Goal: Task Accomplishment & Management: Manage account settings

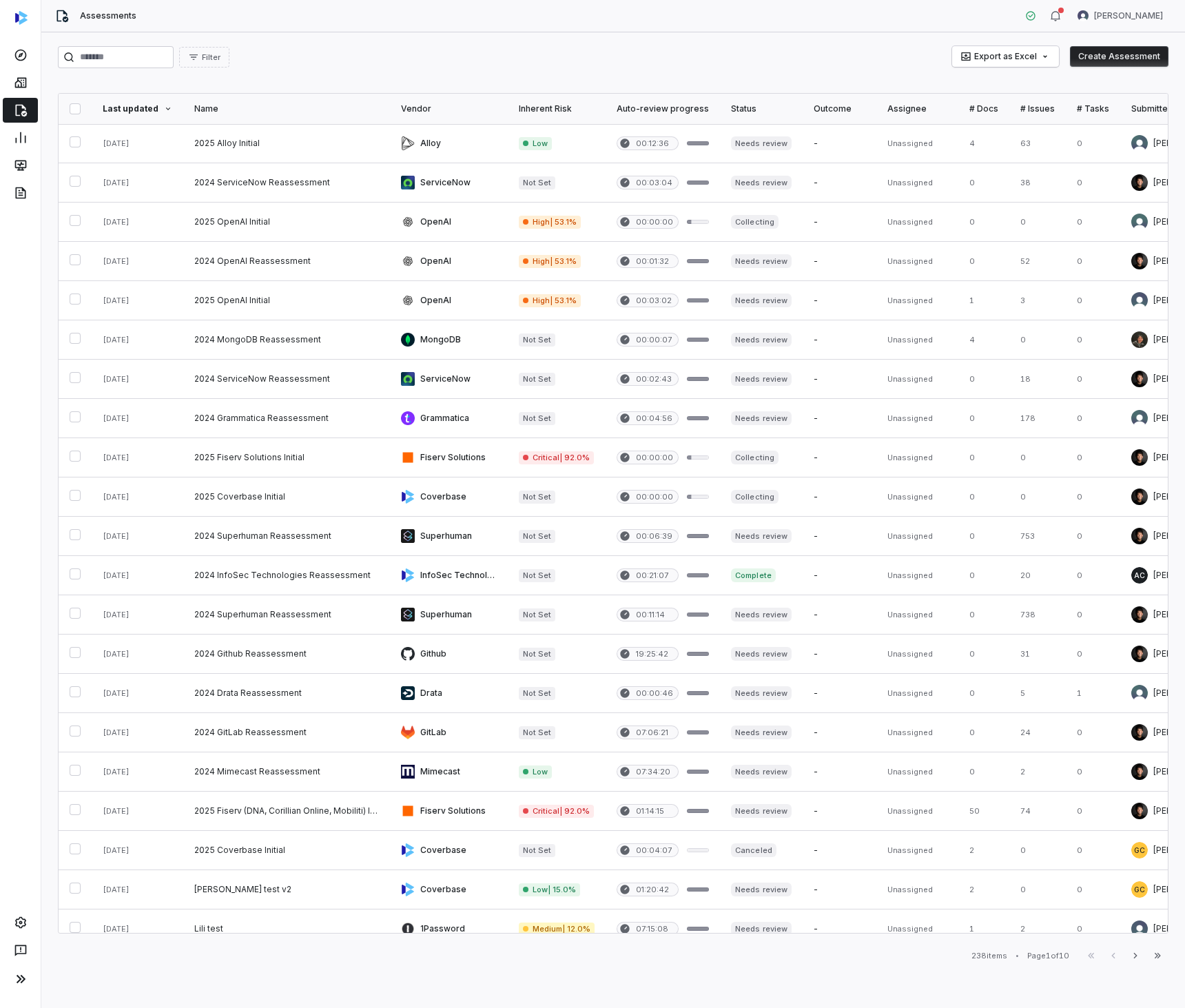
click at [439, 142] on link at bounding box center [448, 144] width 118 height 38
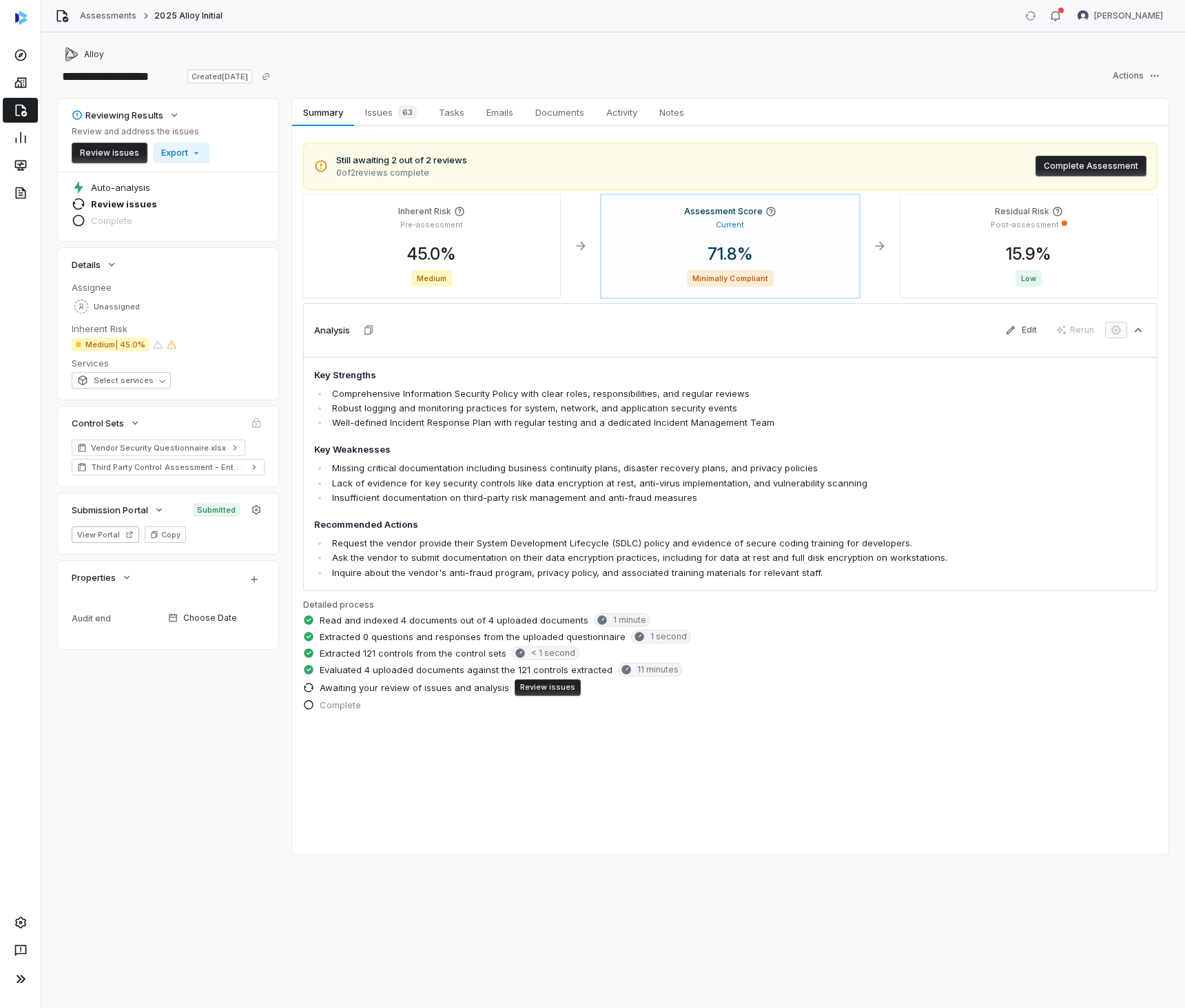
click at [1061, 167] on button "Complete Assessment" at bounding box center [1091, 165] width 111 height 21
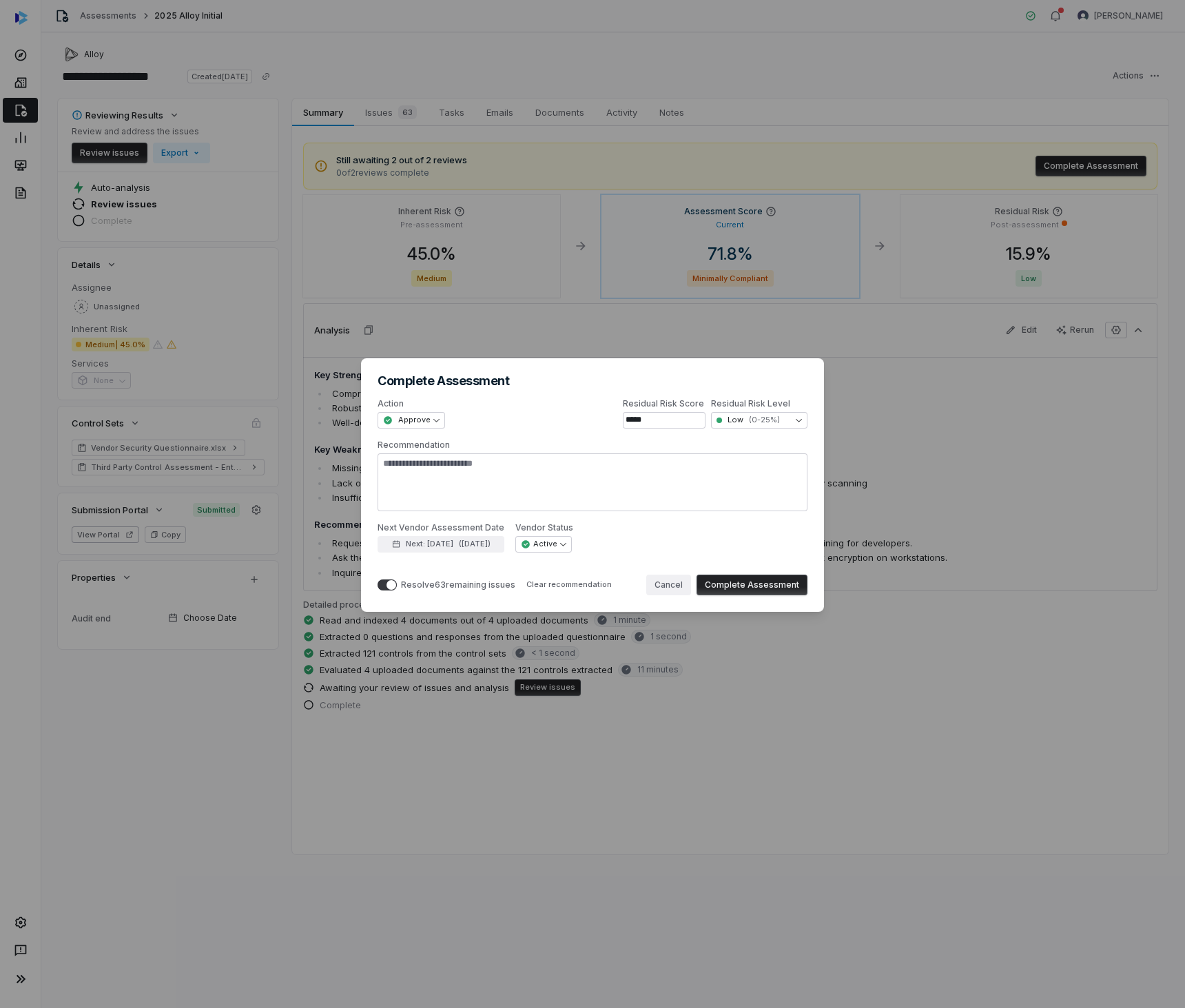
click at [667, 578] on button "Cancel" at bounding box center [669, 585] width 45 height 21
type textarea "*"
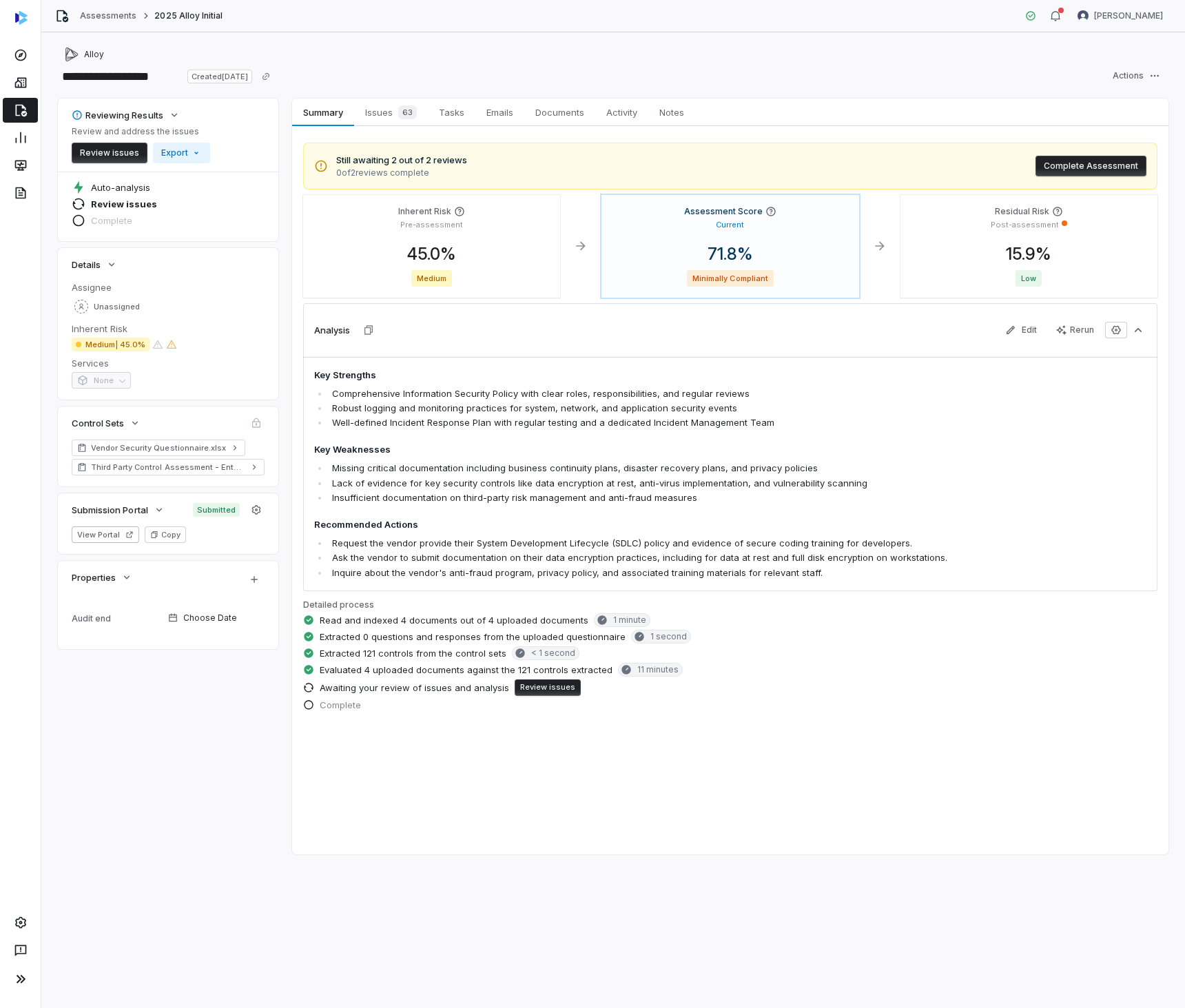
click at [264, 250] on div "Details" at bounding box center [168, 265] width 220 height 33
click at [27, 109] on icon at bounding box center [21, 110] width 14 height 14
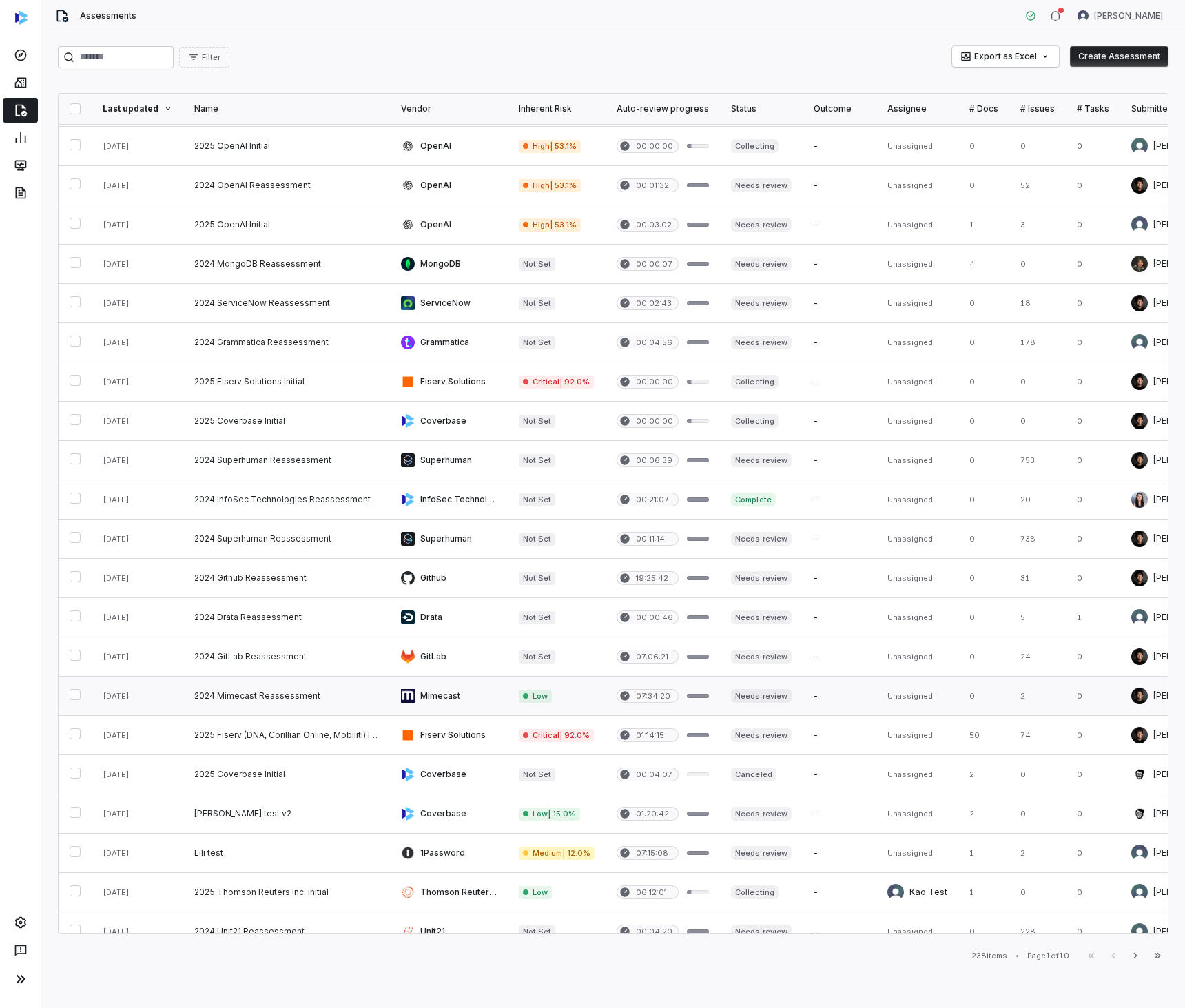
scroll to position [180, 0]
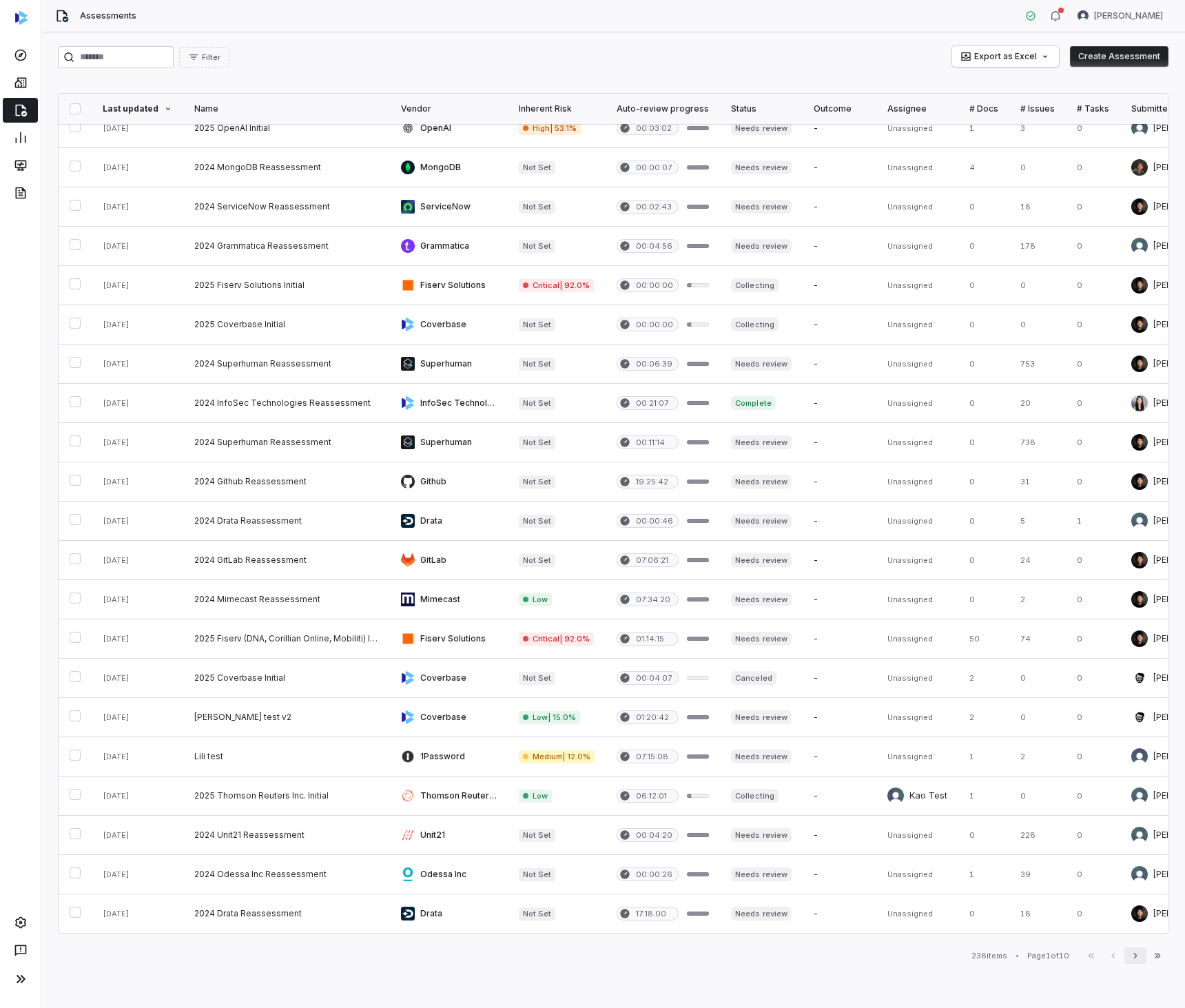
click at [1133, 955] on icon "button" at bounding box center [1135, 955] width 11 height 11
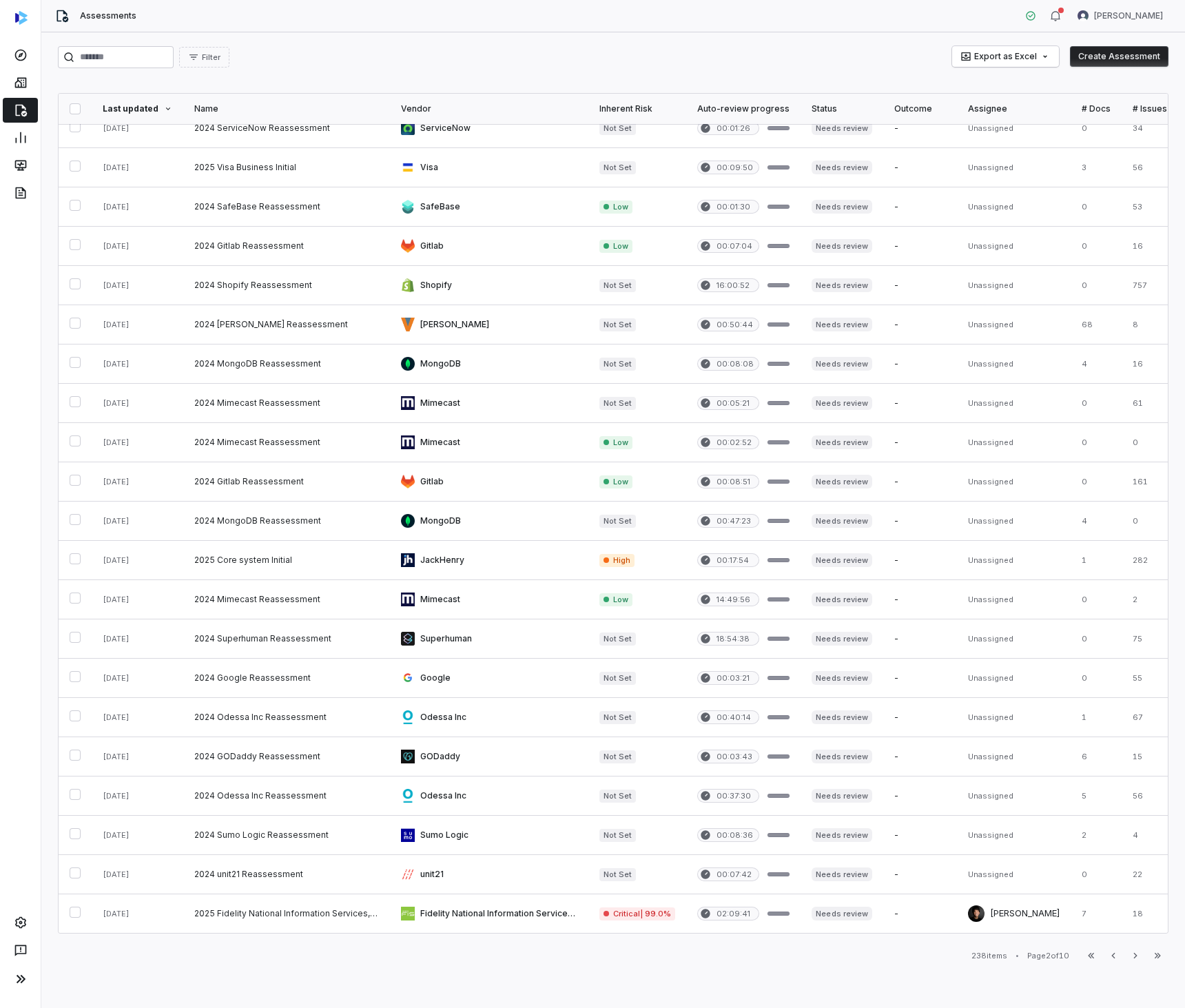
click at [1137, 955] on icon "button" at bounding box center [1135, 955] width 11 height 11
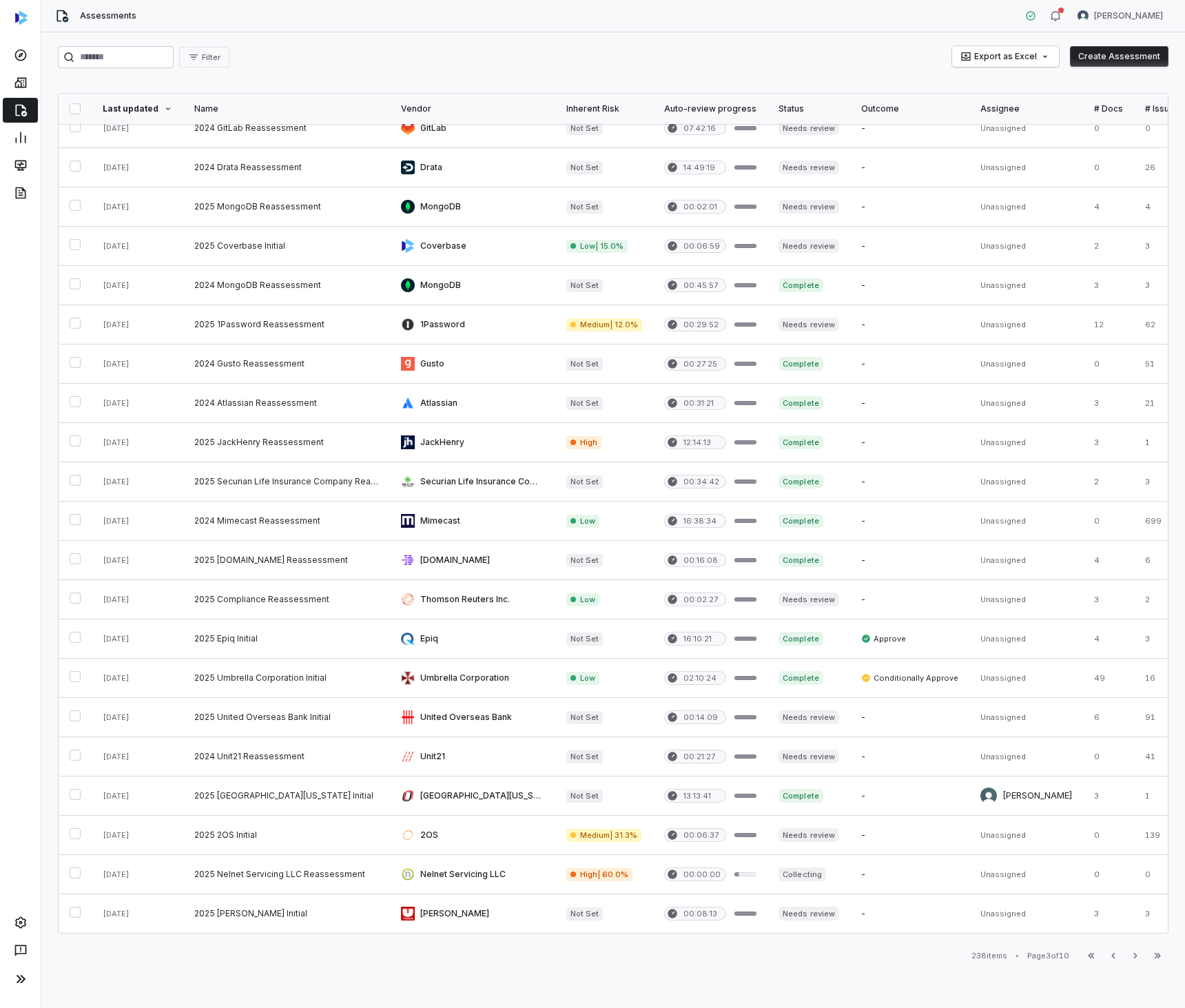
click at [1137, 955] on icon "button" at bounding box center [1135, 955] width 11 height 11
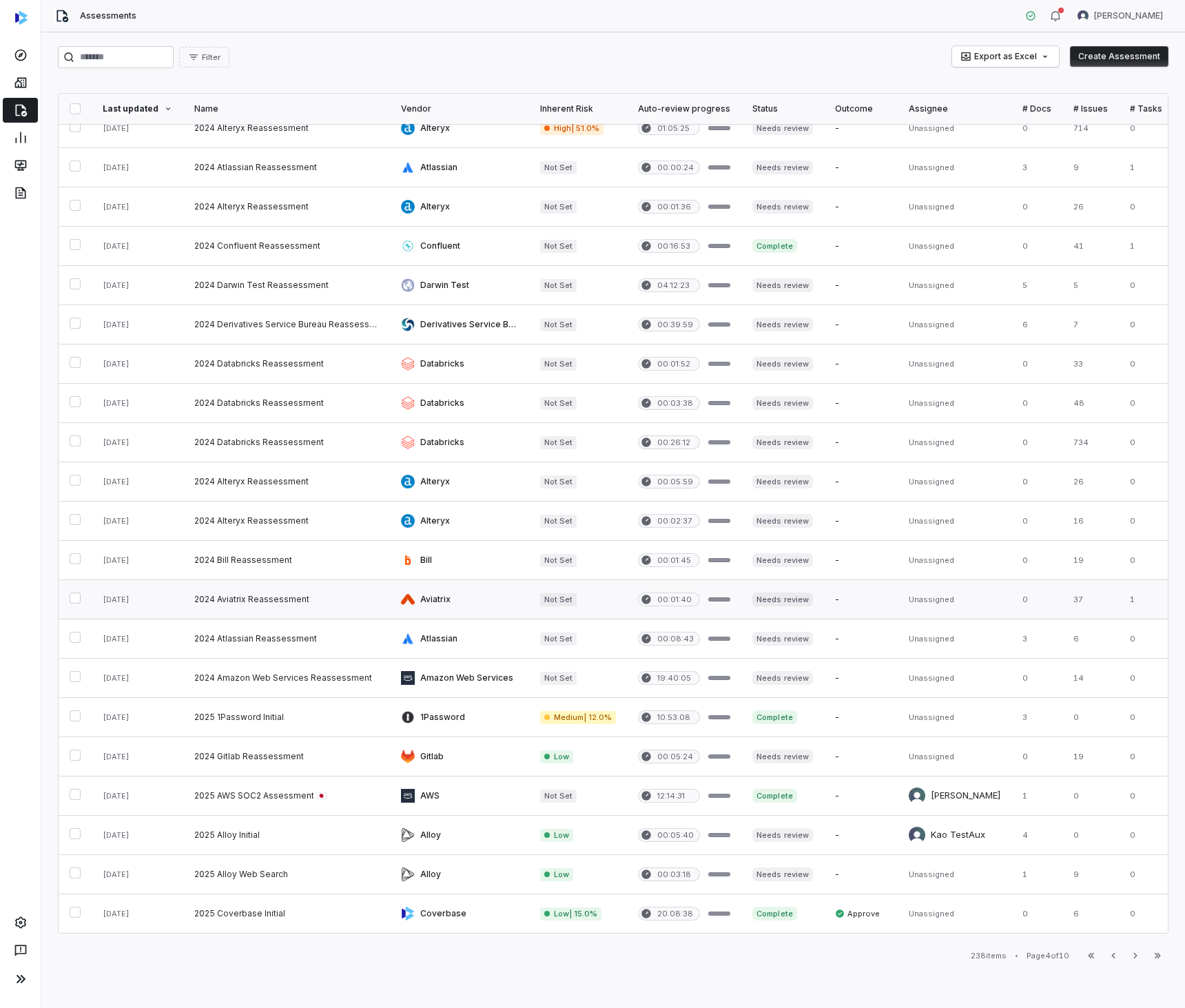
click at [256, 580] on link at bounding box center [286, 600] width 207 height 38
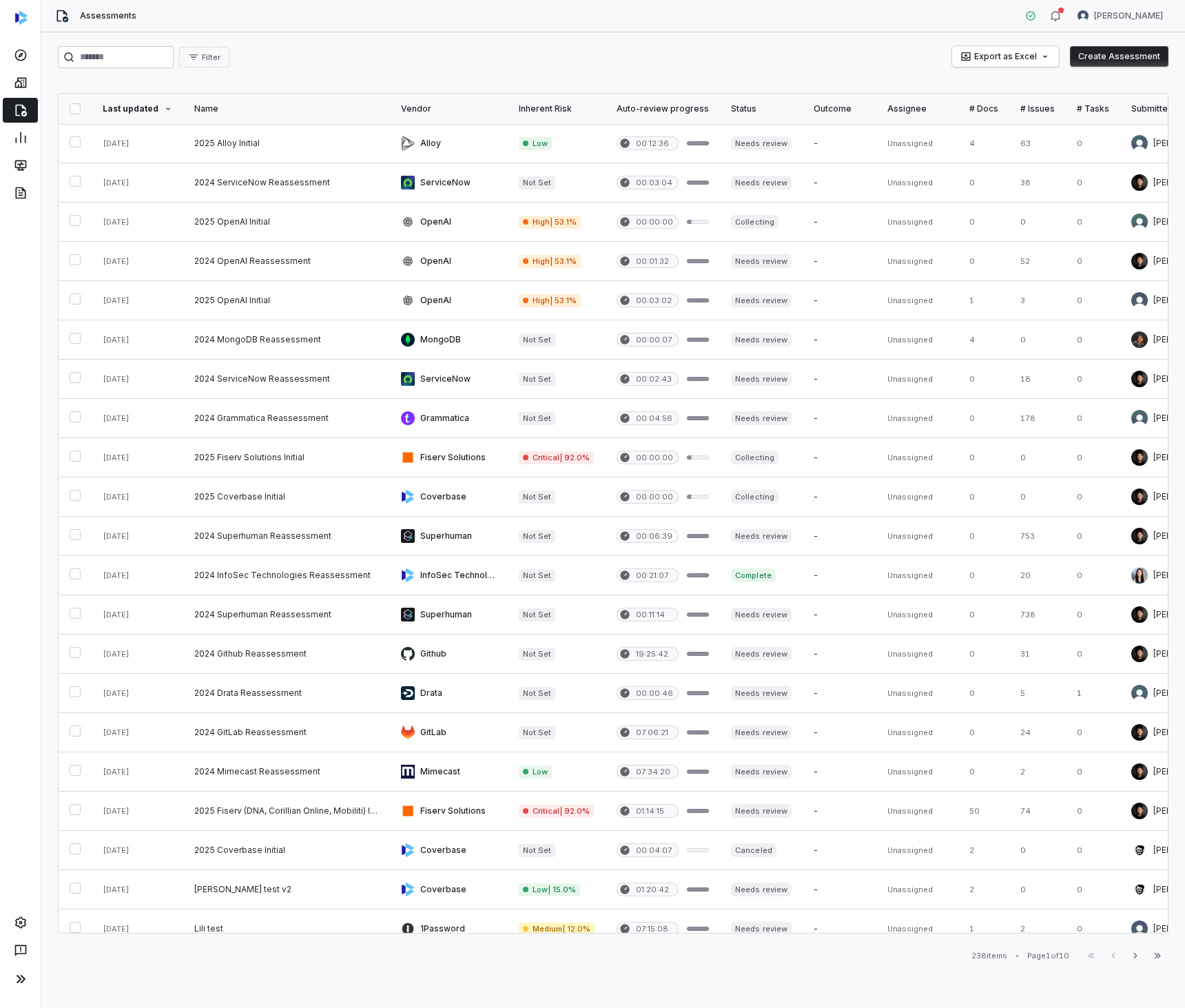
click at [1157, 955] on icon "button" at bounding box center [1157, 955] width 11 height 11
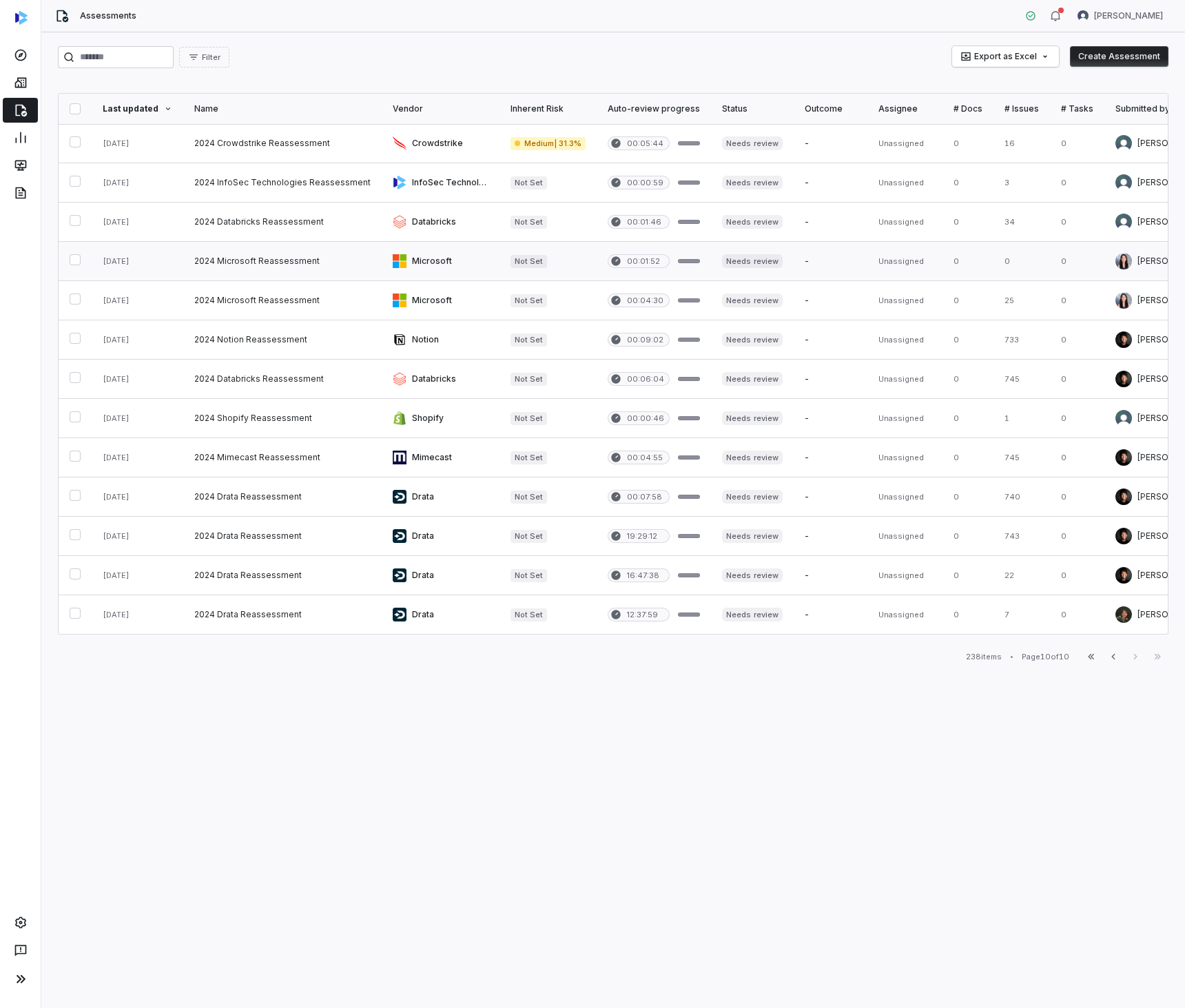
click at [266, 258] on link at bounding box center [282, 261] width 199 height 38
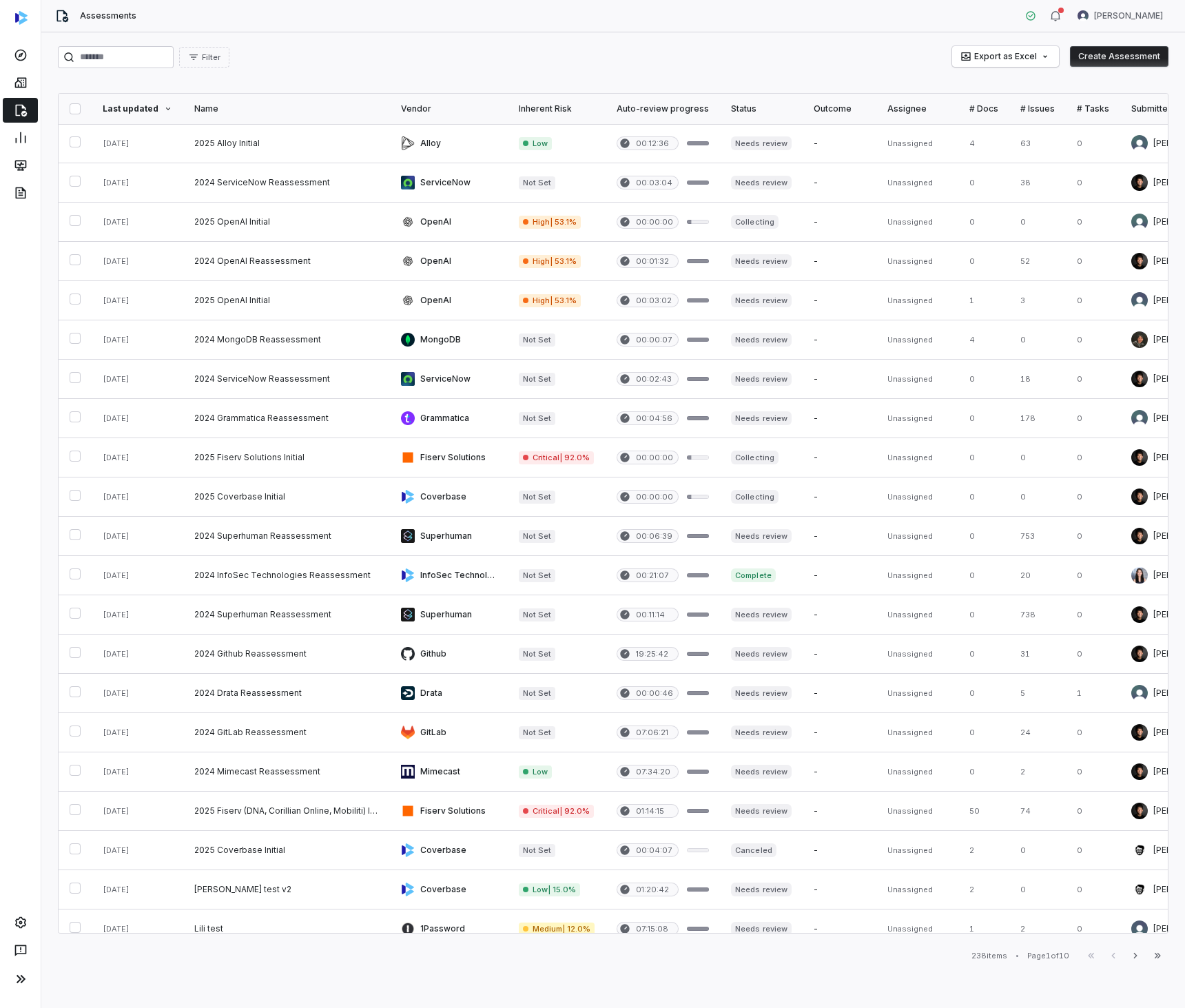
click at [1109, 56] on button "Create Assessment" at bounding box center [1119, 56] width 99 height 21
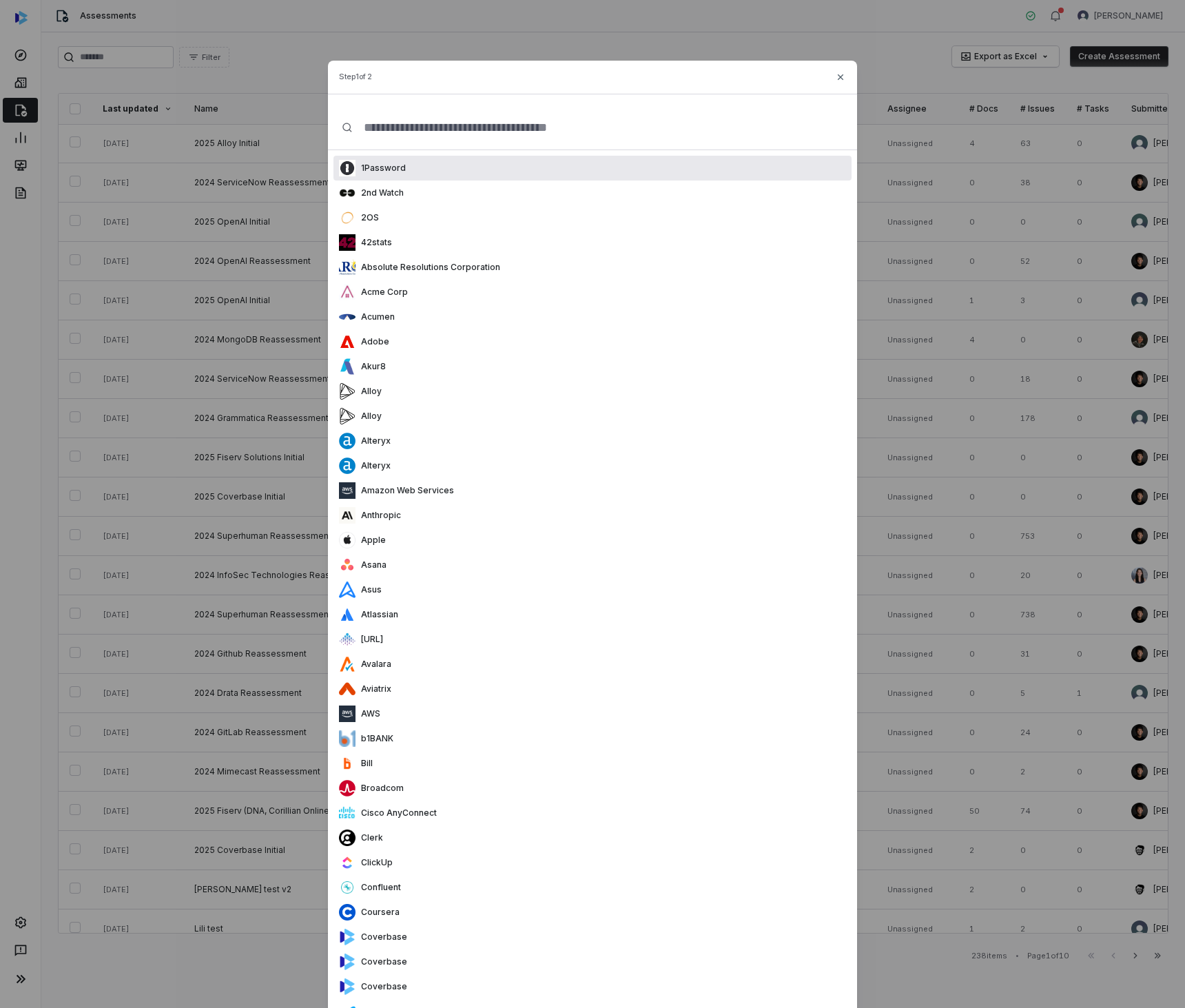
click at [458, 170] on div "1Password" at bounding box center [592, 168] width 518 height 25
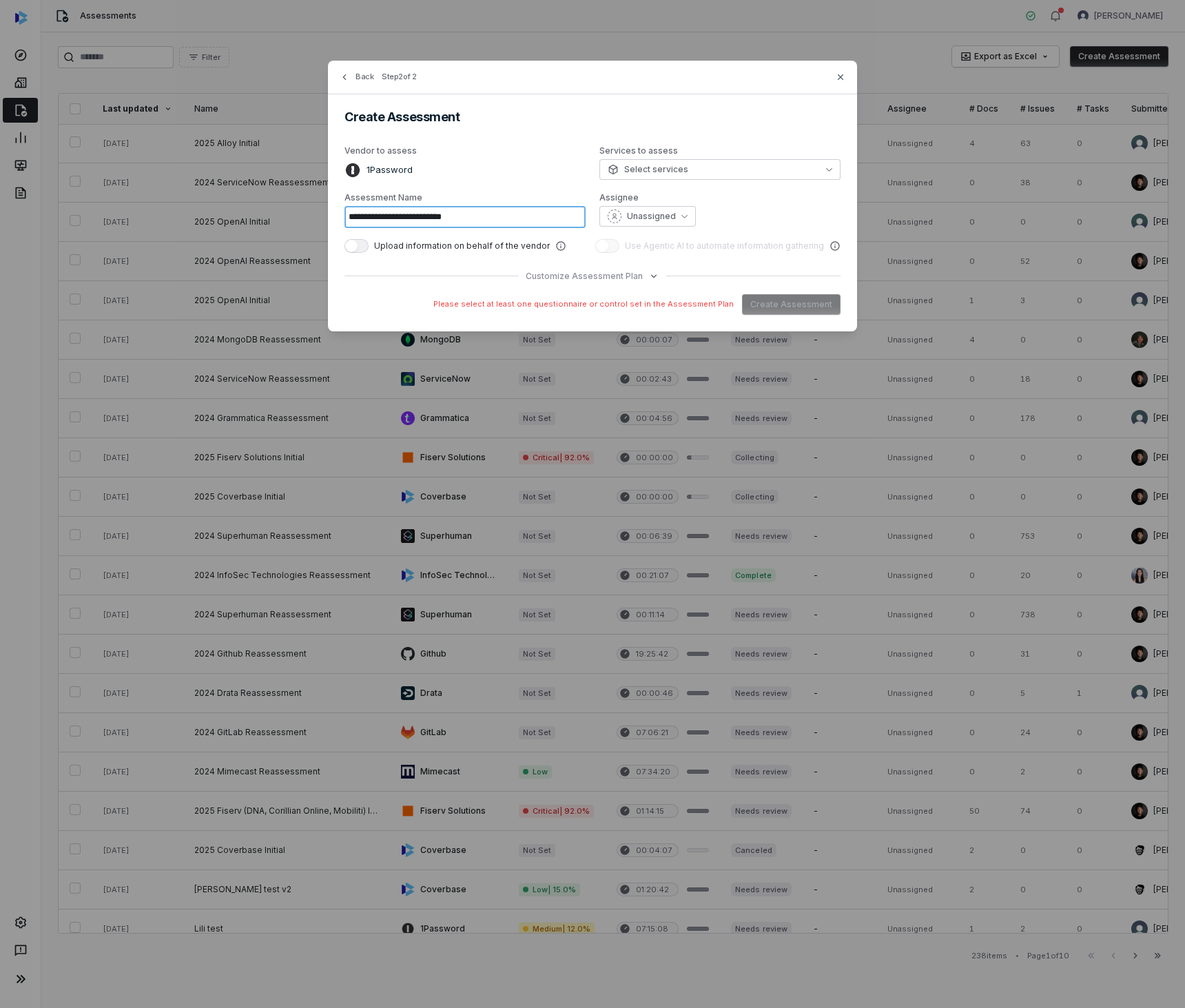
click at [512, 219] on input "**********" at bounding box center [465, 217] width 241 height 22
click at [842, 76] on icon "button" at bounding box center [840, 77] width 11 height 11
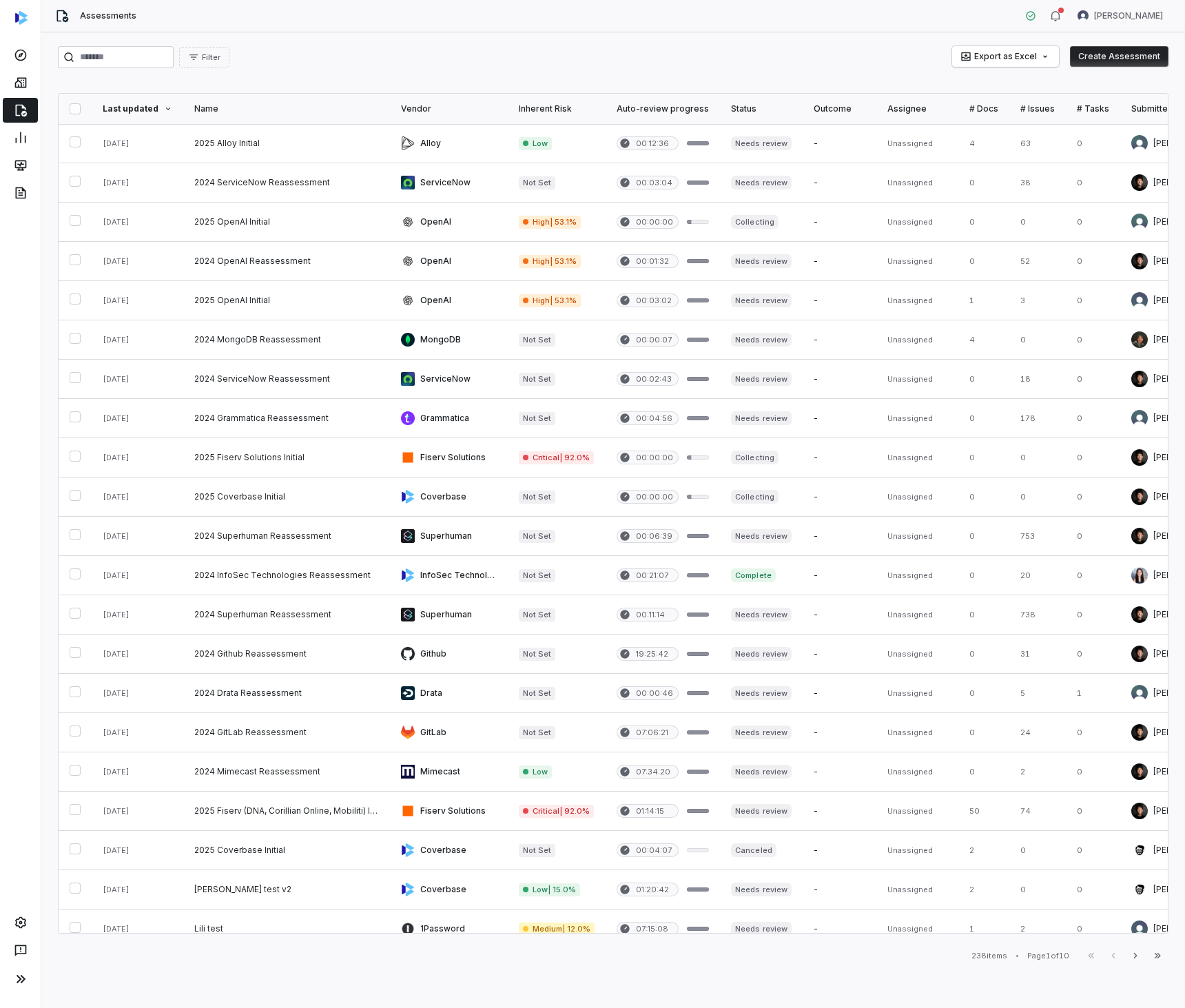
click at [1141, 62] on button "Create Assessment" at bounding box center [1119, 56] width 99 height 21
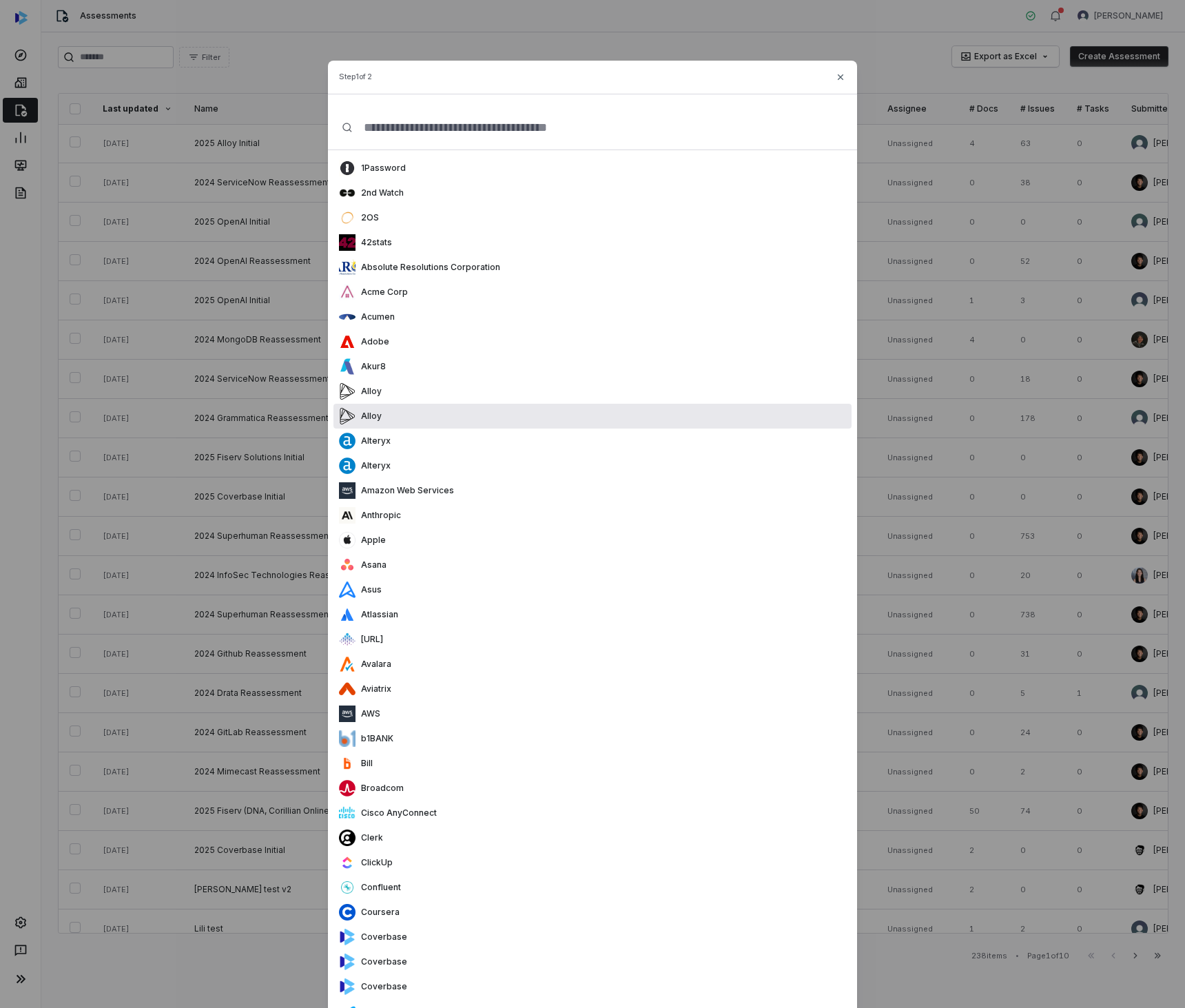
click at [481, 404] on div "Alloy" at bounding box center [592, 416] width 518 height 25
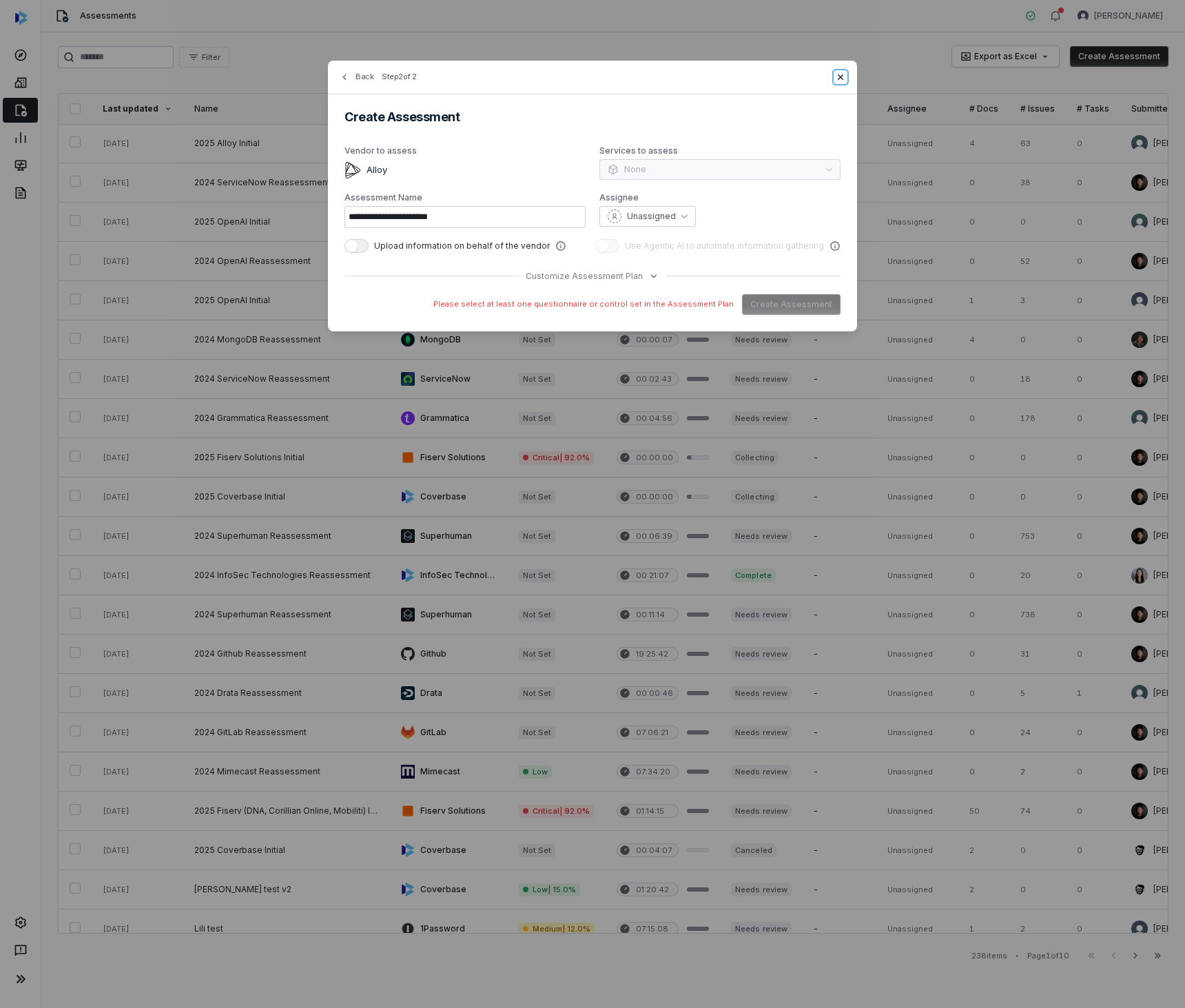
click at [840, 73] on icon "button" at bounding box center [840, 77] width 11 height 11
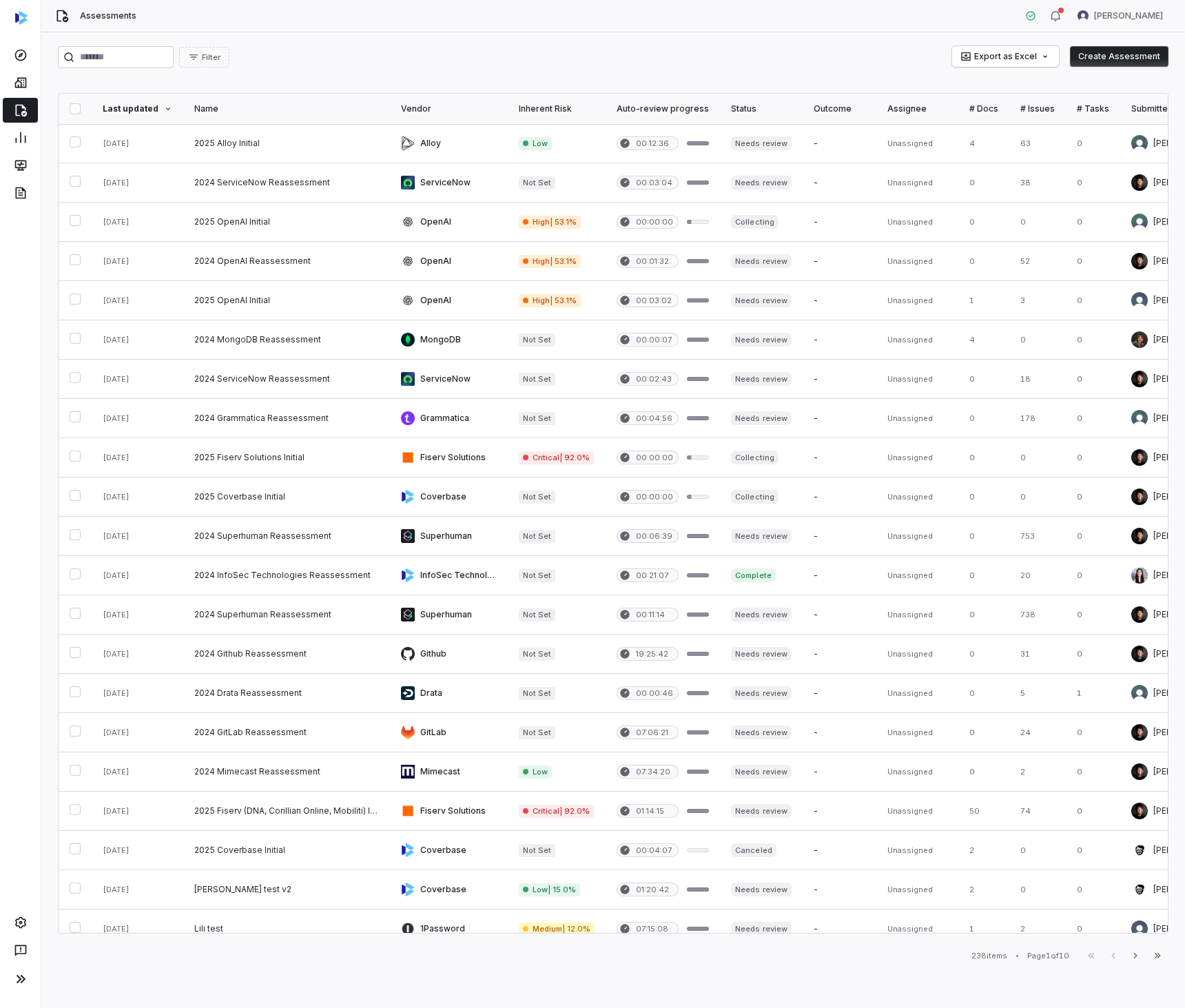
click at [1125, 56] on button "Create Assessment" at bounding box center [1119, 56] width 99 height 21
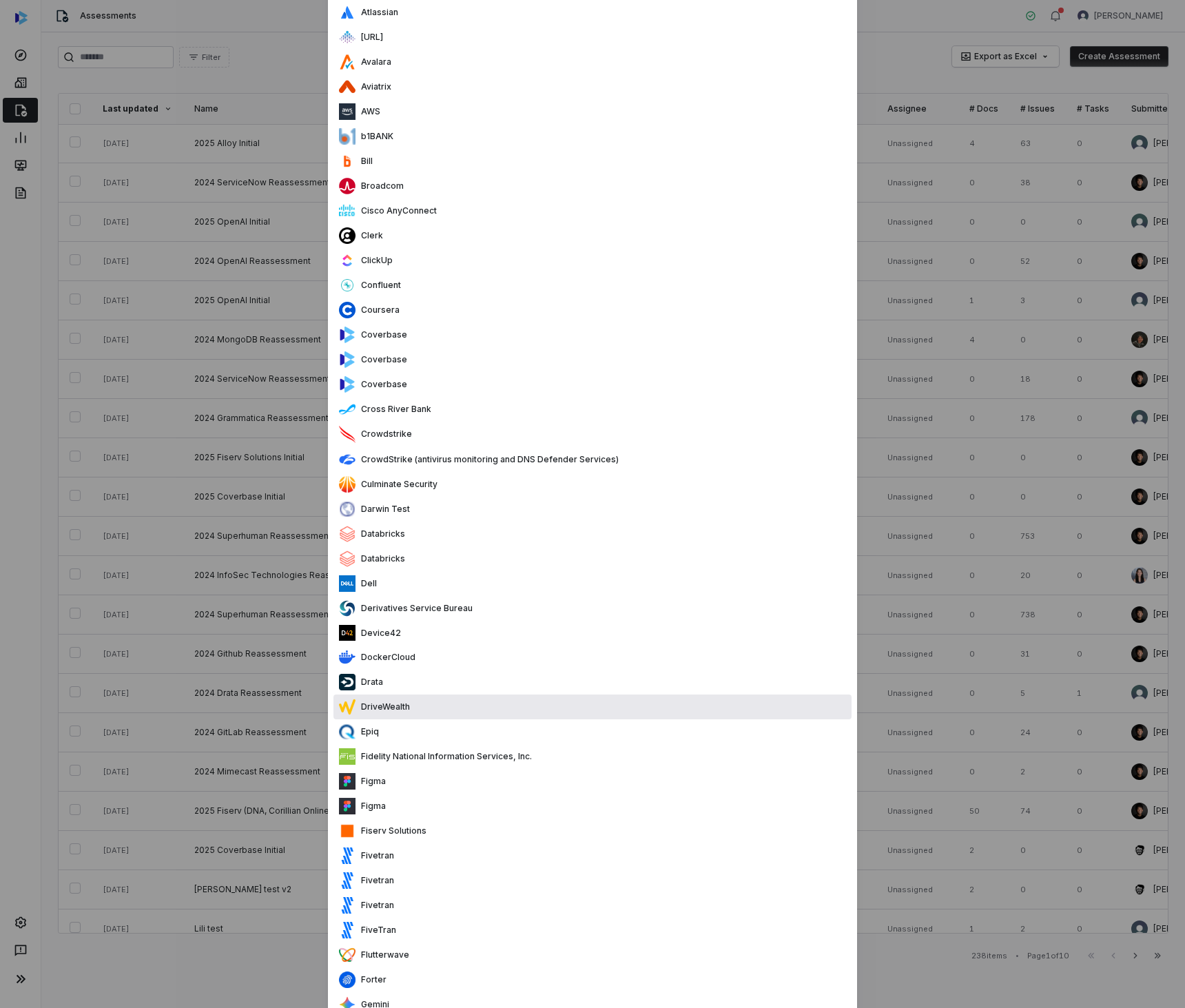
scroll to position [975, 0]
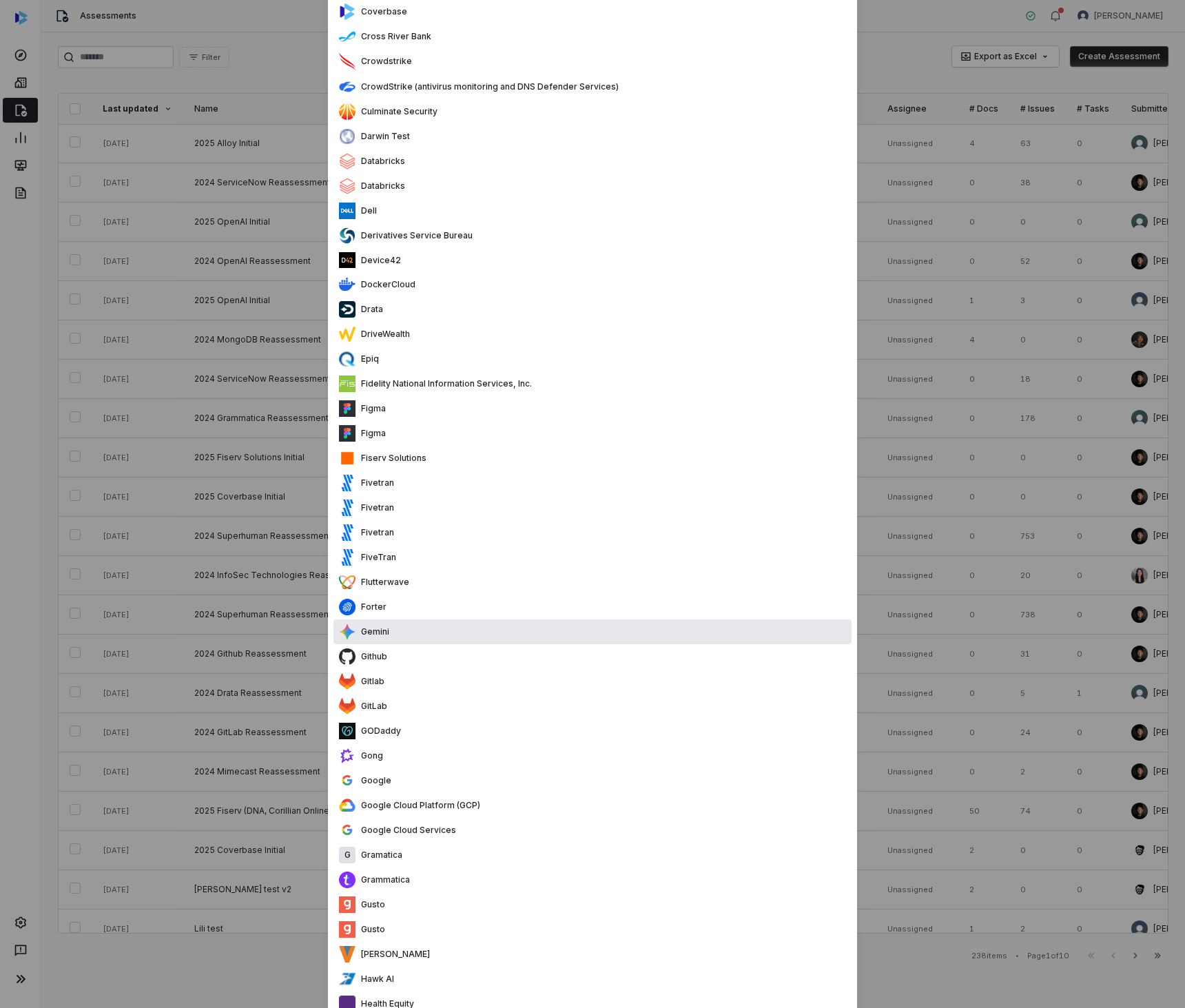
click at [613, 632] on div "Gemini" at bounding box center [592, 632] width 518 height 25
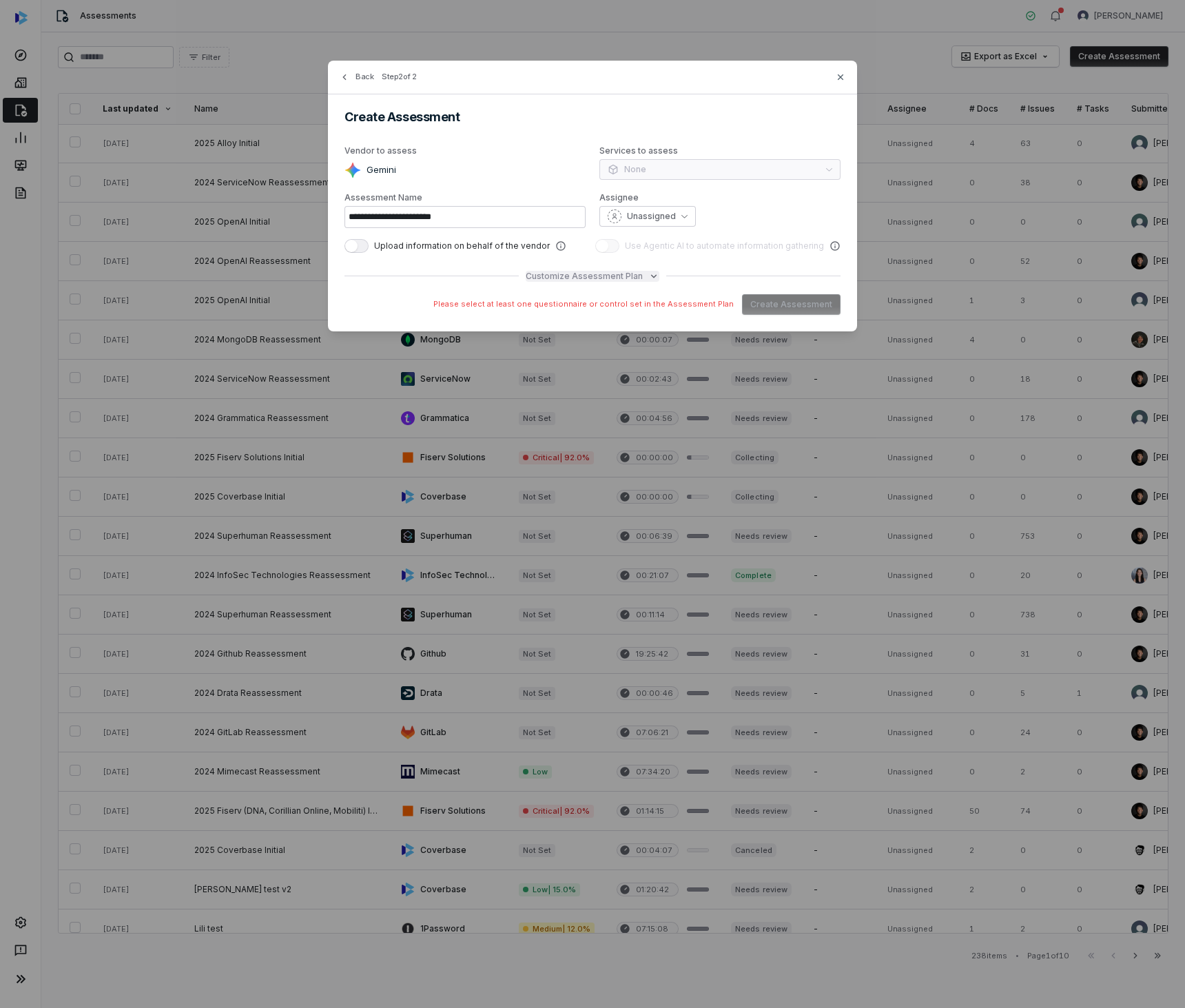
click at [559, 277] on span "Customize Assessment Plan" at bounding box center [585, 276] width 117 height 11
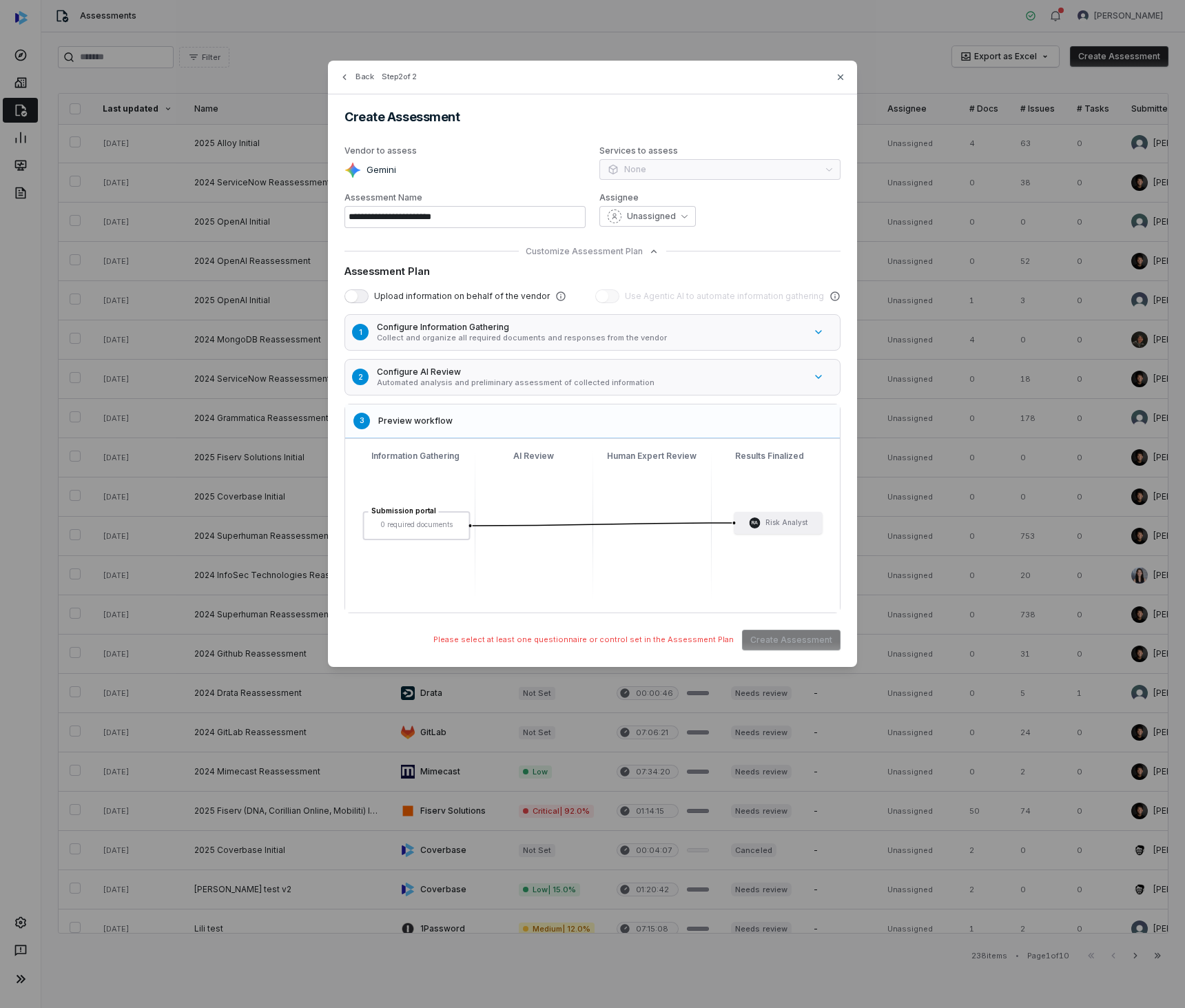
click at [465, 327] on h5 "Configure Information Gathering" at bounding box center [590, 327] width 428 height 11
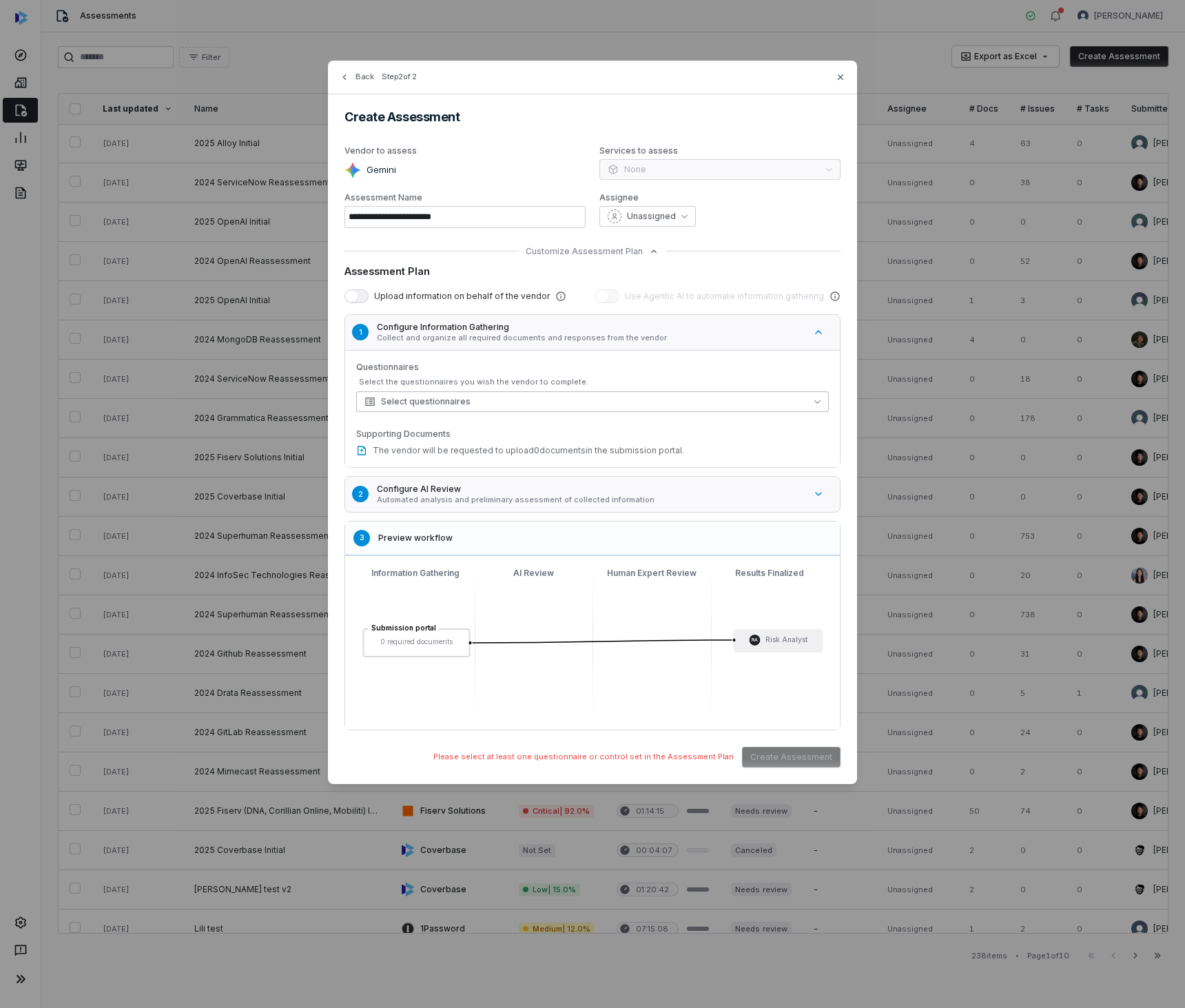
click at [444, 398] on span "Select questionnaires" at bounding box center [417, 401] width 106 height 11
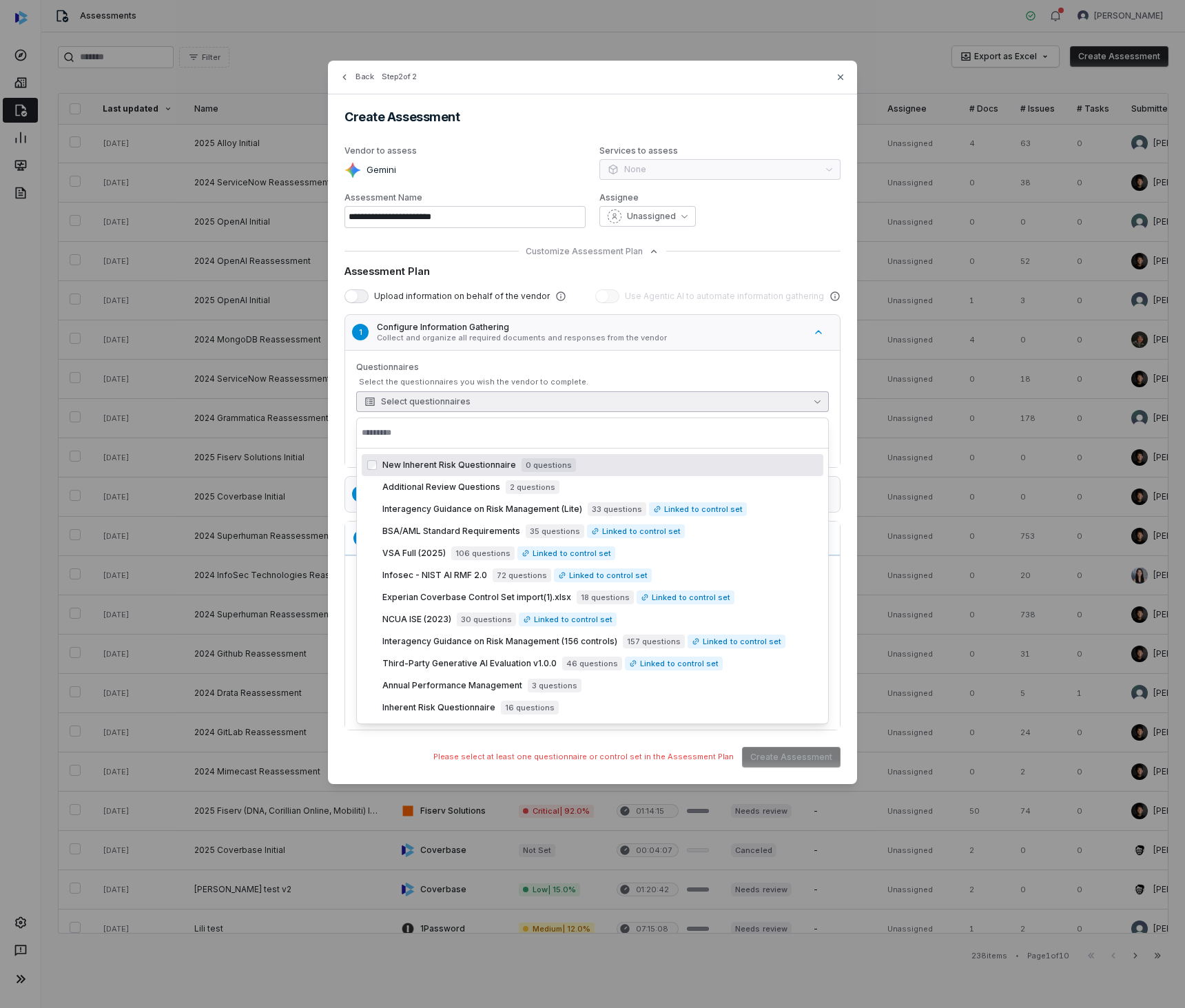
click at [473, 379] on div "Select the questionnaires you wish the vendor to complete." at bounding box center [594, 382] width 470 height 10
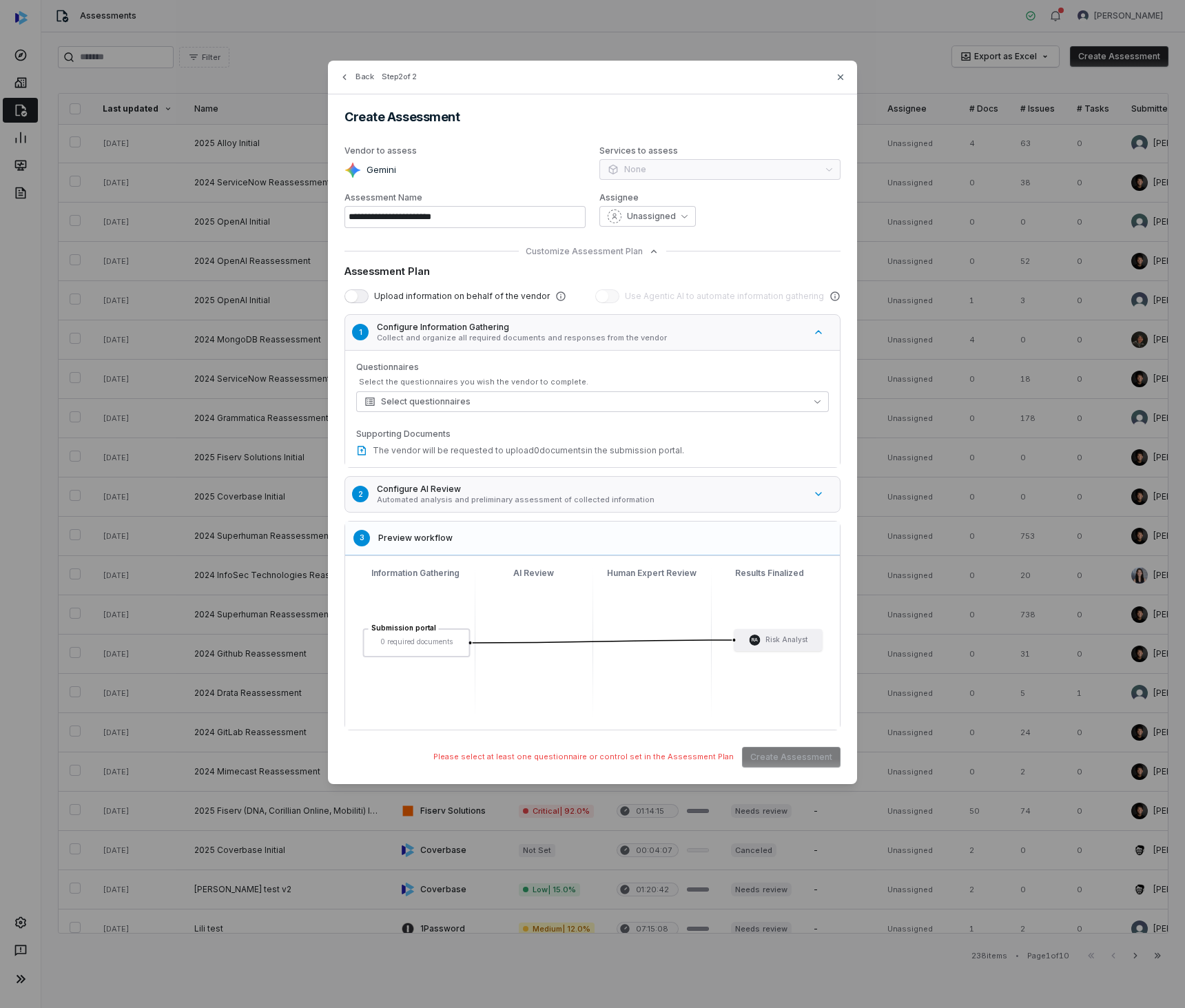
click at [451, 498] on p "Automated analysis and preliminary assessment of collected information" at bounding box center [590, 499] width 428 height 10
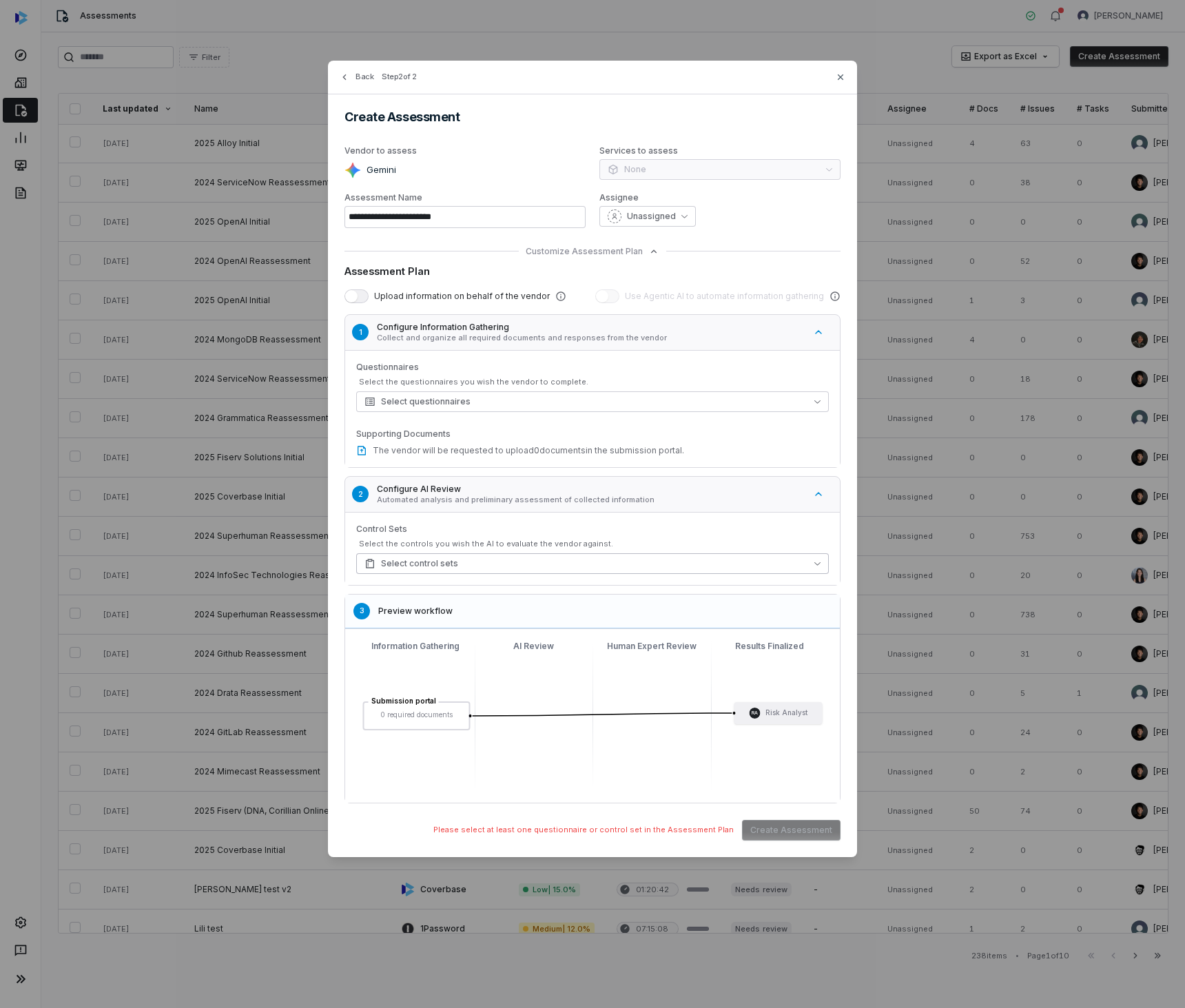
click at [456, 560] on button "Select control sets" at bounding box center [593, 564] width 473 height 21
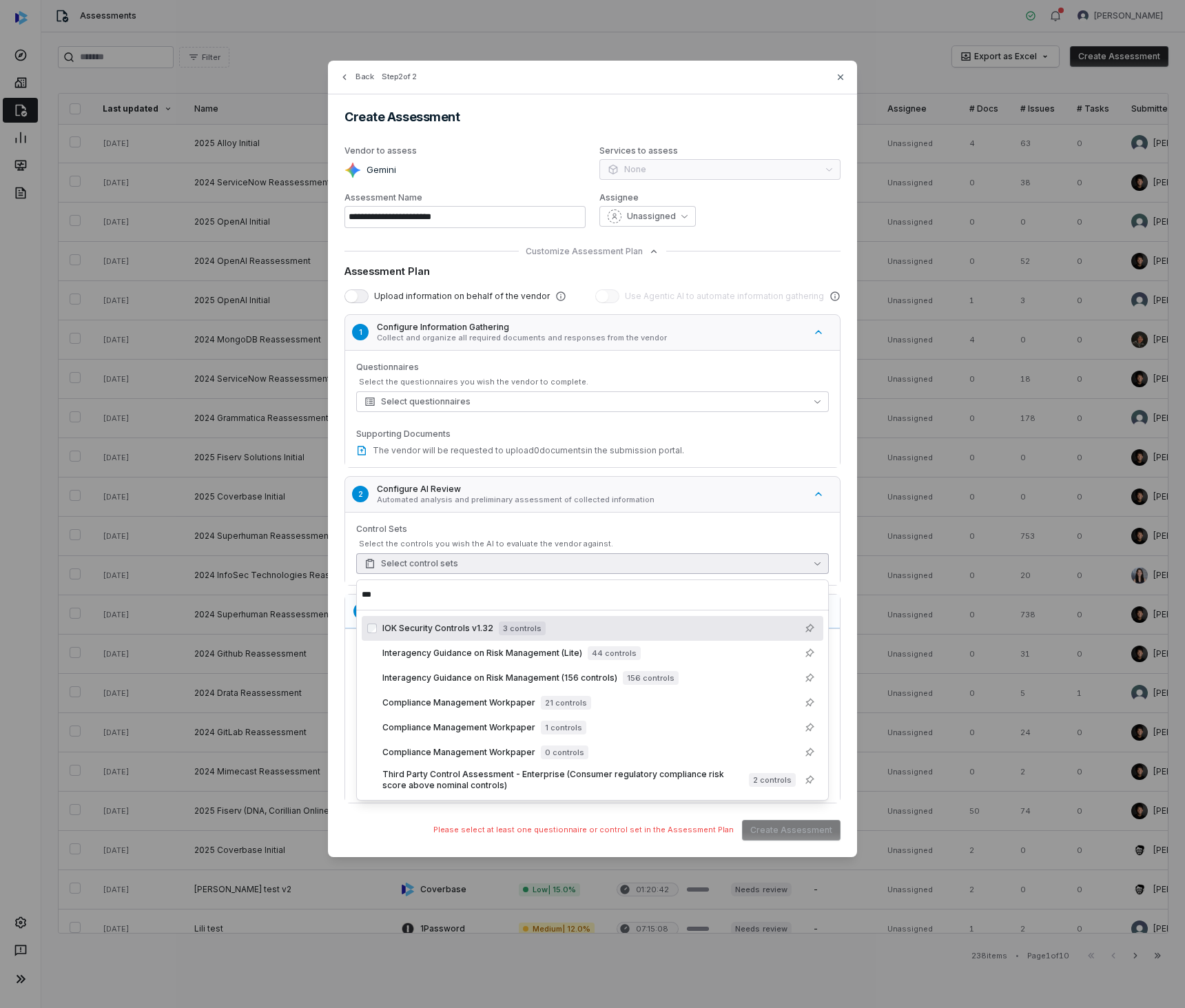
type input "***"
click at [467, 626] on span "IOK Security Controls v1.32" at bounding box center [438, 628] width 111 height 11
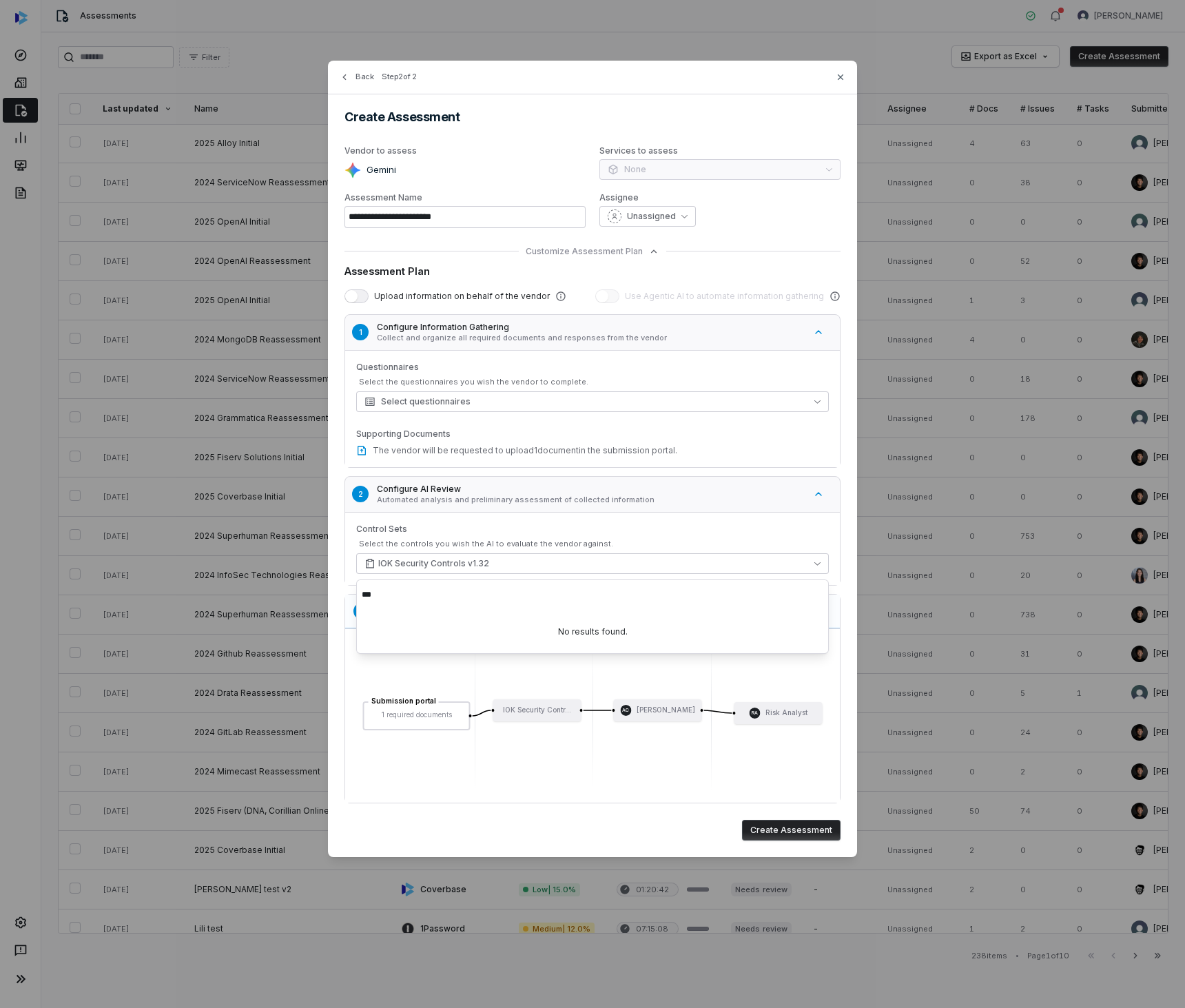
click at [625, 542] on div "Select the controls you wish the AI to evaluate the vendor against." at bounding box center [594, 544] width 470 height 10
drag, startPoint x: 785, startPoint y: 834, endPoint x: 632, endPoint y: 408, distance: 452.6
click at [649, 429] on div "**********" at bounding box center [593, 459] width 529 height 797
click at [509, 208] on input "**********" at bounding box center [465, 217] width 241 height 22
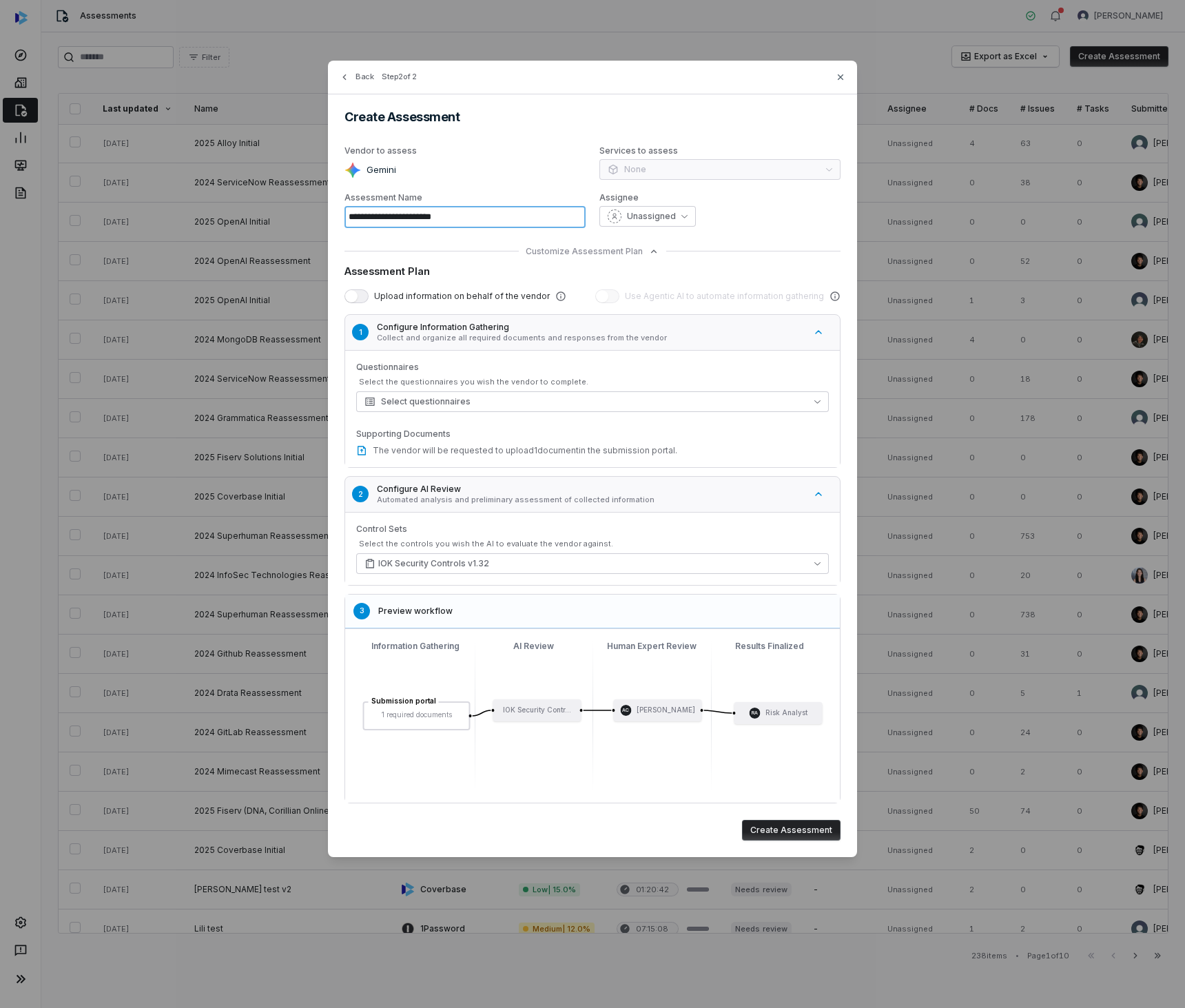
click at [509, 208] on input "**********" at bounding box center [465, 217] width 241 height 22
type input "**********"
click at [773, 837] on button "Create Assessment" at bounding box center [792, 830] width 99 height 21
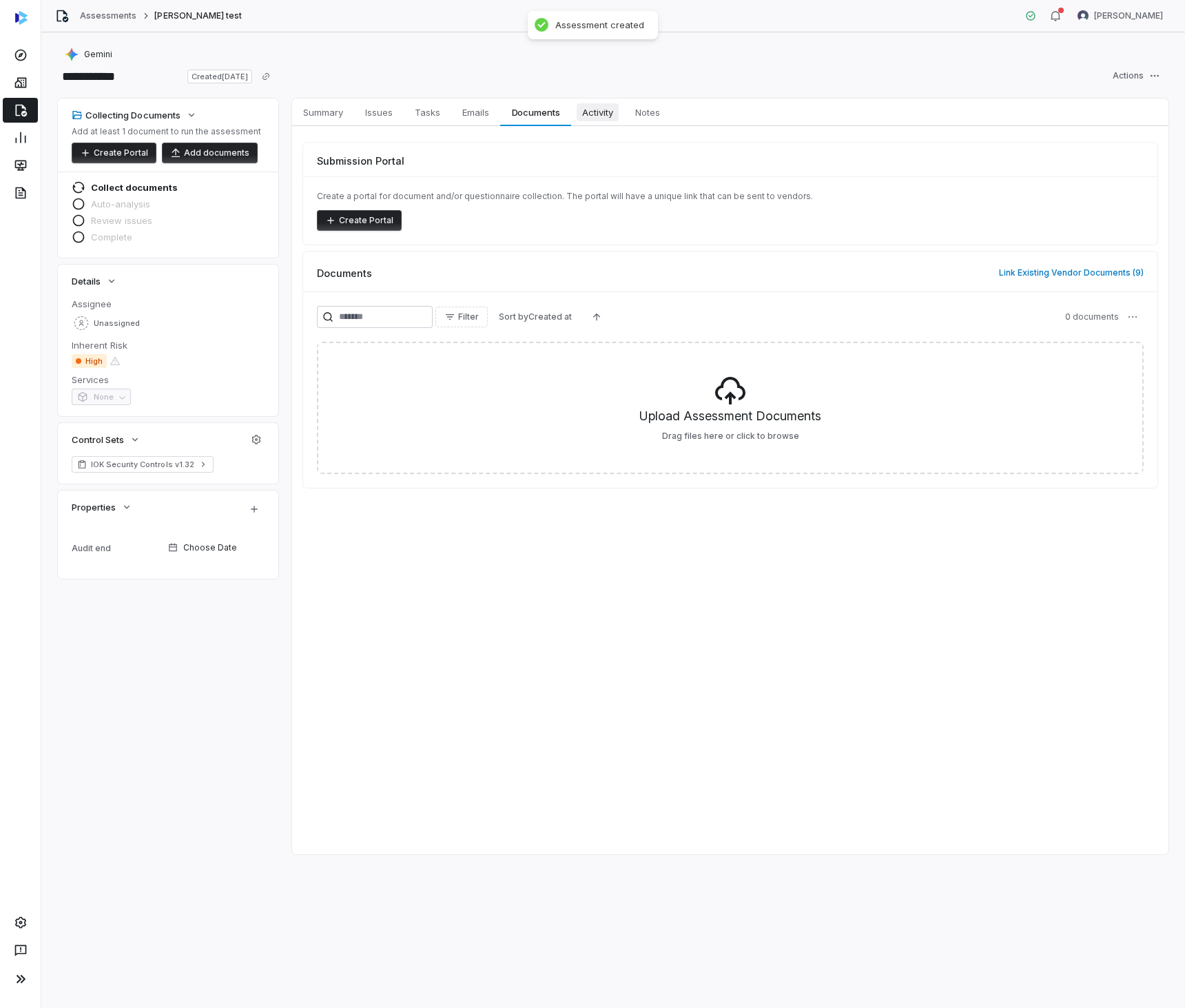
click at [578, 109] on span "Activity" at bounding box center [598, 112] width 42 height 18
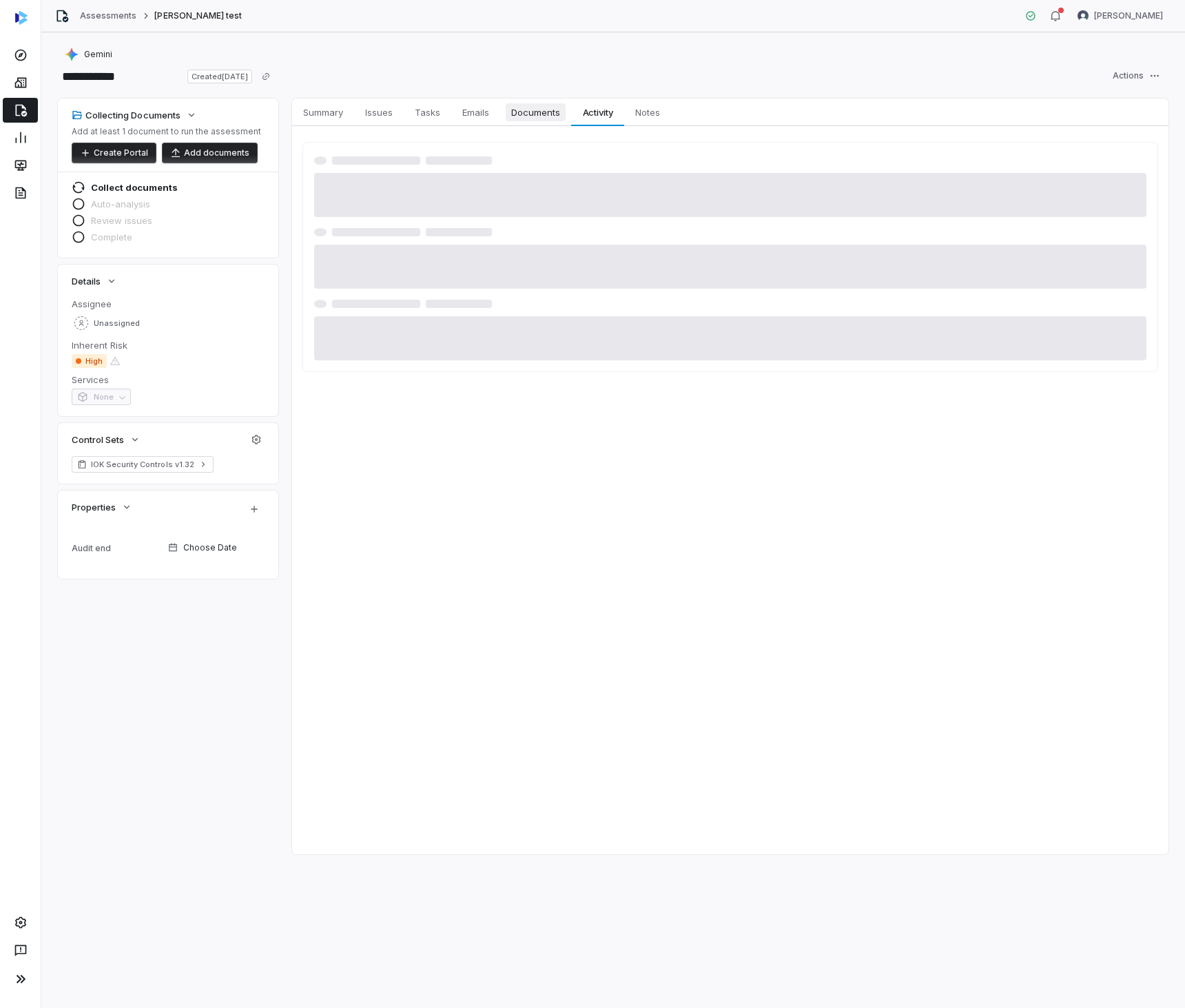
click at [544, 109] on span "Documents" at bounding box center [536, 112] width 60 height 18
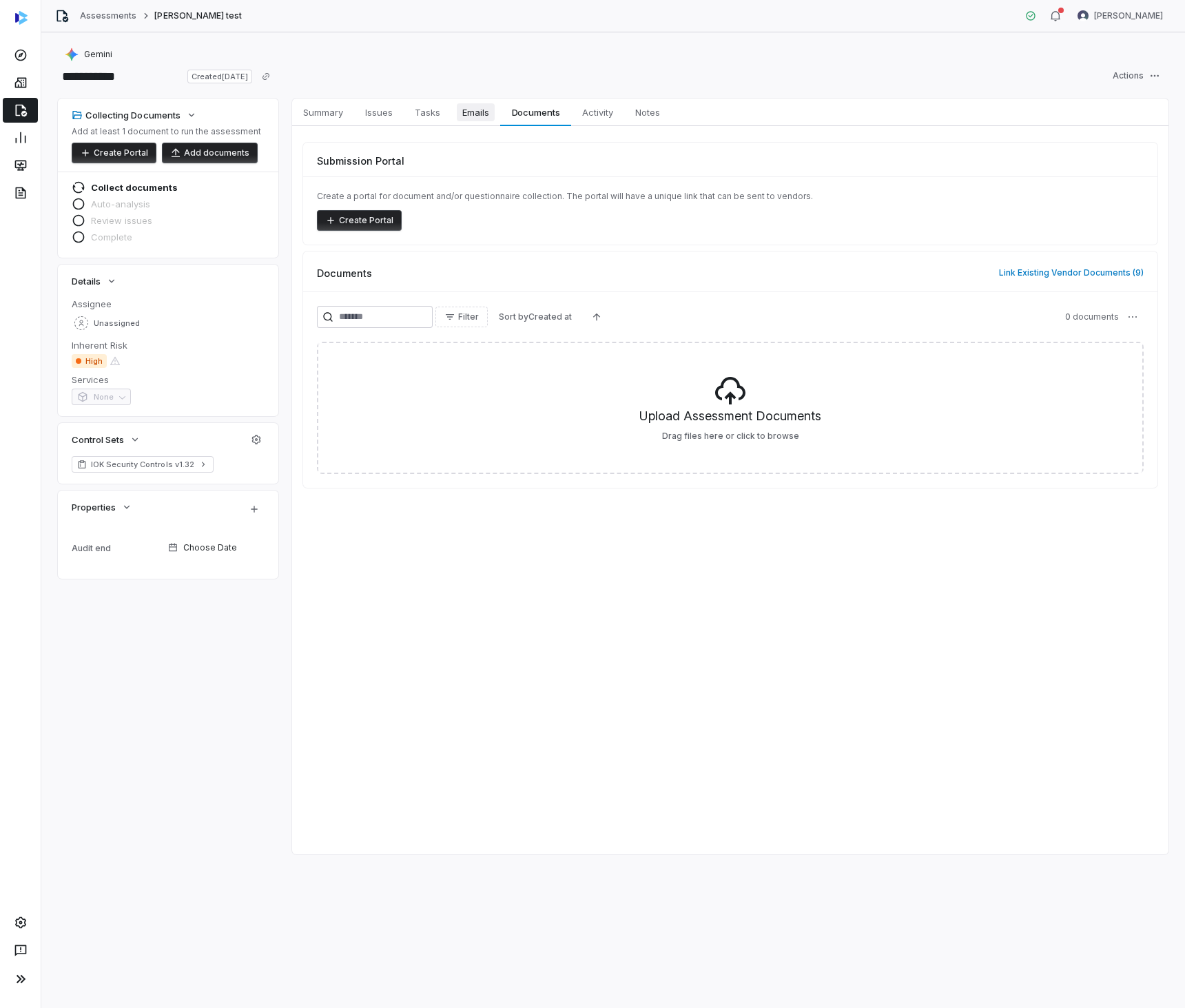
click at [455, 116] on link "Emails Emails" at bounding box center [475, 112] width 49 height 28
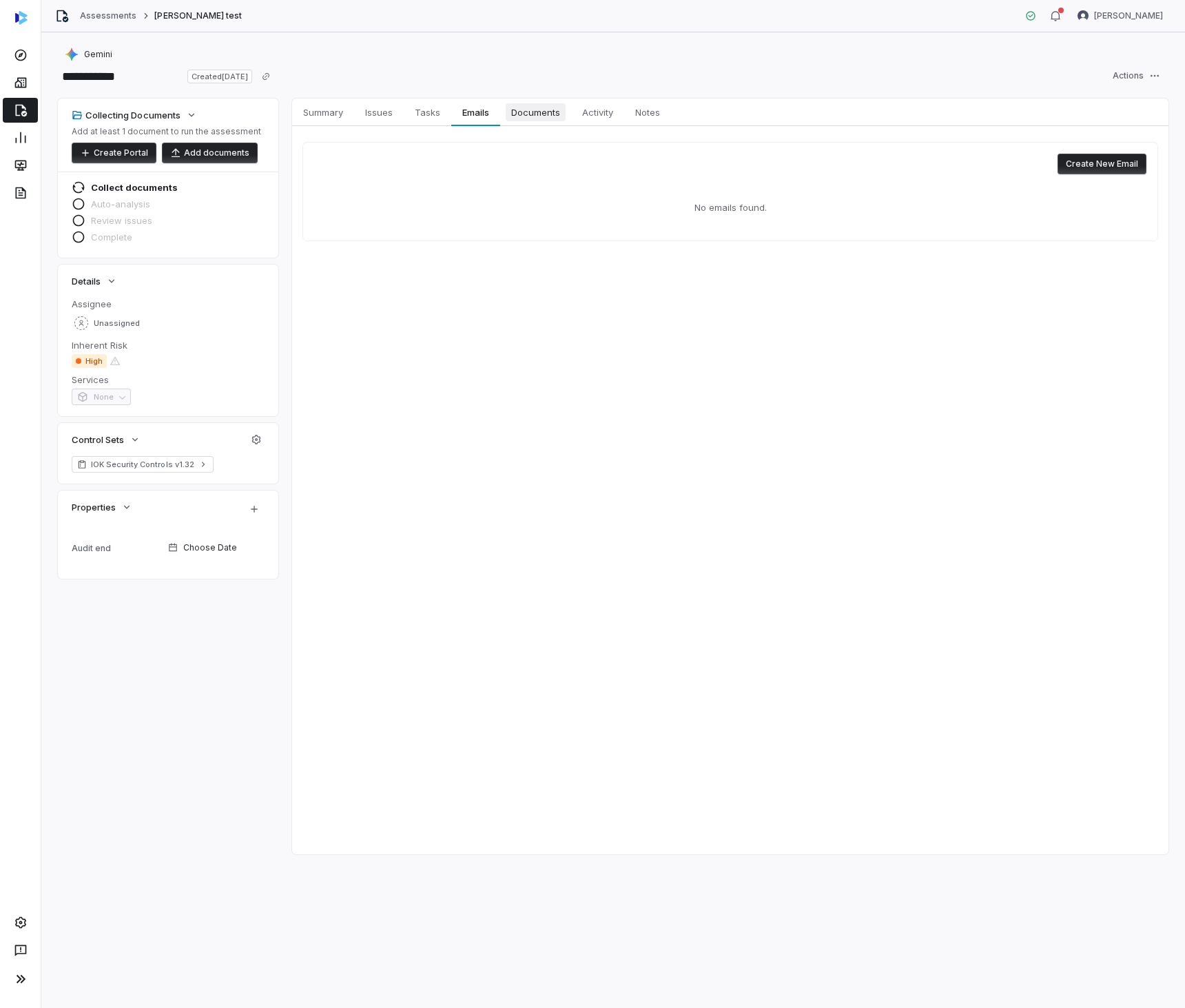
click at [514, 116] on span "Documents" at bounding box center [536, 112] width 60 height 18
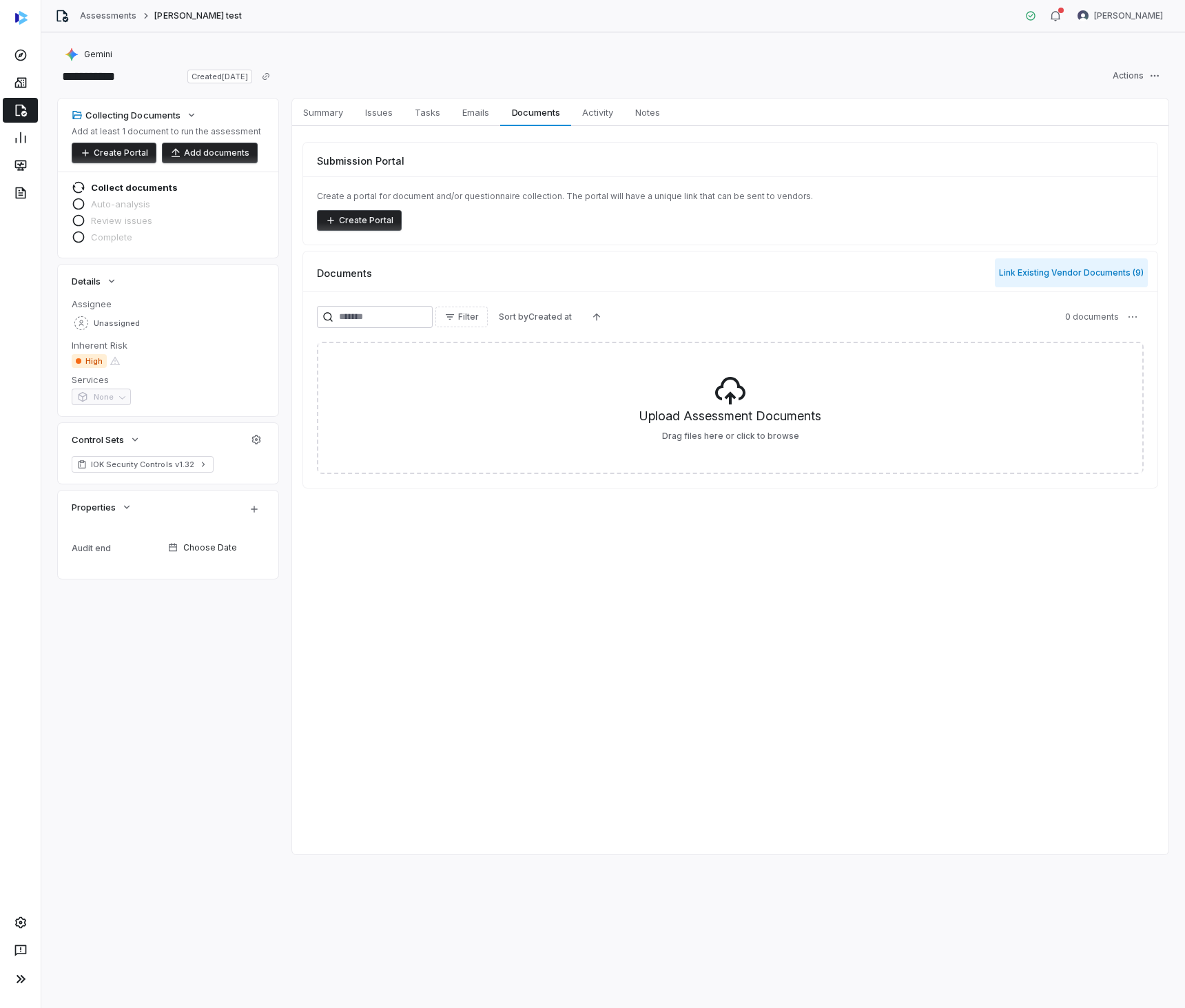
click at [1076, 281] on button "Link Existing Vendor Documents ( 9 )" at bounding box center [1071, 272] width 153 height 29
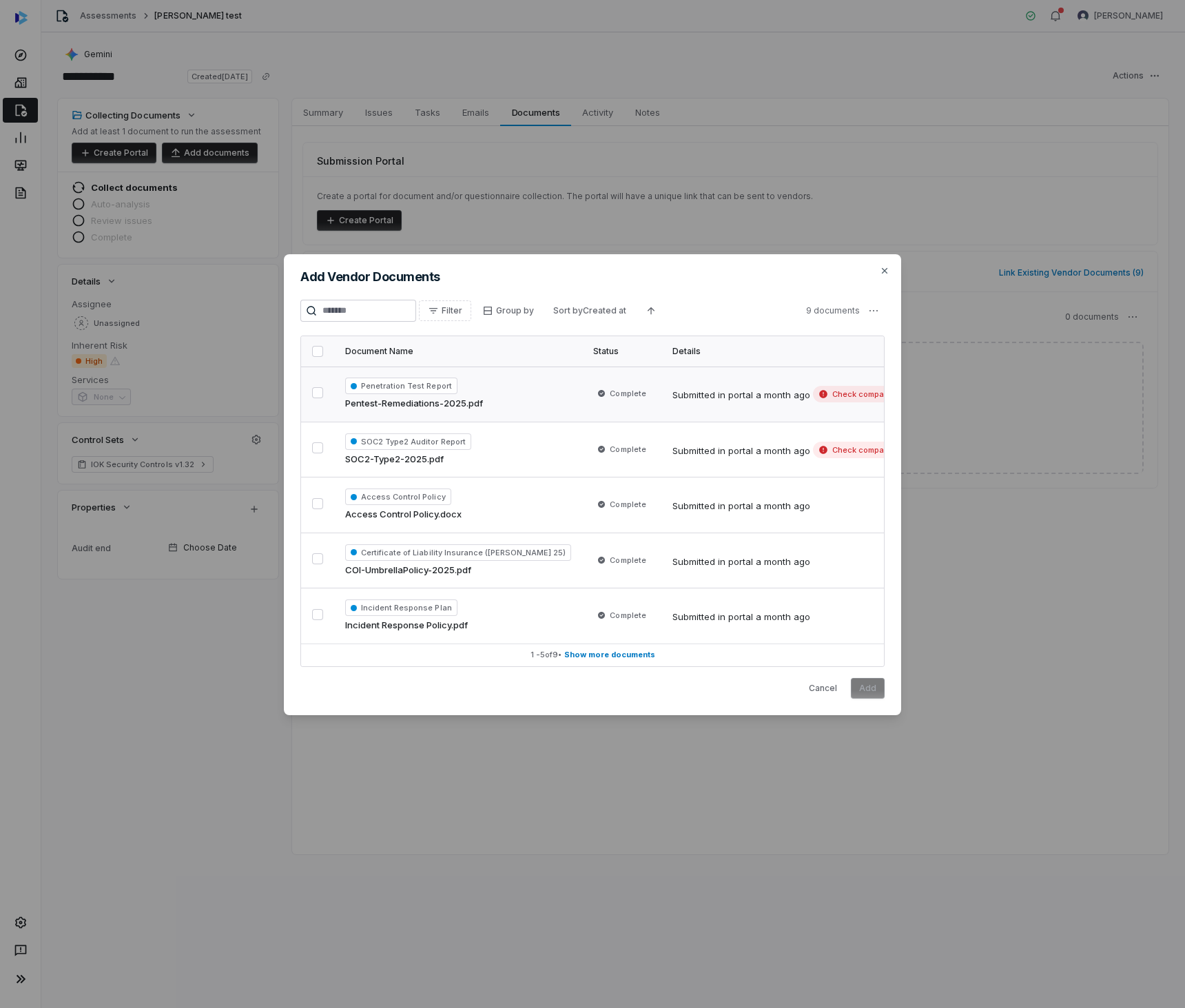
click at [582, 388] on td "Complete" at bounding box center [621, 394] width 78 height 55
click at [871, 684] on button "Add" at bounding box center [868, 688] width 33 height 21
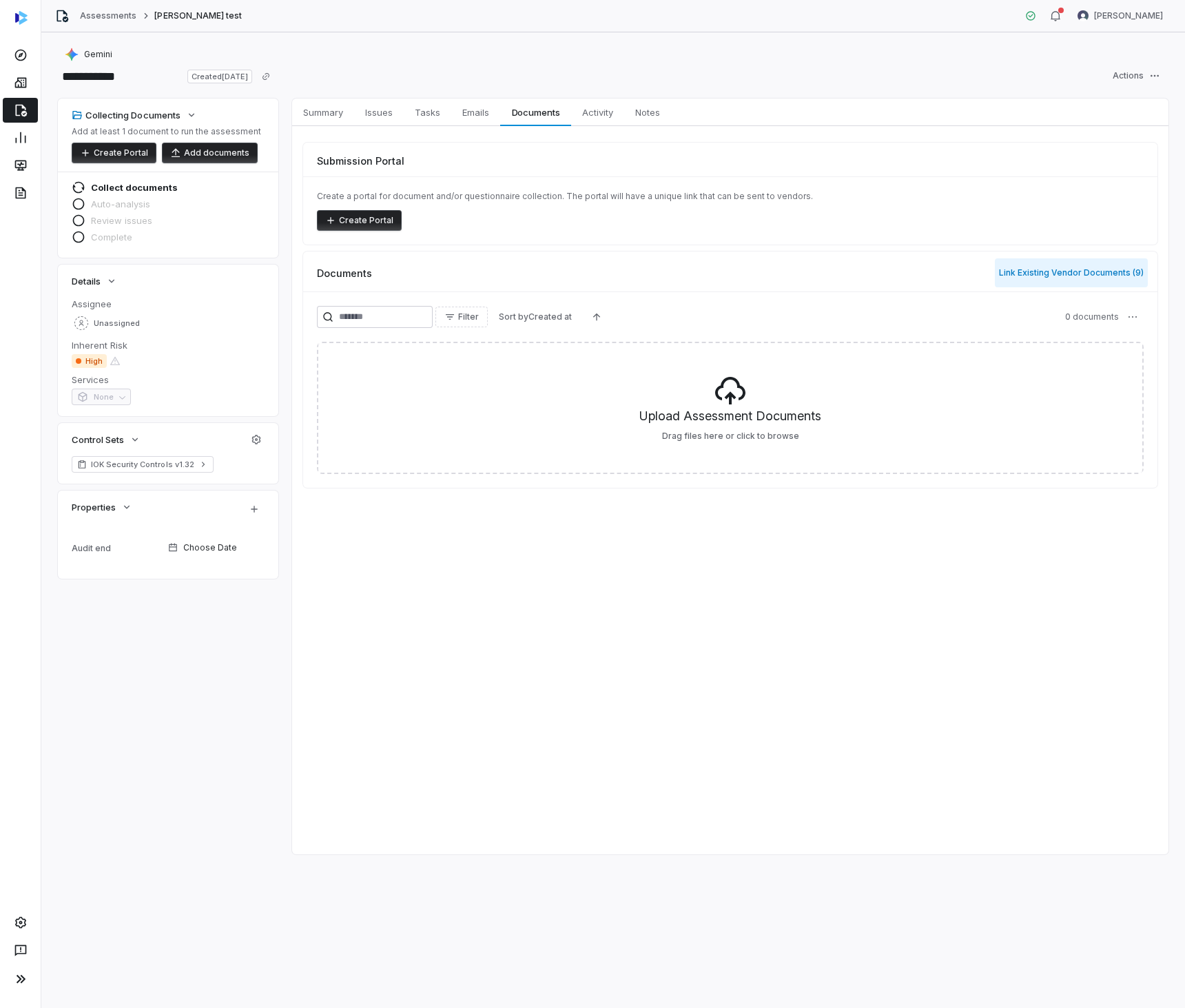
click at [1065, 270] on button "Link Existing Vendor Documents ( 9 )" at bounding box center [1071, 272] width 153 height 29
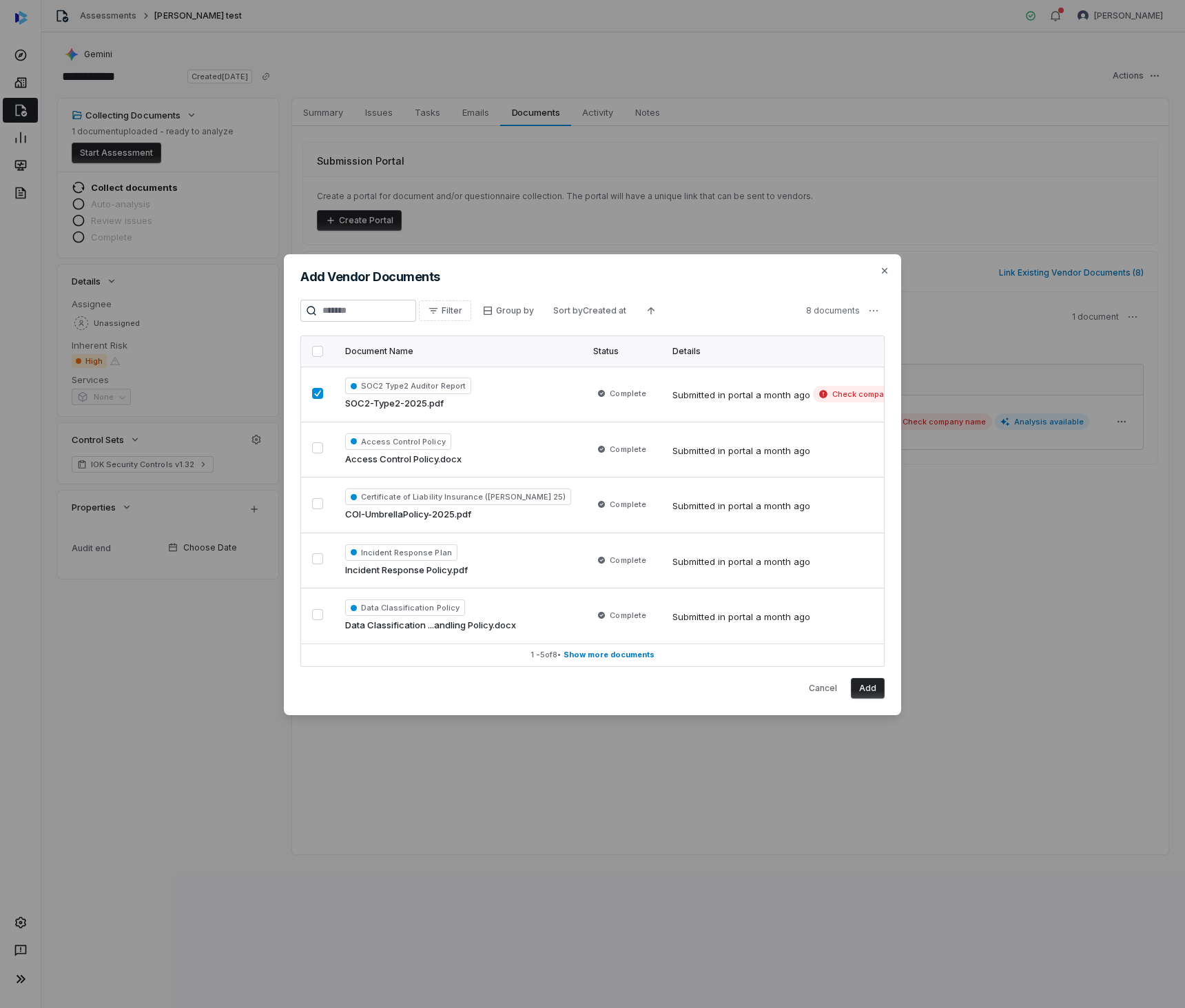
click at [890, 272] on div "Add Vendor Documents Filter Group by Sort by Created at 8 documents Document Na…" at bounding box center [592, 484] width 617 height 461
click at [889, 269] on icon "button" at bounding box center [884, 271] width 11 height 11
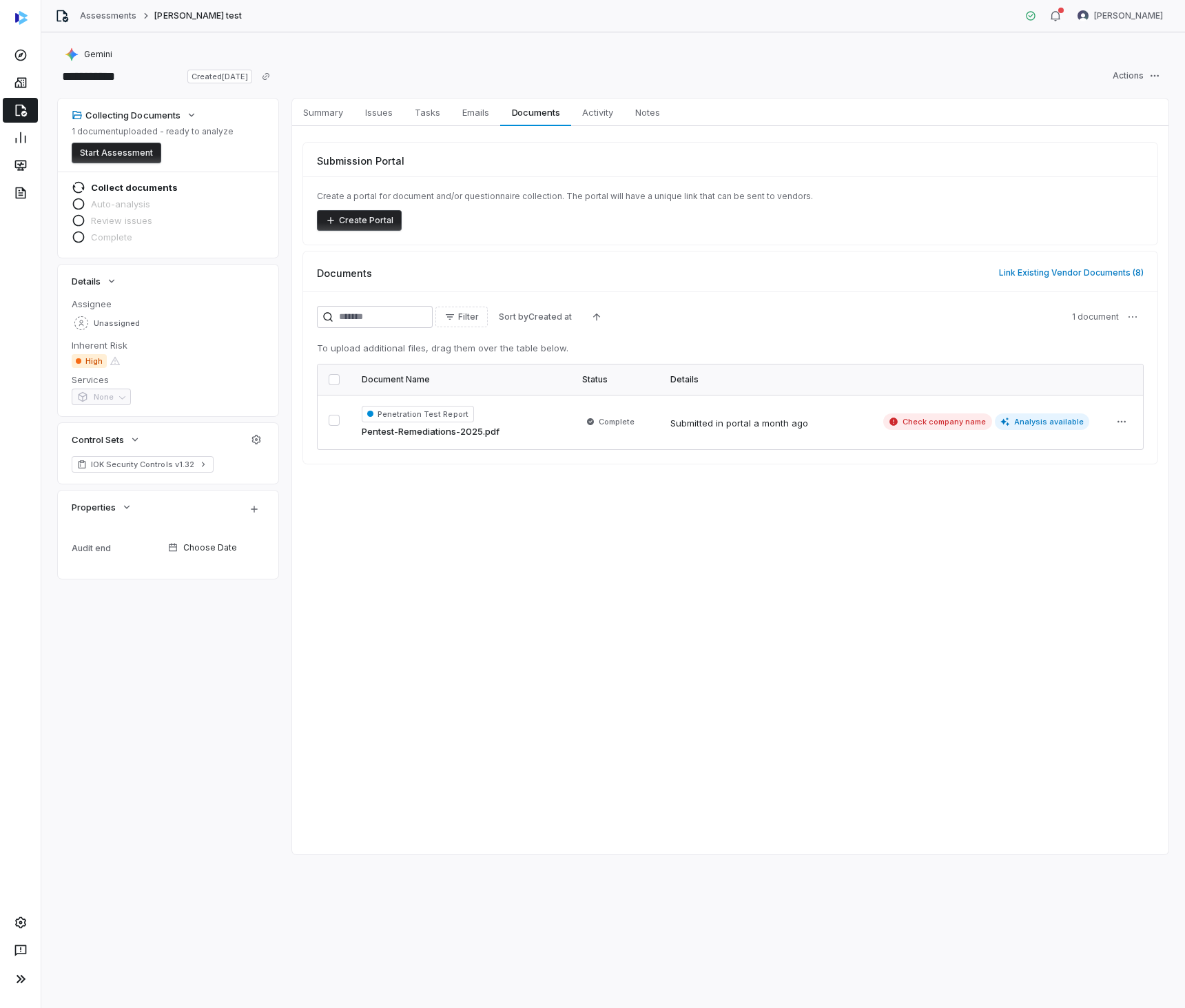
click at [866, 642] on div "Summary Summary Issues Issues Tasks Tasks Emails Emails Documents Documents Act…" at bounding box center [730, 476] width 876 height 756
click at [290, 118] on div "Collecting Documents 1 document uploaded - ready to analyze Start Assessment Co…" at bounding box center [613, 476] width 1111 height 756
click at [77, 152] on button "Start Assessment" at bounding box center [116, 153] width 89 height 21
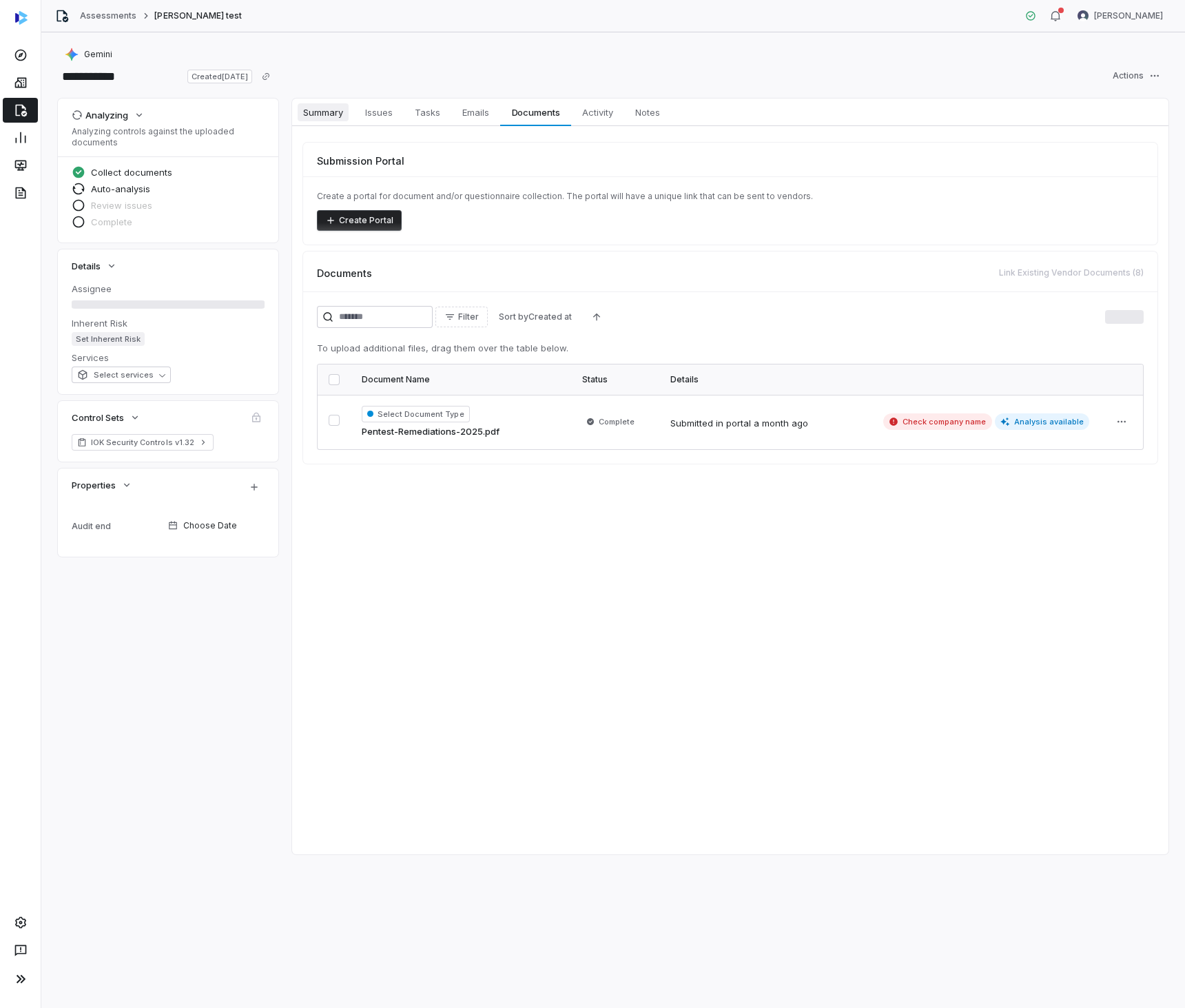
click at [317, 107] on span "Summary" at bounding box center [322, 112] width 51 height 18
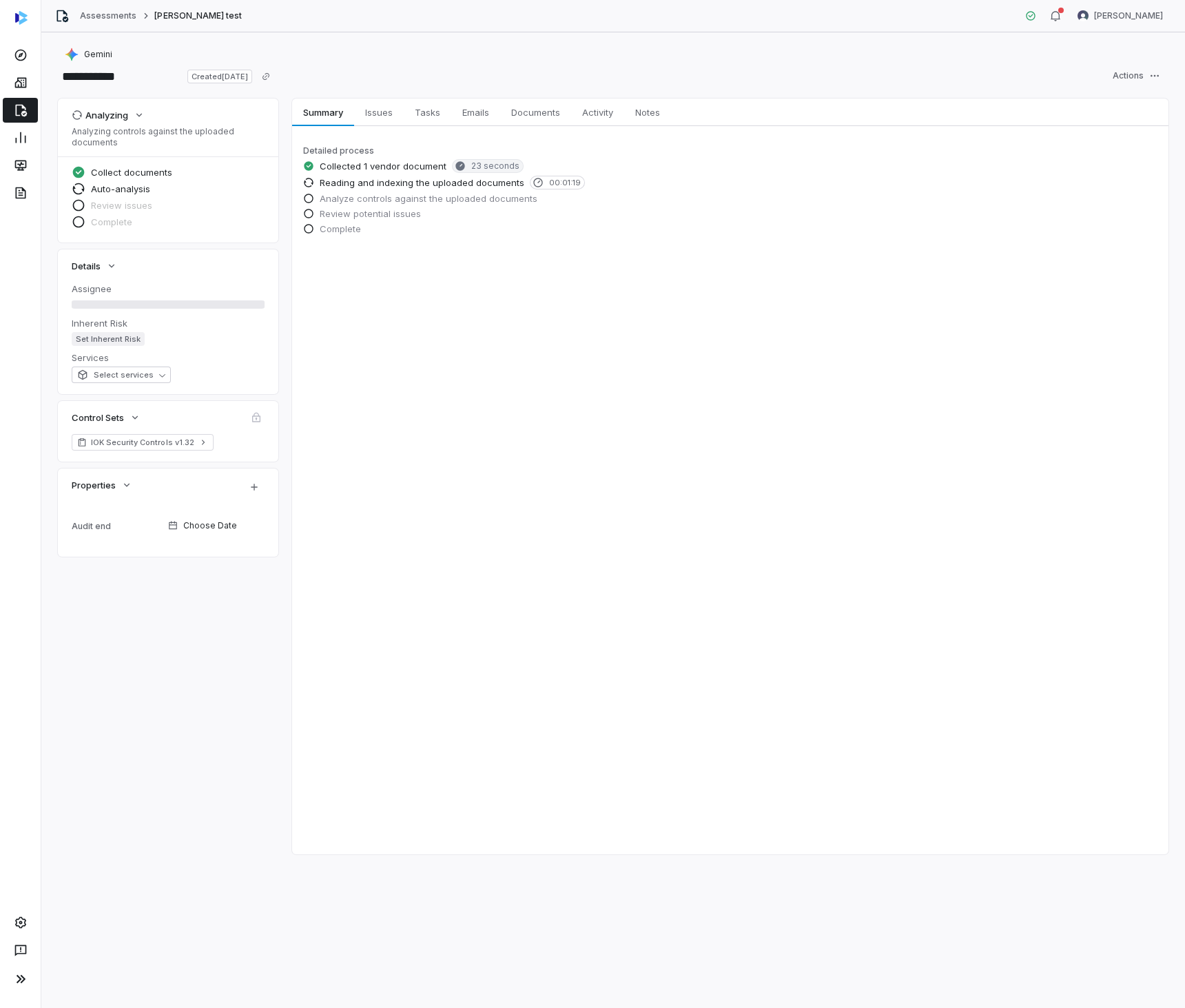
click at [355, 79] on div "**********" at bounding box center [613, 76] width 1111 height 22
click at [545, 112] on span "Documents" at bounding box center [536, 112] width 60 height 18
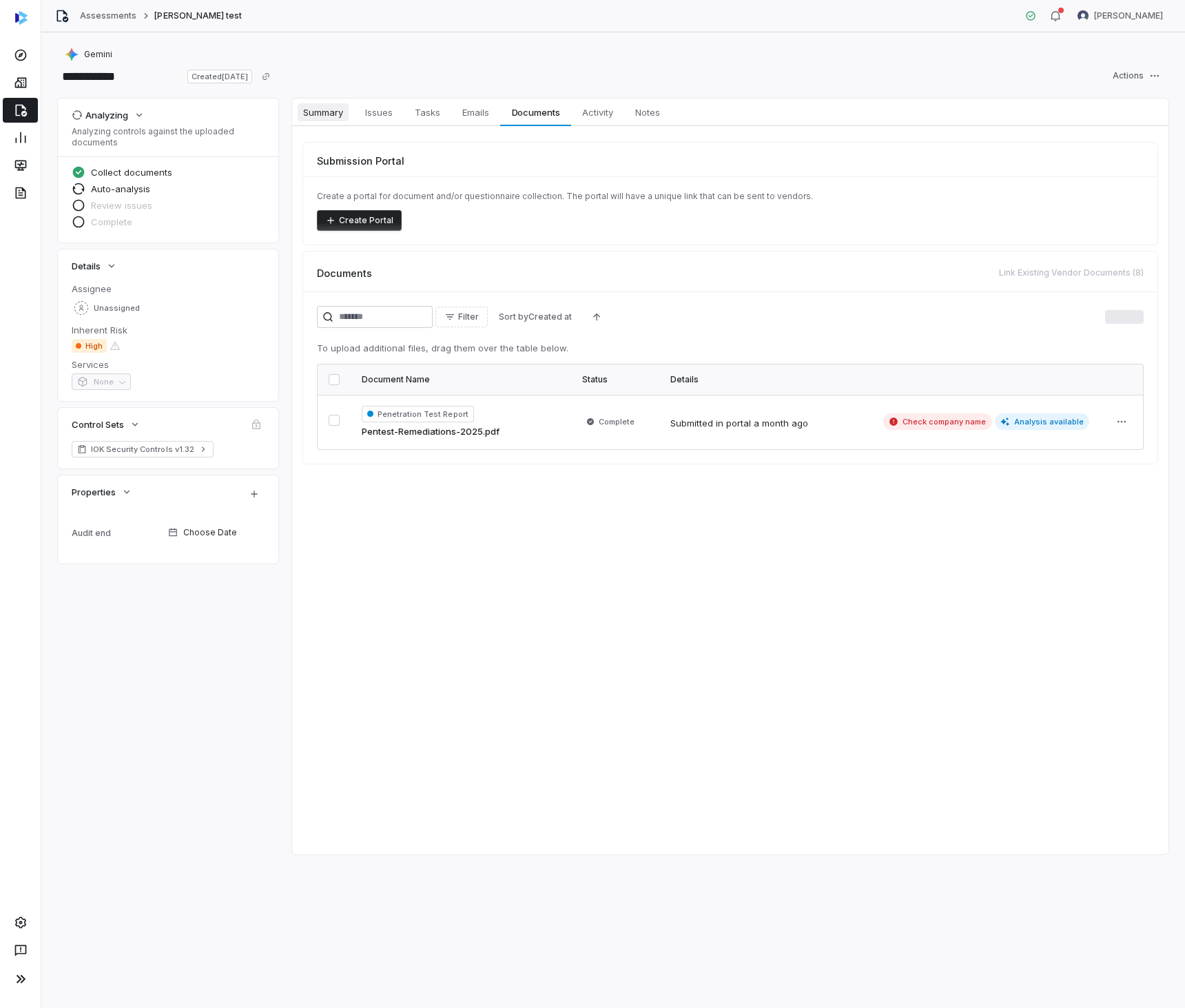
click at [324, 109] on span "Summary" at bounding box center [322, 112] width 51 height 18
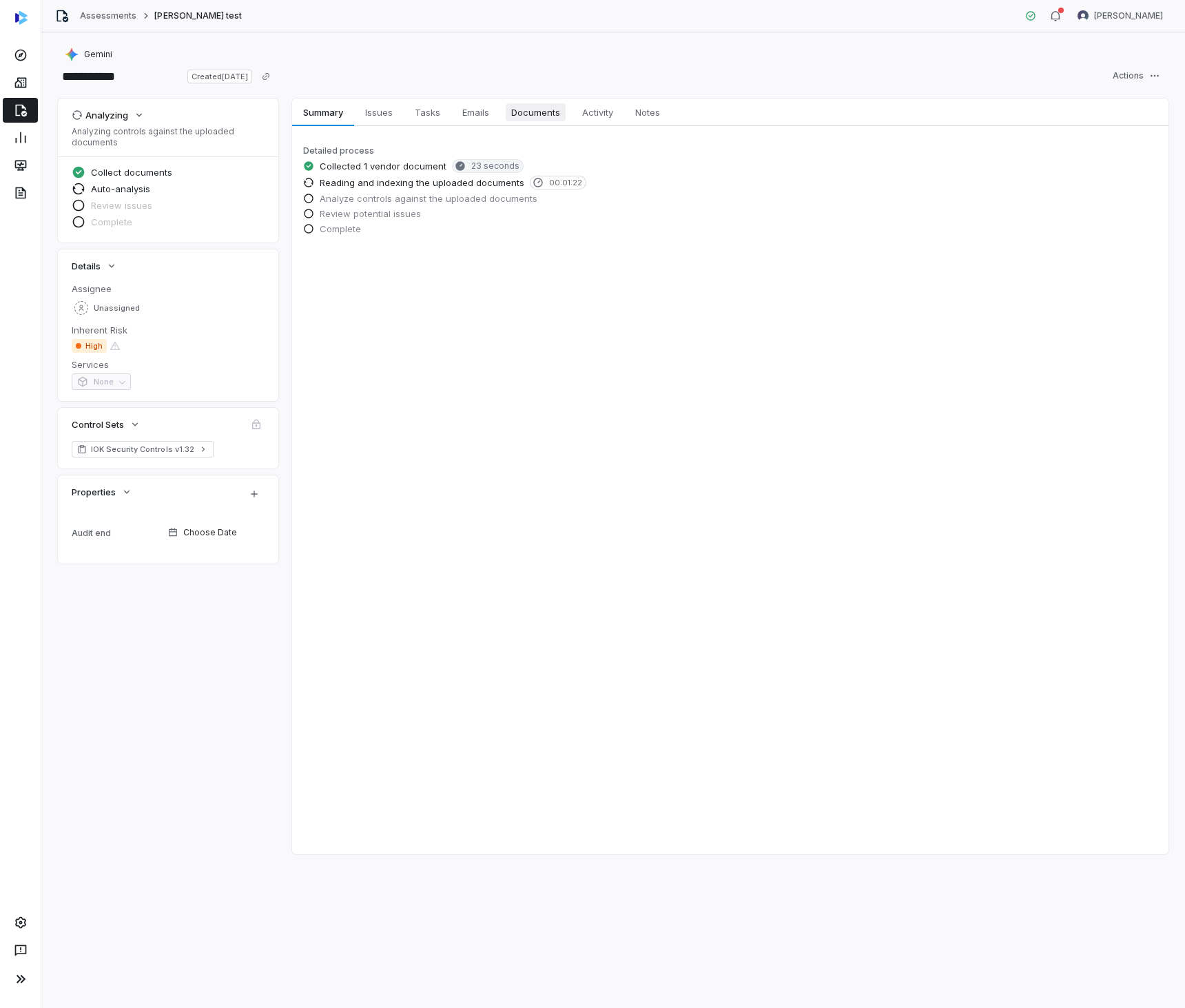
click at [544, 113] on span "Documents" at bounding box center [536, 112] width 60 height 18
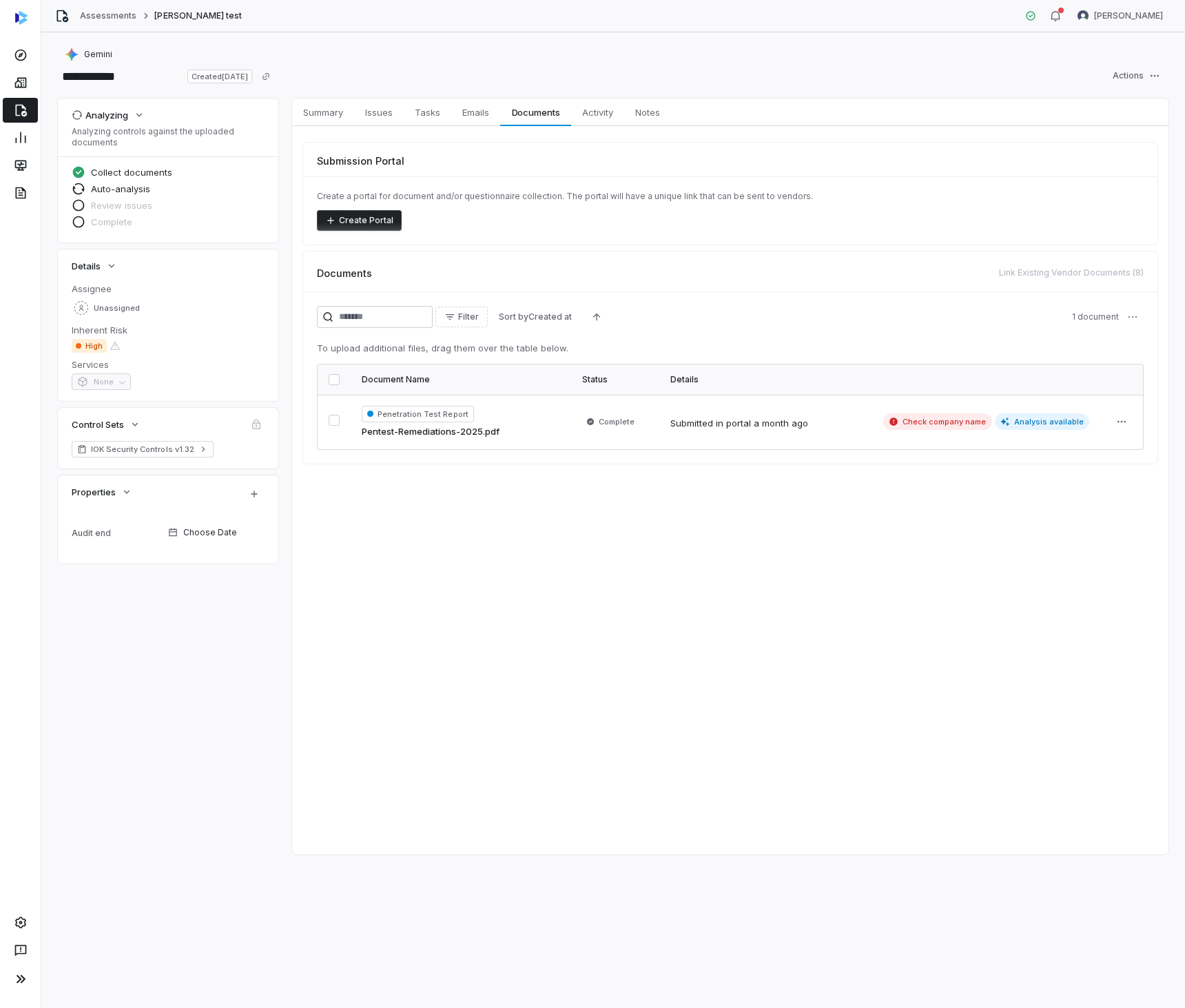
click at [576, 68] on div "**********" at bounding box center [613, 76] width 1111 height 22
click at [990, 185] on div "Create a portal for document and/or questionnaire collection. The portal will h…" at bounding box center [730, 210] width 854 height 68
click at [899, 61] on div "Gemini" at bounding box center [613, 54] width 1111 height 17
click at [908, 54] on div "Gemini" at bounding box center [613, 54] width 1111 height 17
click at [329, 120] on span "Summary" at bounding box center [322, 112] width 51 height 18
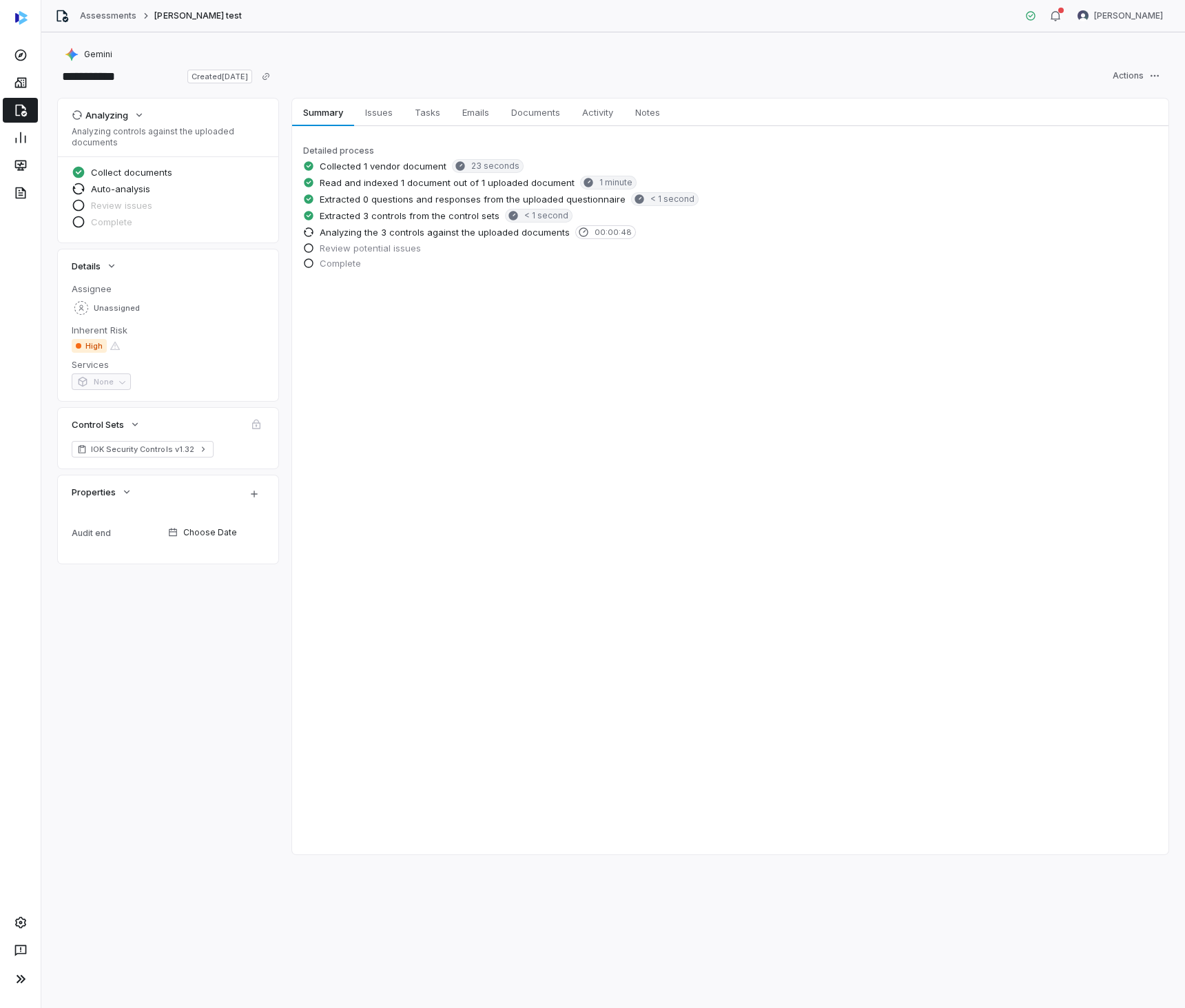
click at [412, 77] on div "**********" at bounding box center [613, 76] width 1111 height 22
click at [552, 109] on span "Documents" at bounding box center [536, 112] width 60 height 18
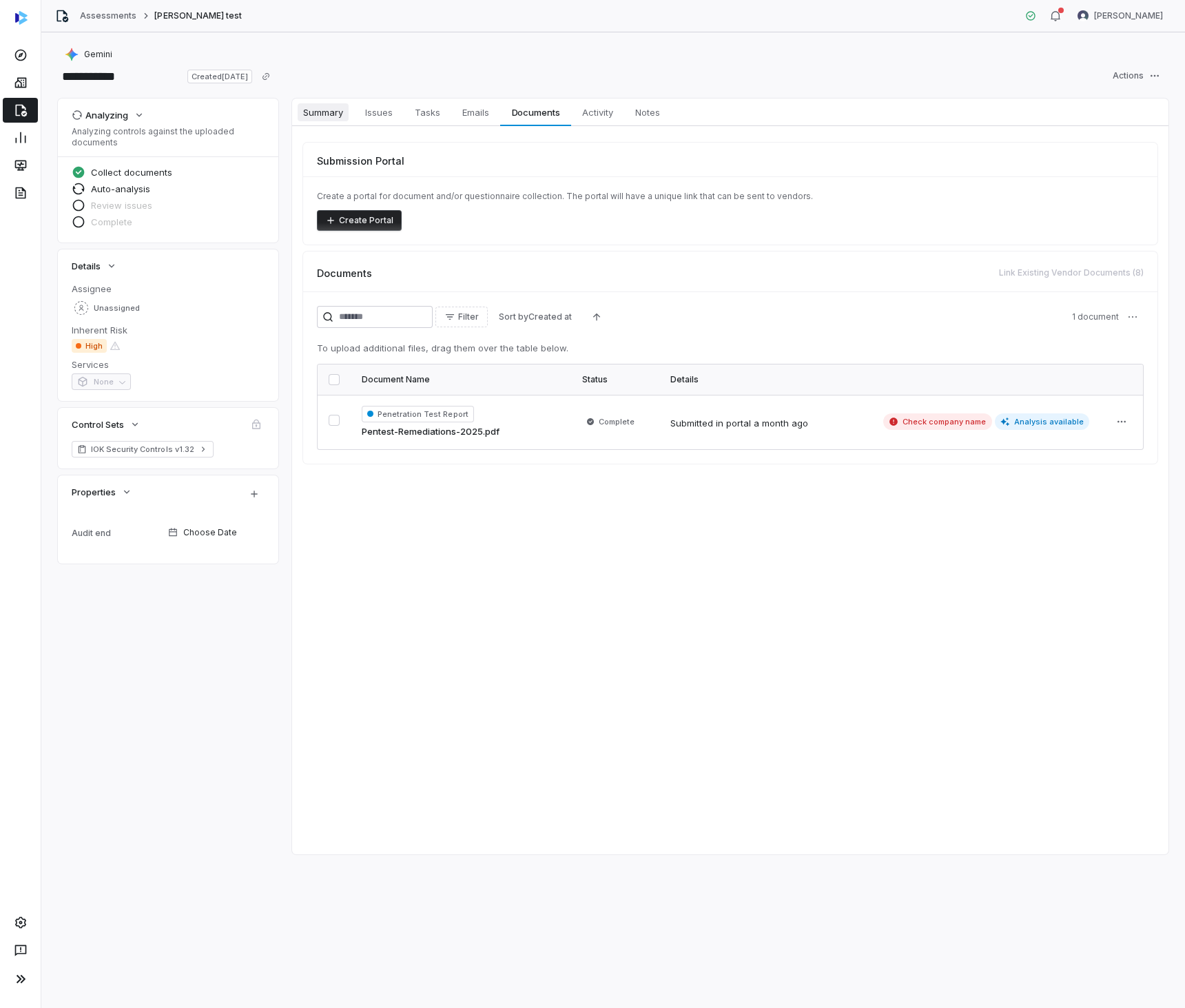
click at [317, 124] on link "Summary Summary" at bounding box center [323, 112] width 62 height 28
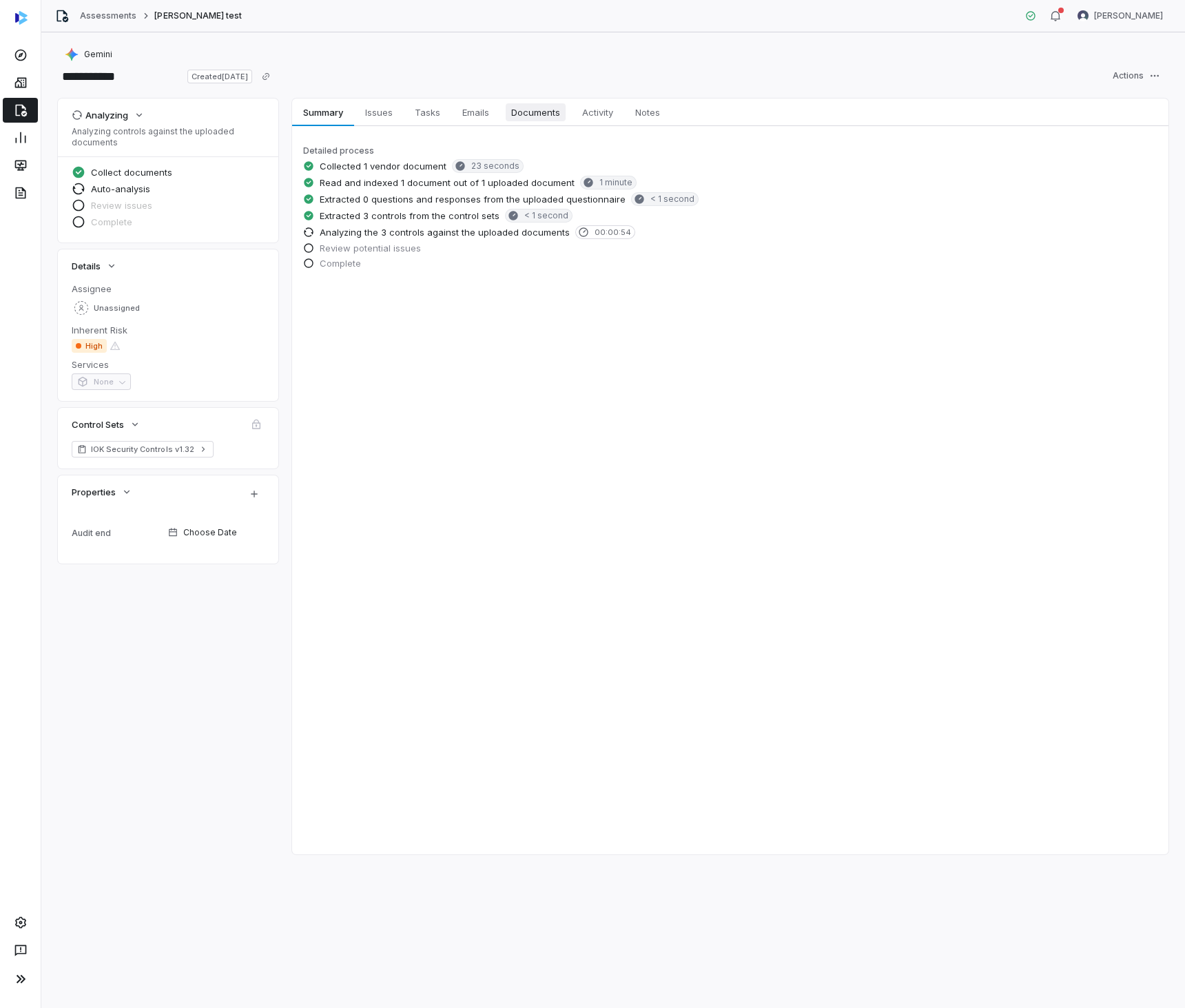
click at [537, 114] on span "Documents" at bounding box center [536, 112] width 60 height 18
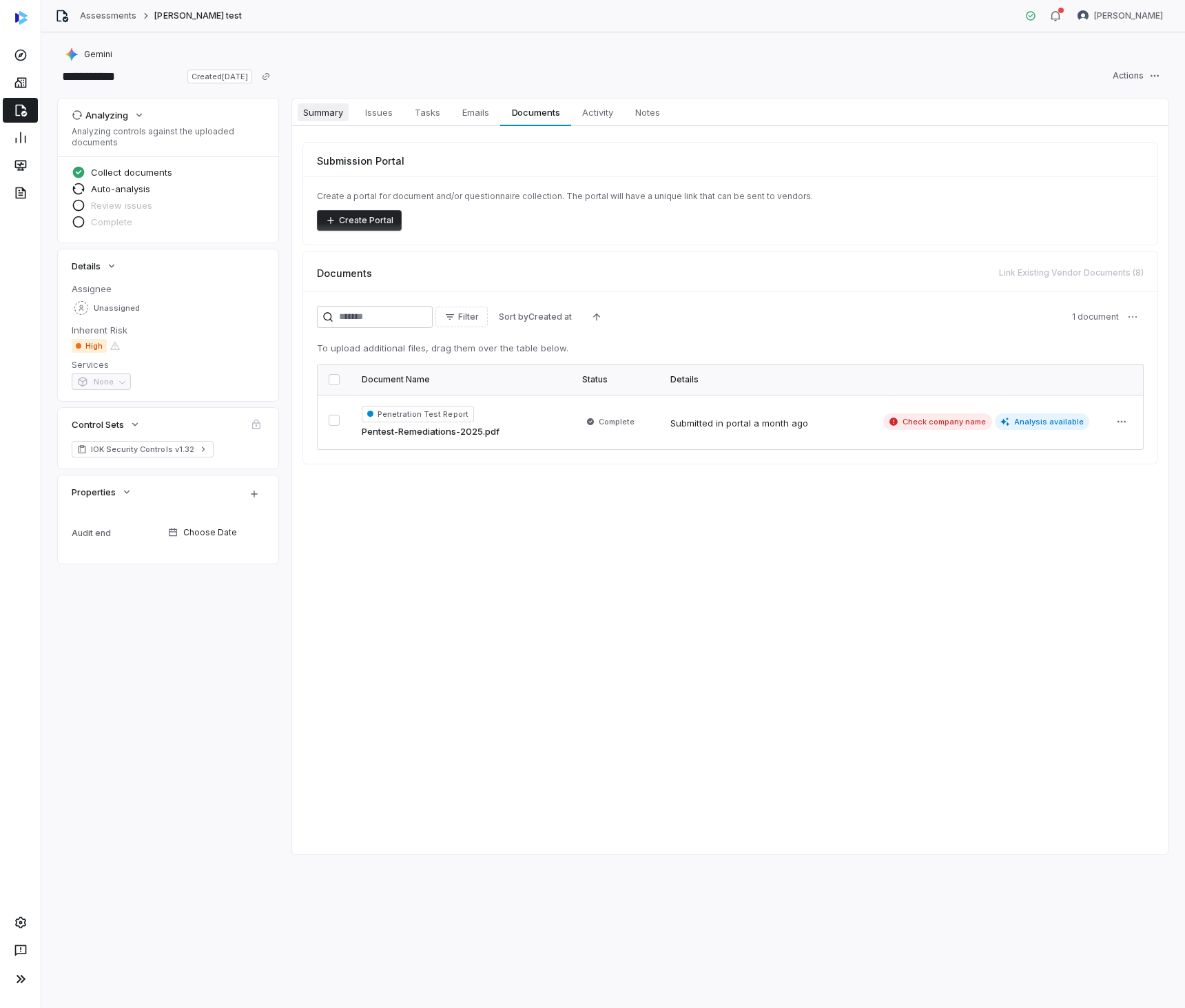
click at [336, 119] on span "Summary" at bounding box center [322, 112] width 51 height 18
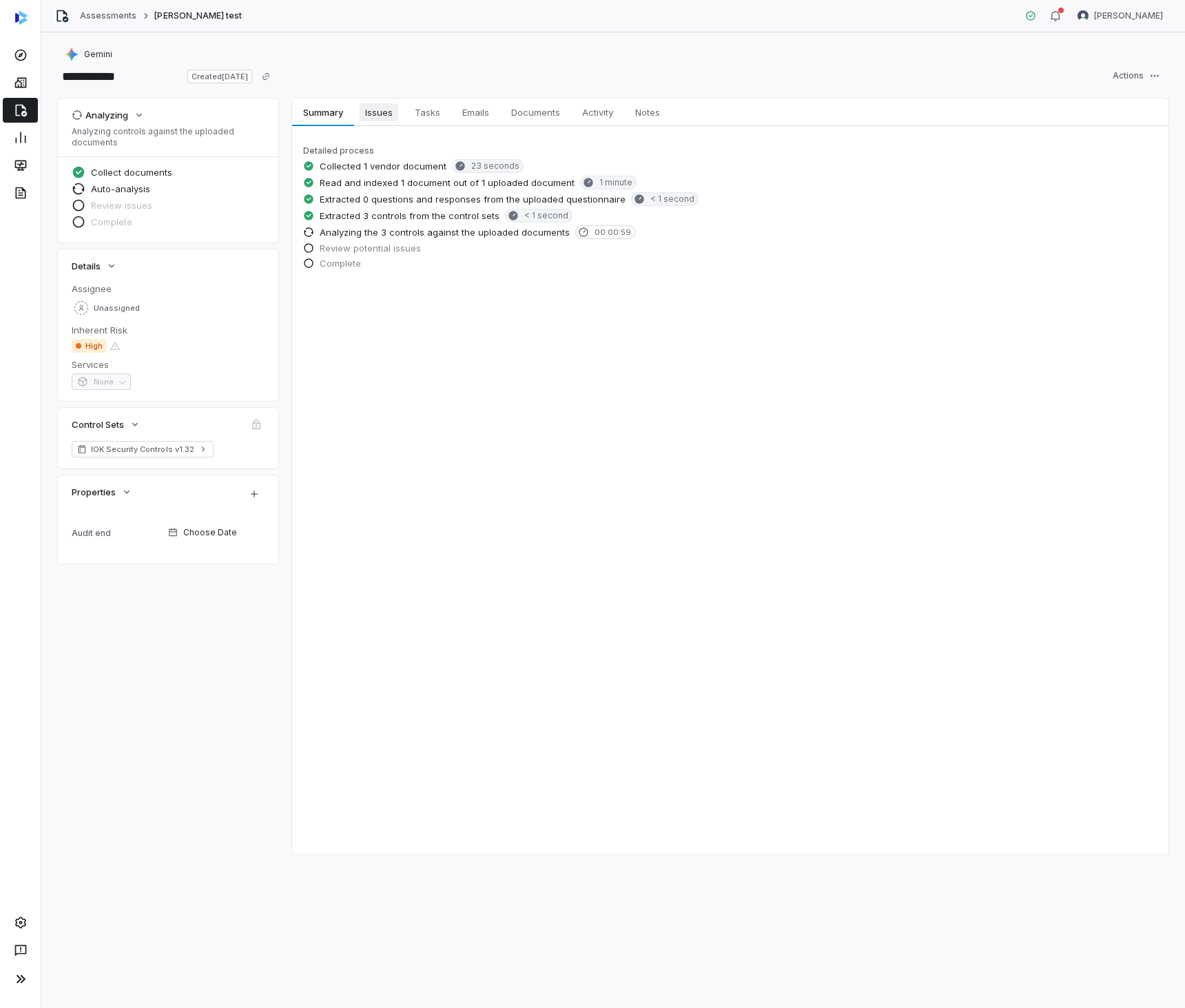
click at [390, 106] on span "Issues" at bounding box center [379, 112] width 38 height 18
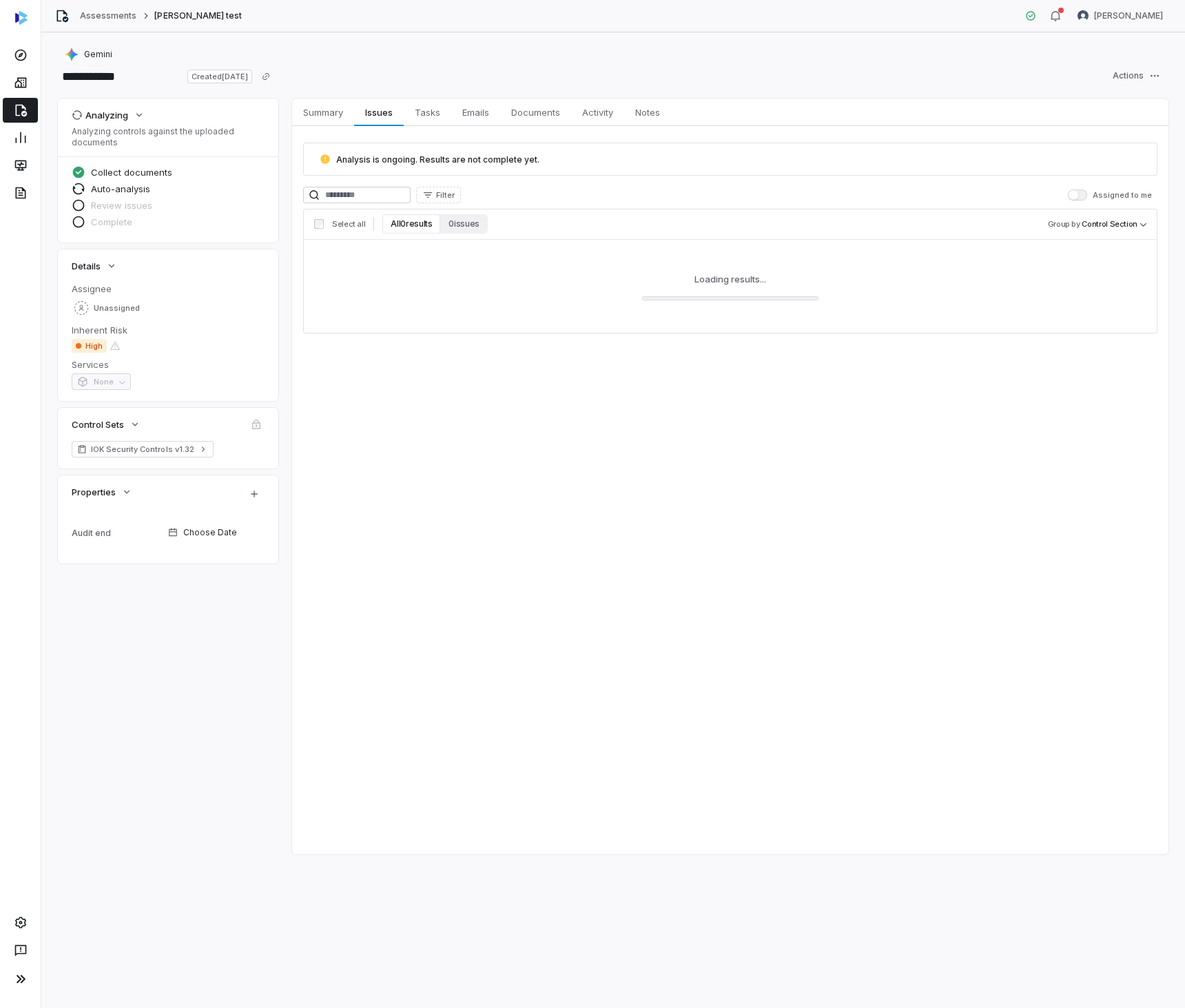
click at [825, 66] on div "**********" at bounding box center [613, 76] width 1111 height 22
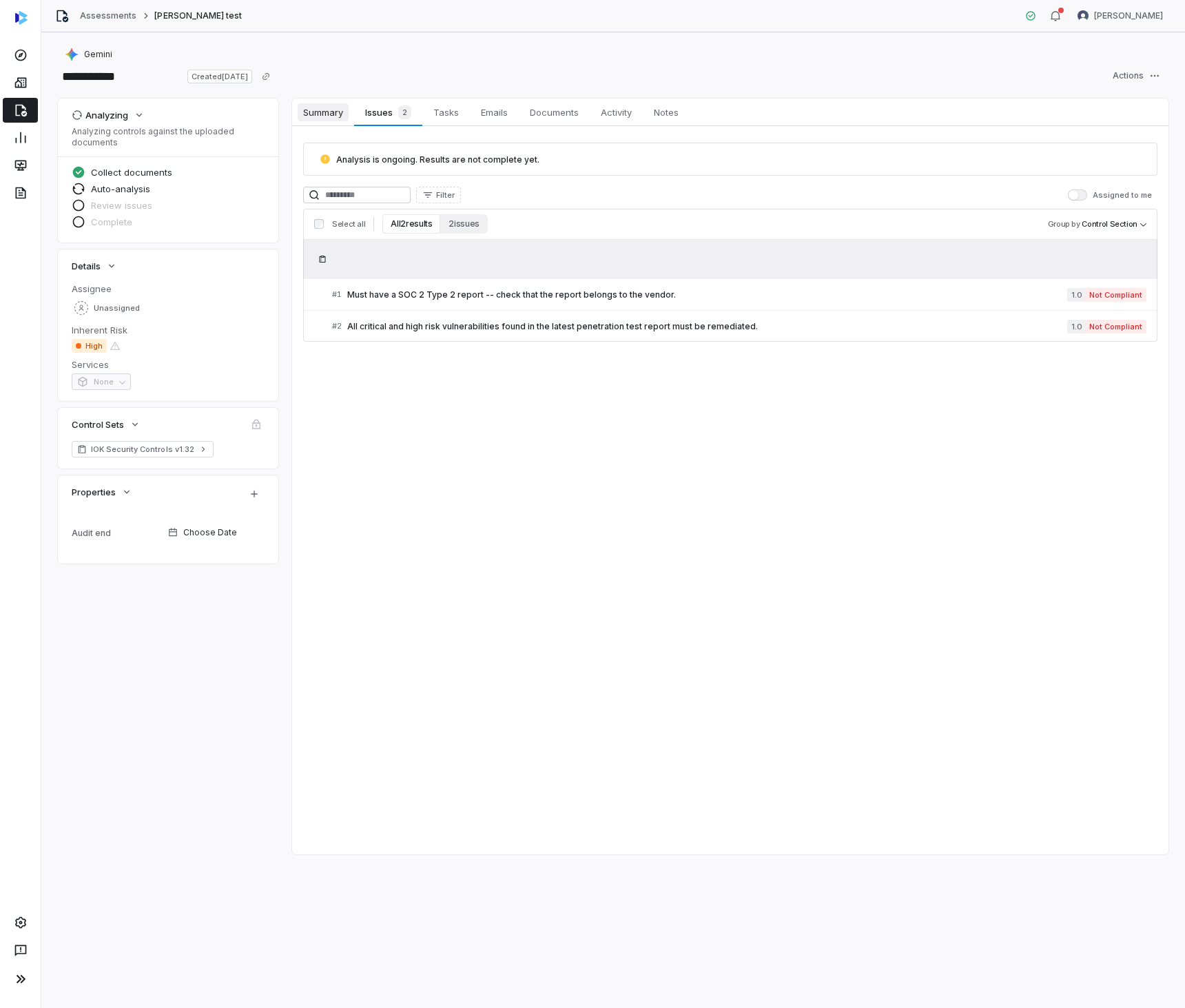
click at [327, 109] on span "Summary" at bounding box center [322, 112] width 51 height 18
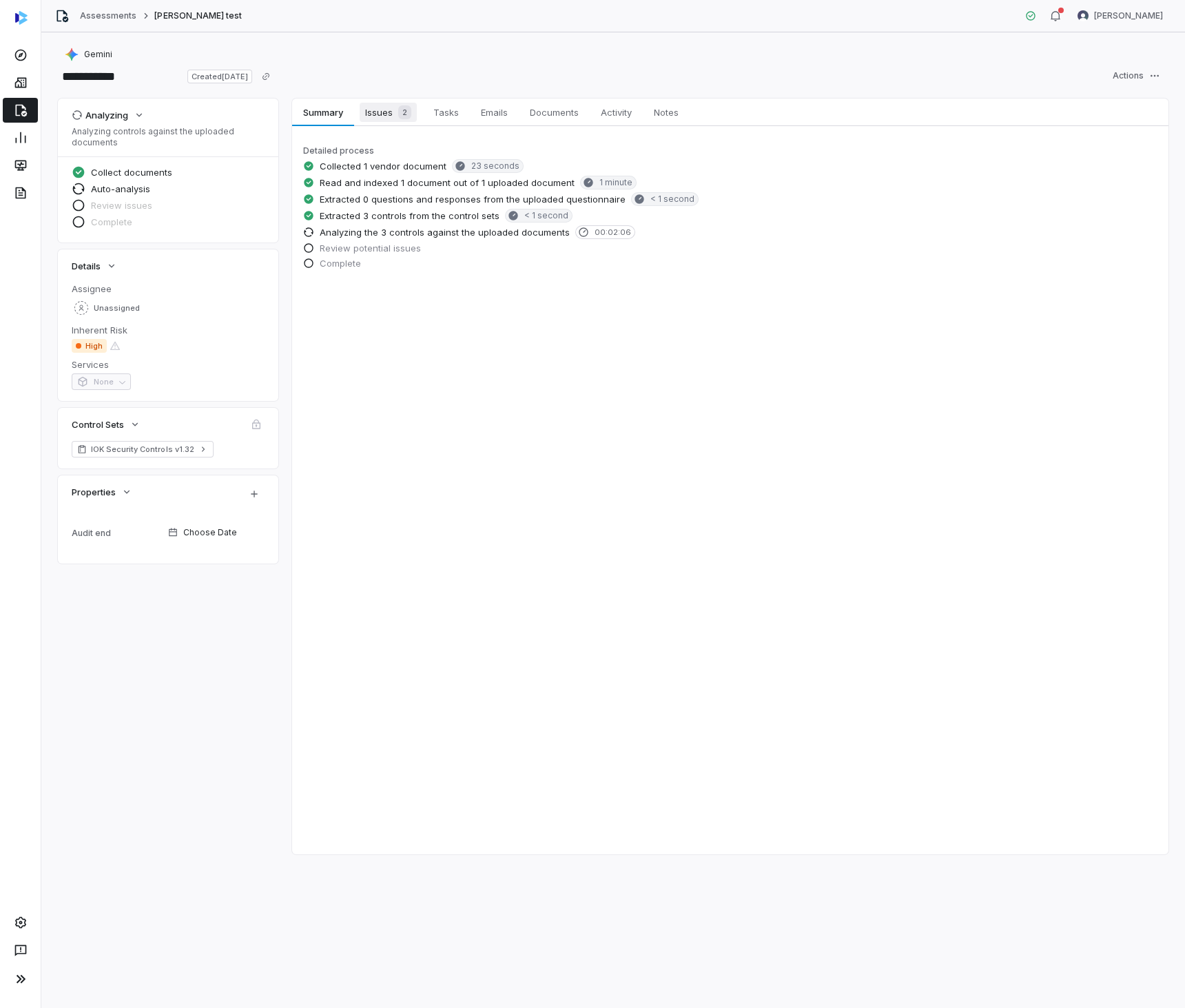
click at [388, 112] on span "Issues 2" at bounding box center [388, 112] width 57 height 19
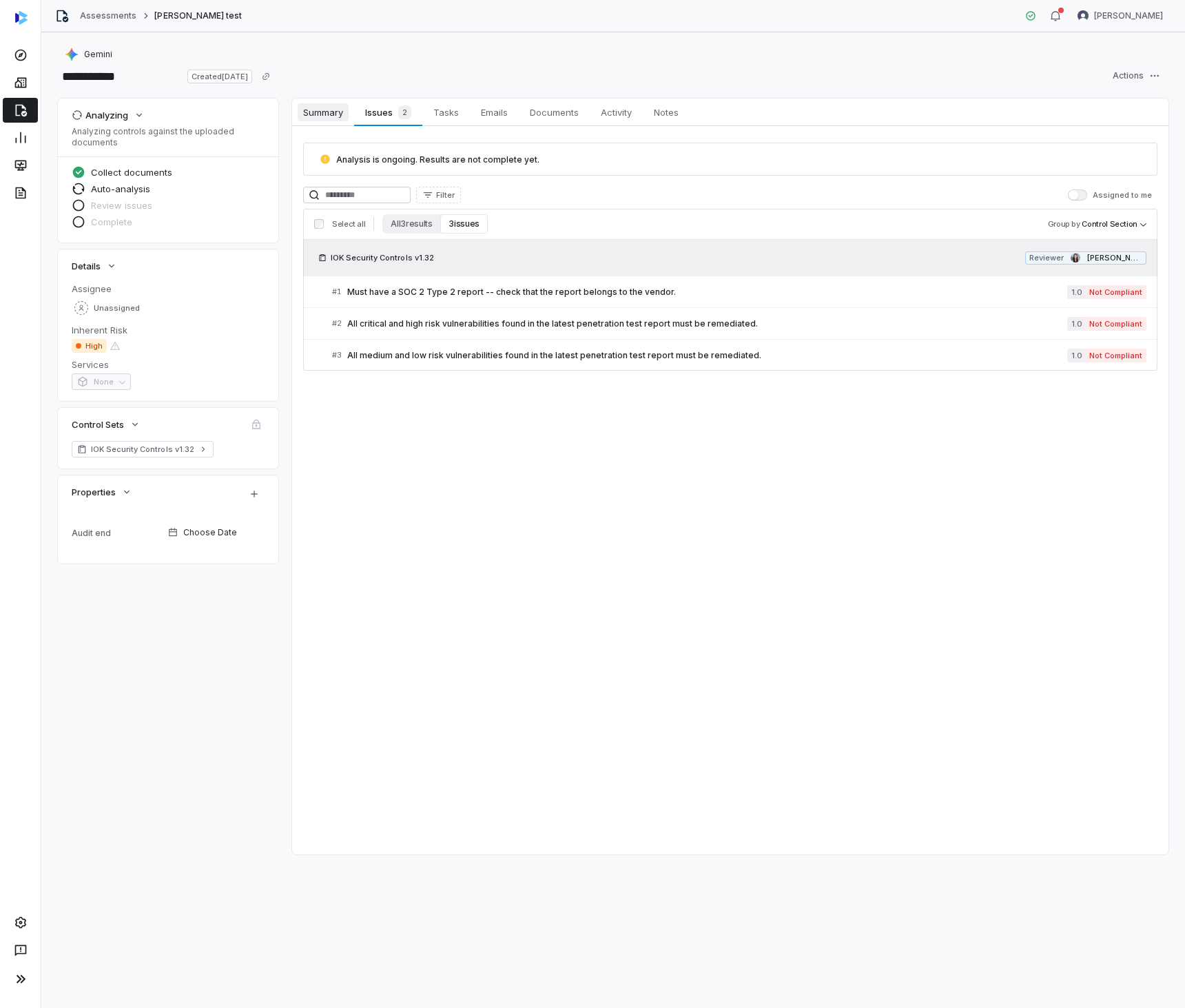
click at [314, 113] on span "Summary" at bounding box center [322, 112] width 51 height 18
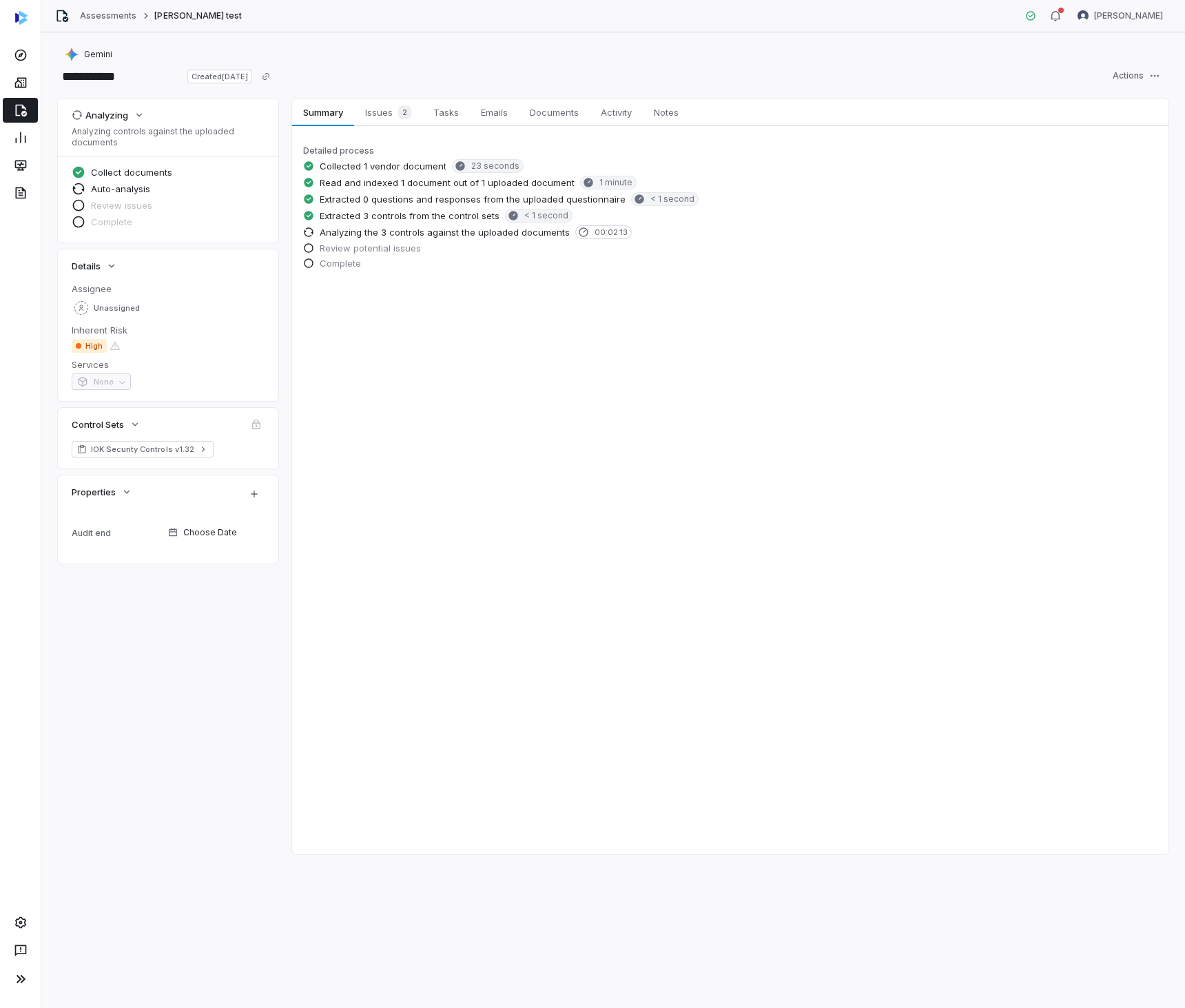
click at [401, 65] on div "**********" at bounding box center [613, 76] width 1111 height 22
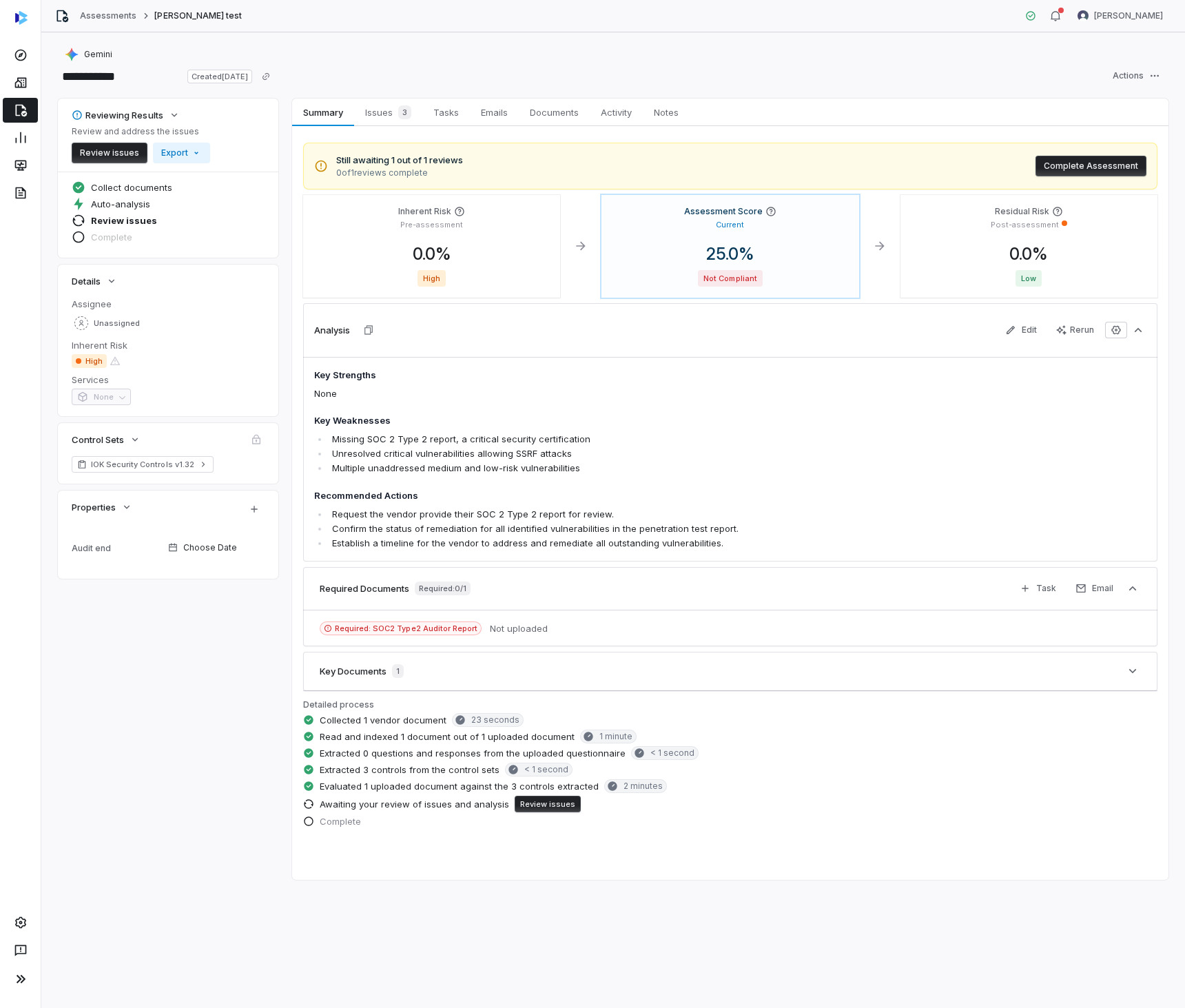
click at [1099, 154] on div "Still awaiting 1 out of 1 reviews 0 of 1 reviews complete Complete Assessment" at bounding box center [730, 166] width 854 height 47
click at [1096, 160] on button "Complete Assessment" at bounding box center [1091, 165] width 111 height 21
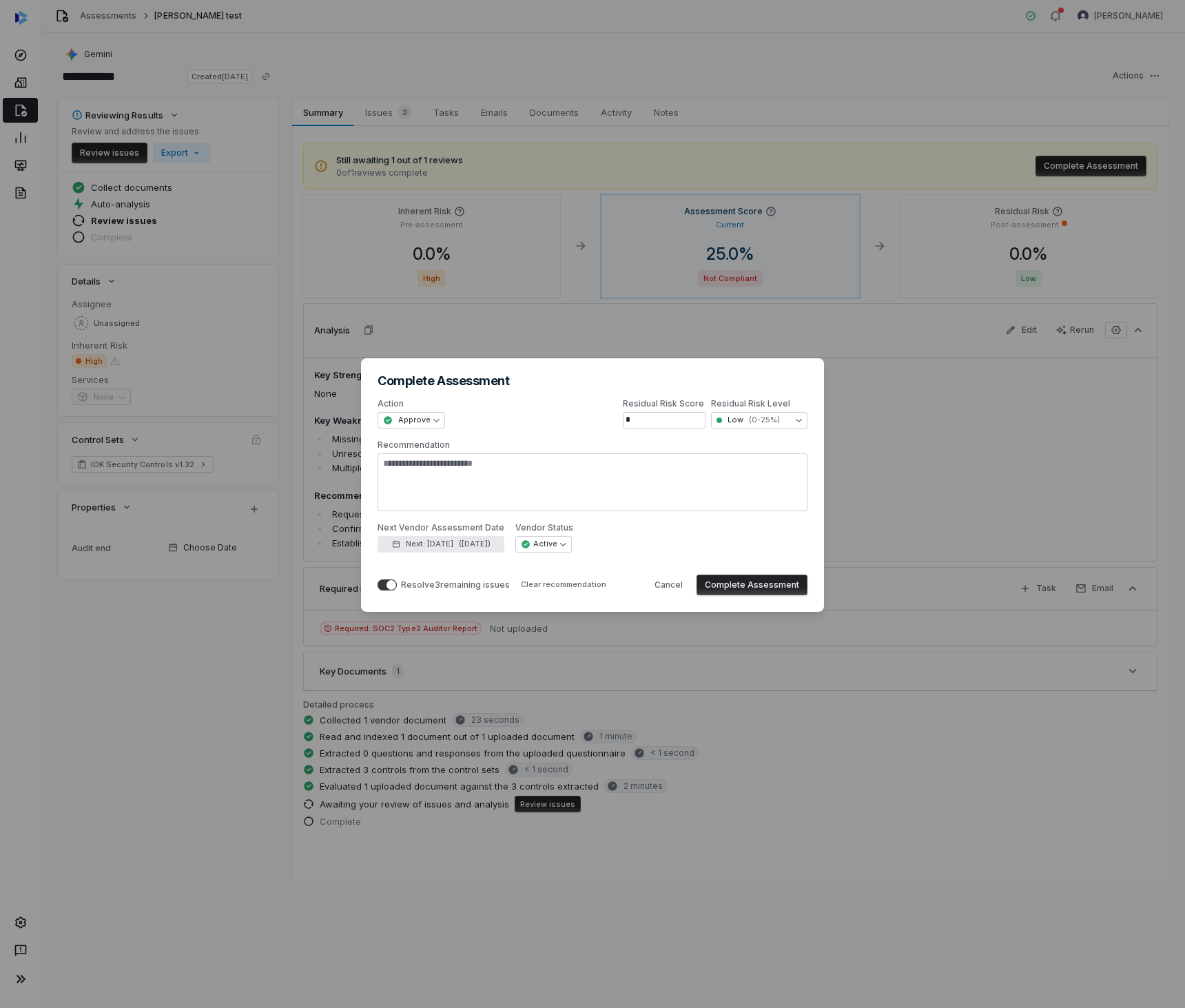
click at [443, 545] on span "Next: [DATE]" at bounding box center [429, 544] width 48 height 10
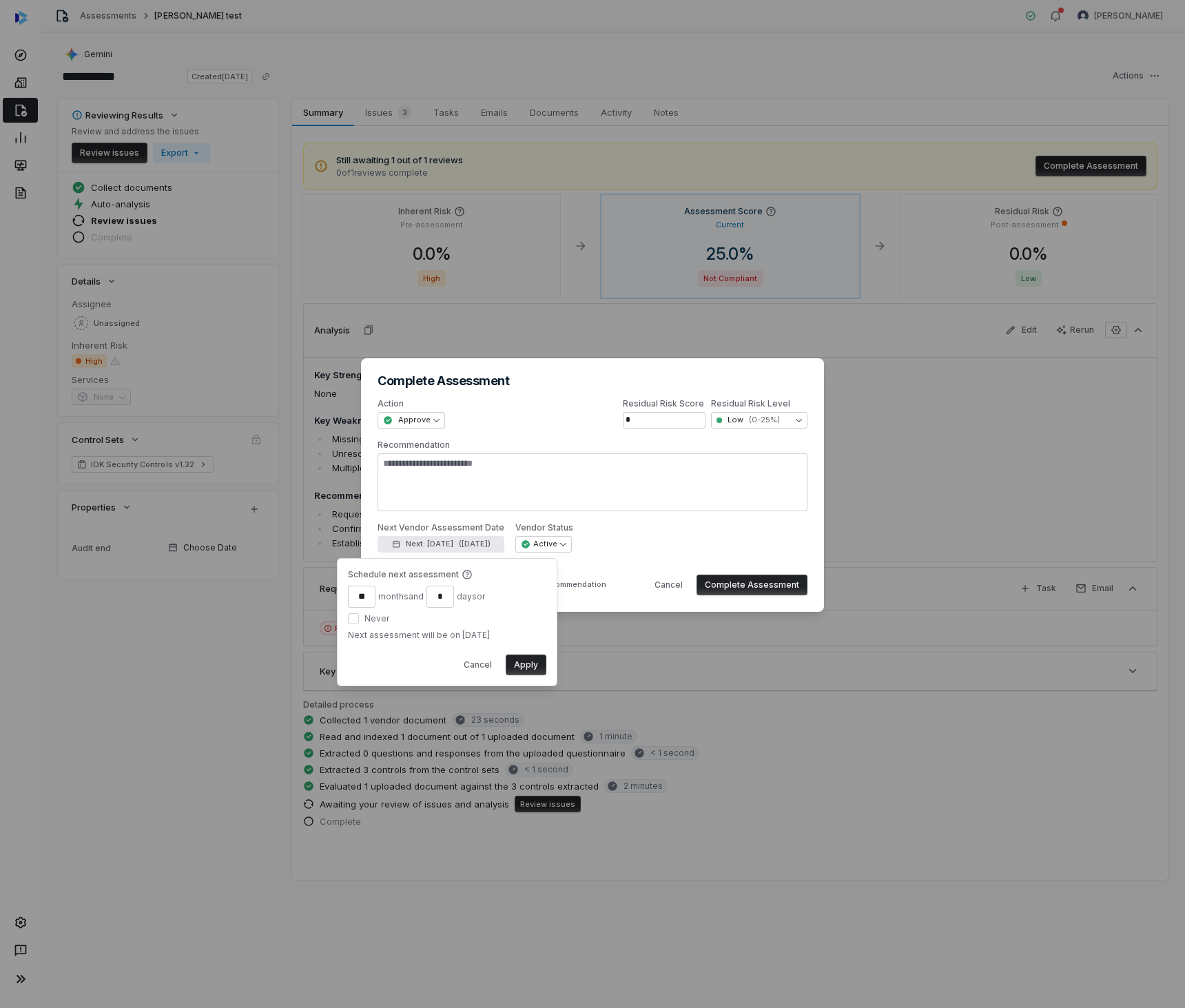
click at [529, 662] on button "Apply" at bounding box center [526, 665] width 41 height 21
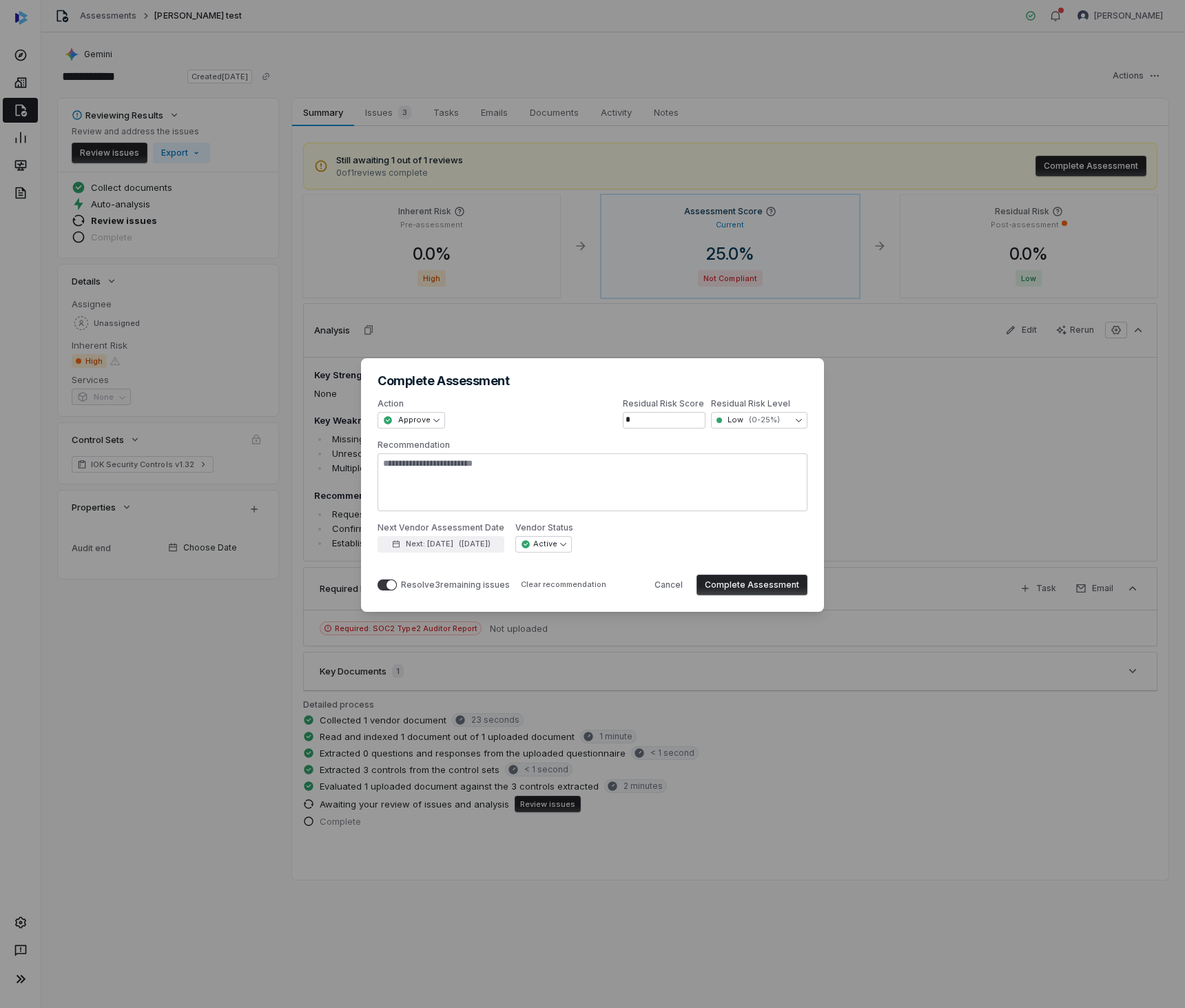
click at [662, 544] on div "**********" at bounding box center [592, 537] width 430 height 30
click at [670, 580] on button "Cancel" at bounding box center [669, 585] width 45 height 21
type textarea "*"
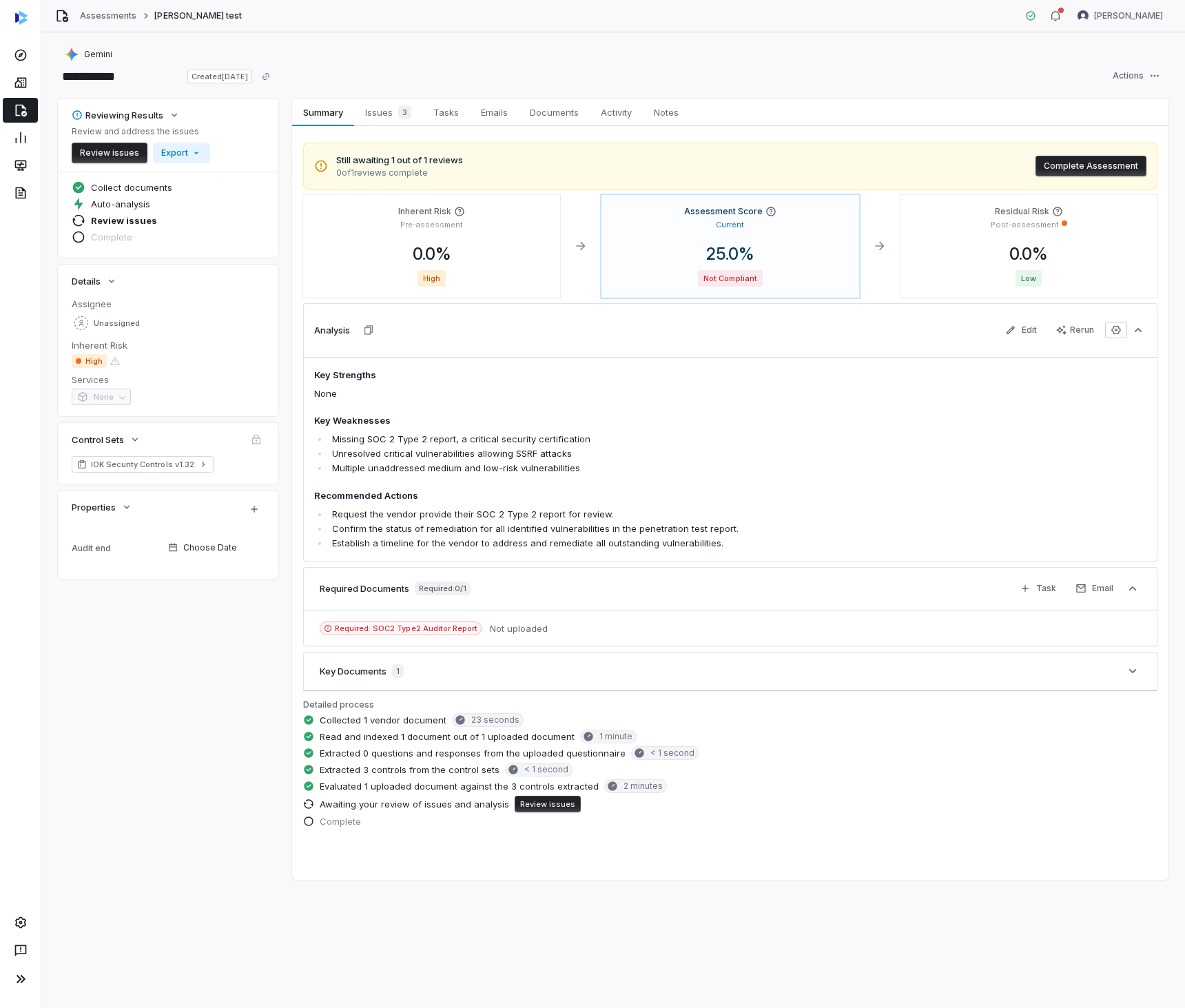
click at [873, 81] on div "**********" at bounding box center [613, 76] width 1111 height 22
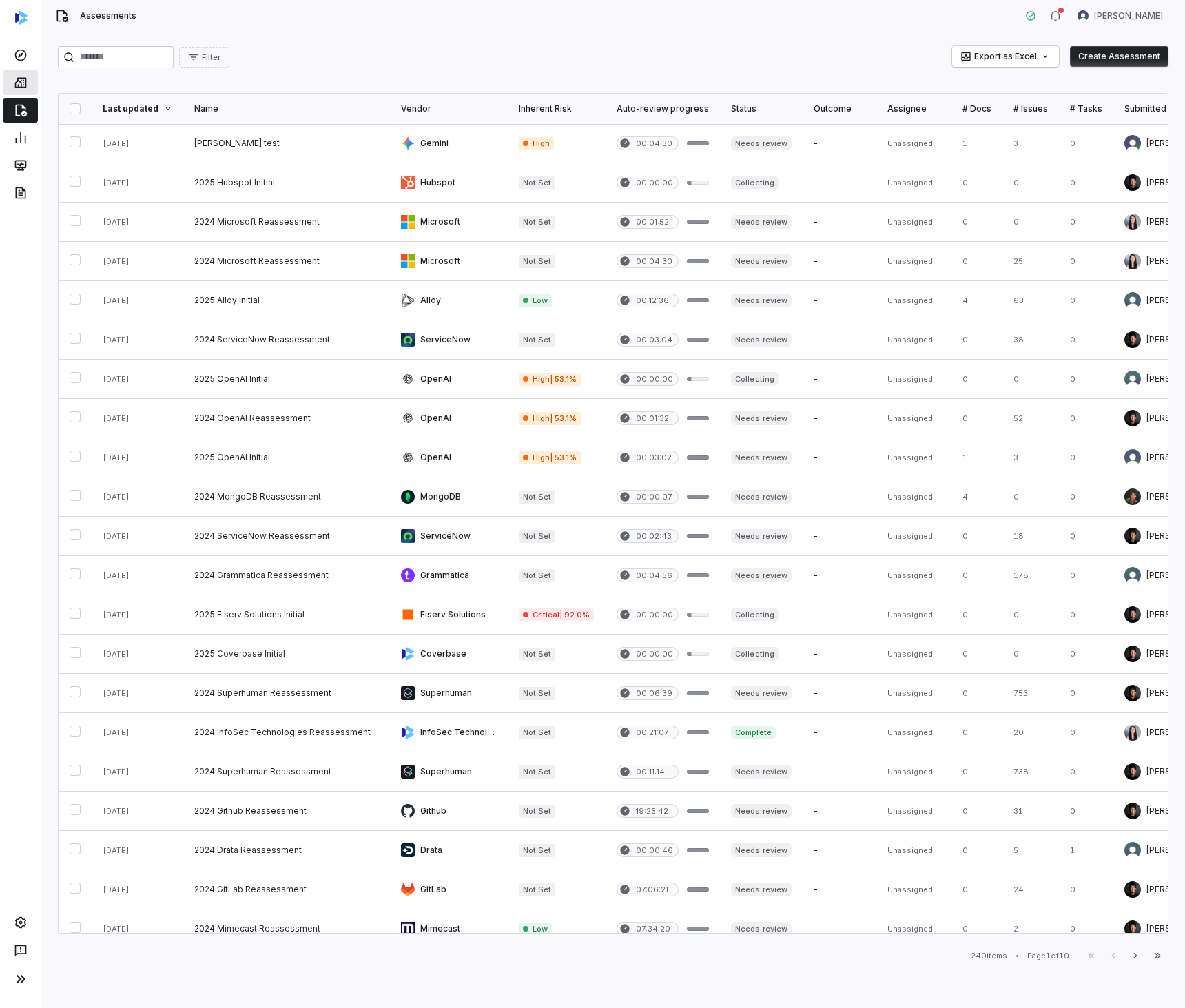
click at [22, 89] on icon at bounding box center [21, 83] width 14 height 14
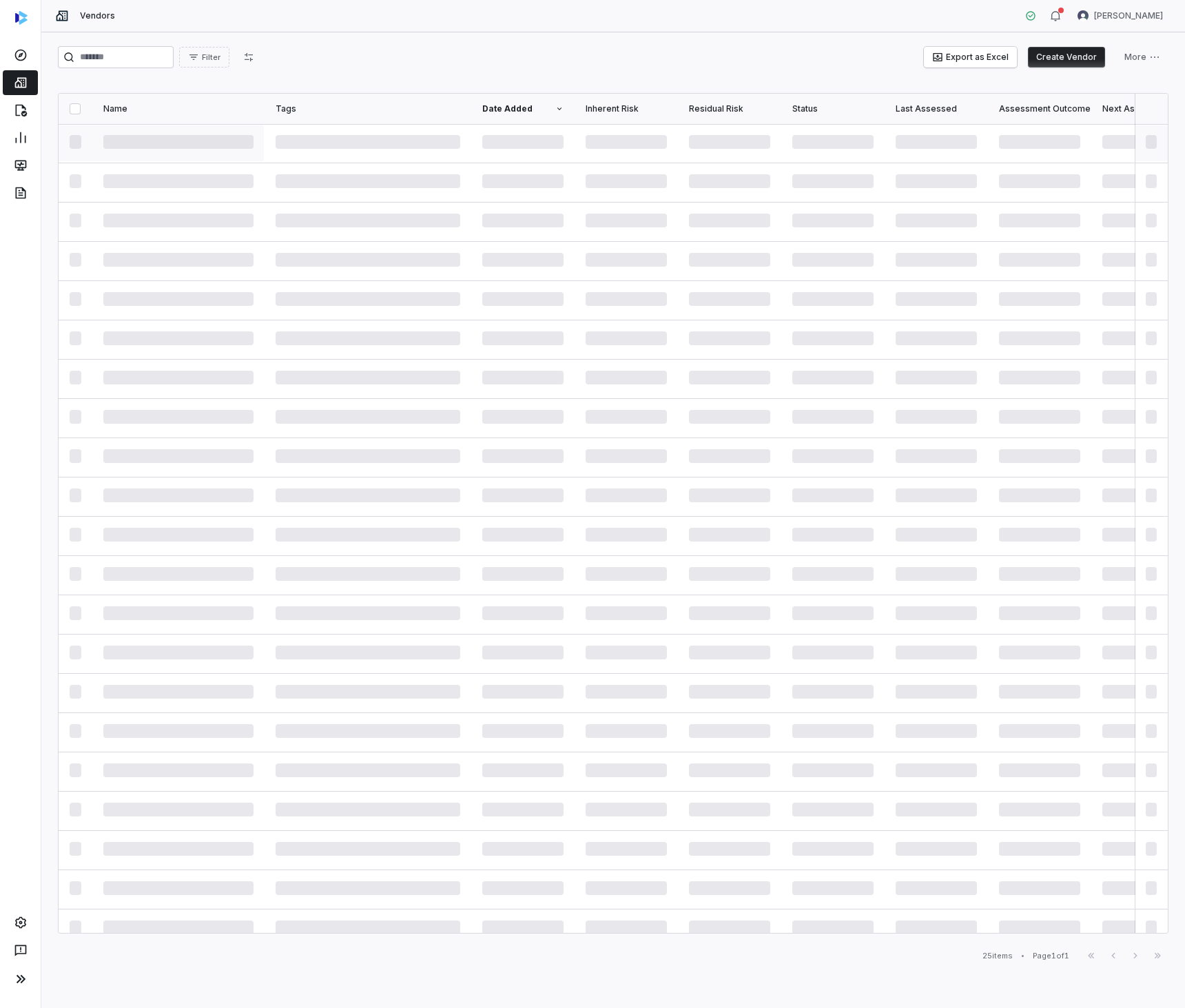
click at [312, 142] on span at bounding box center [367, 142] width 185 height 14
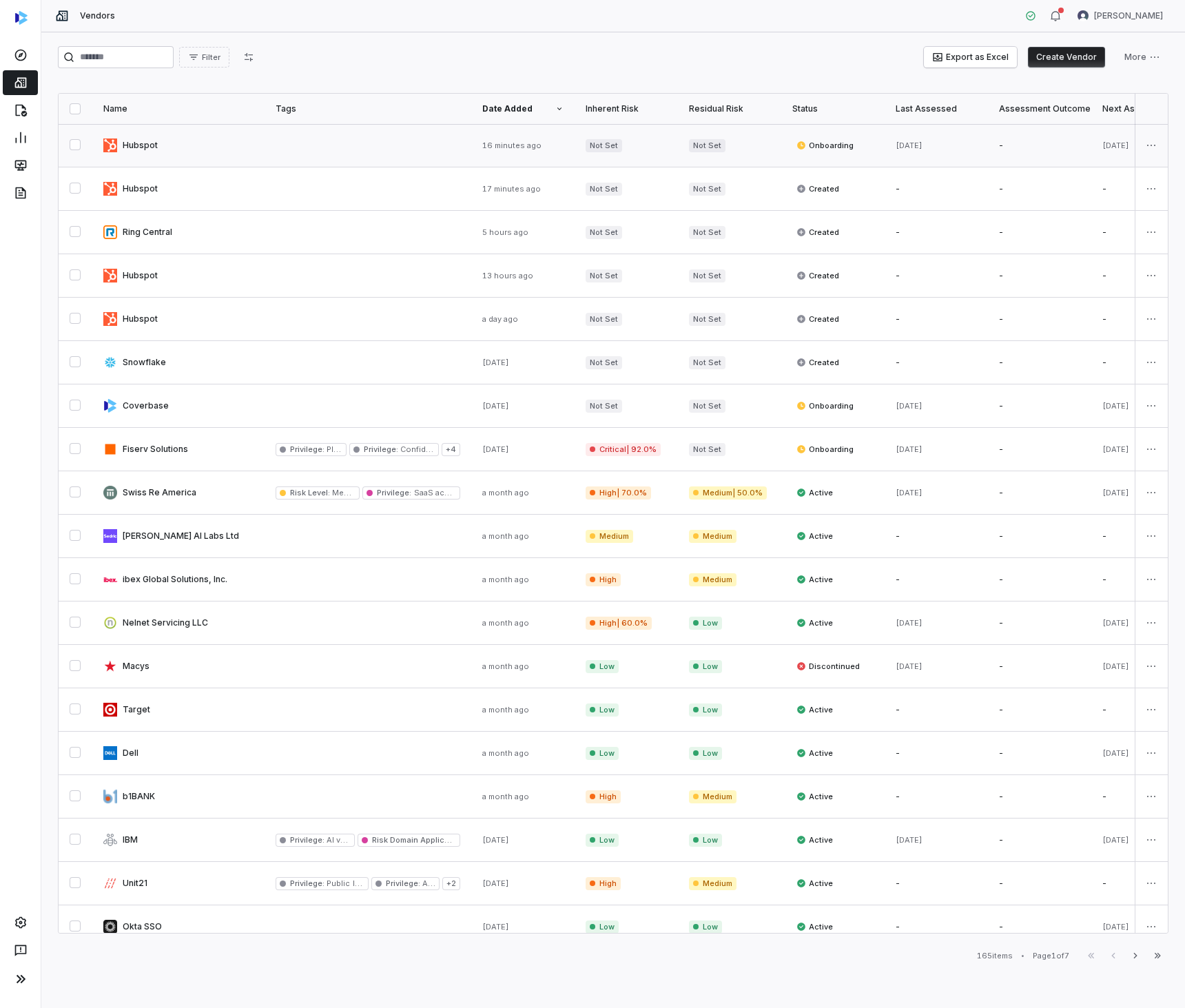
click at [335, 151] on link at bounding box center [368, 145] width 207 height 43
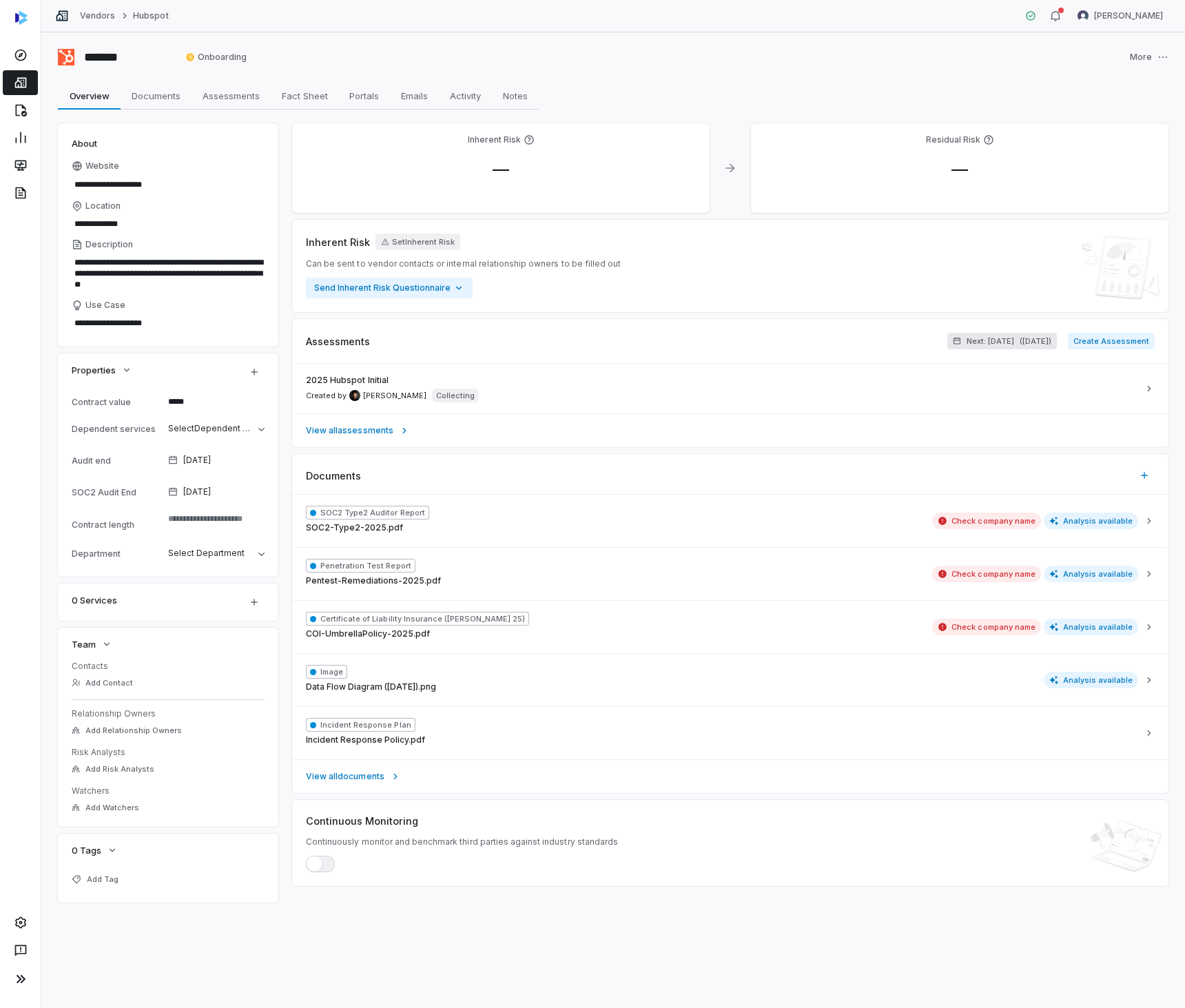
click at [1031, 345] on span "( in 2 years )" at bounding box center [1036, 342] width 32 height 10
click at [922, 415] on span "Never" at bounding box center [922, 415] width 25 height 11
click at [904, 415] on button "Never" at bounding box center [898, 415] width 11 height 11
click at [925, 415] on span "Never" at bounding box center [922, 415] width 25 height 11
click at [904, 415] on button "Never" at bounding box center [898, 415] width 11 height 11
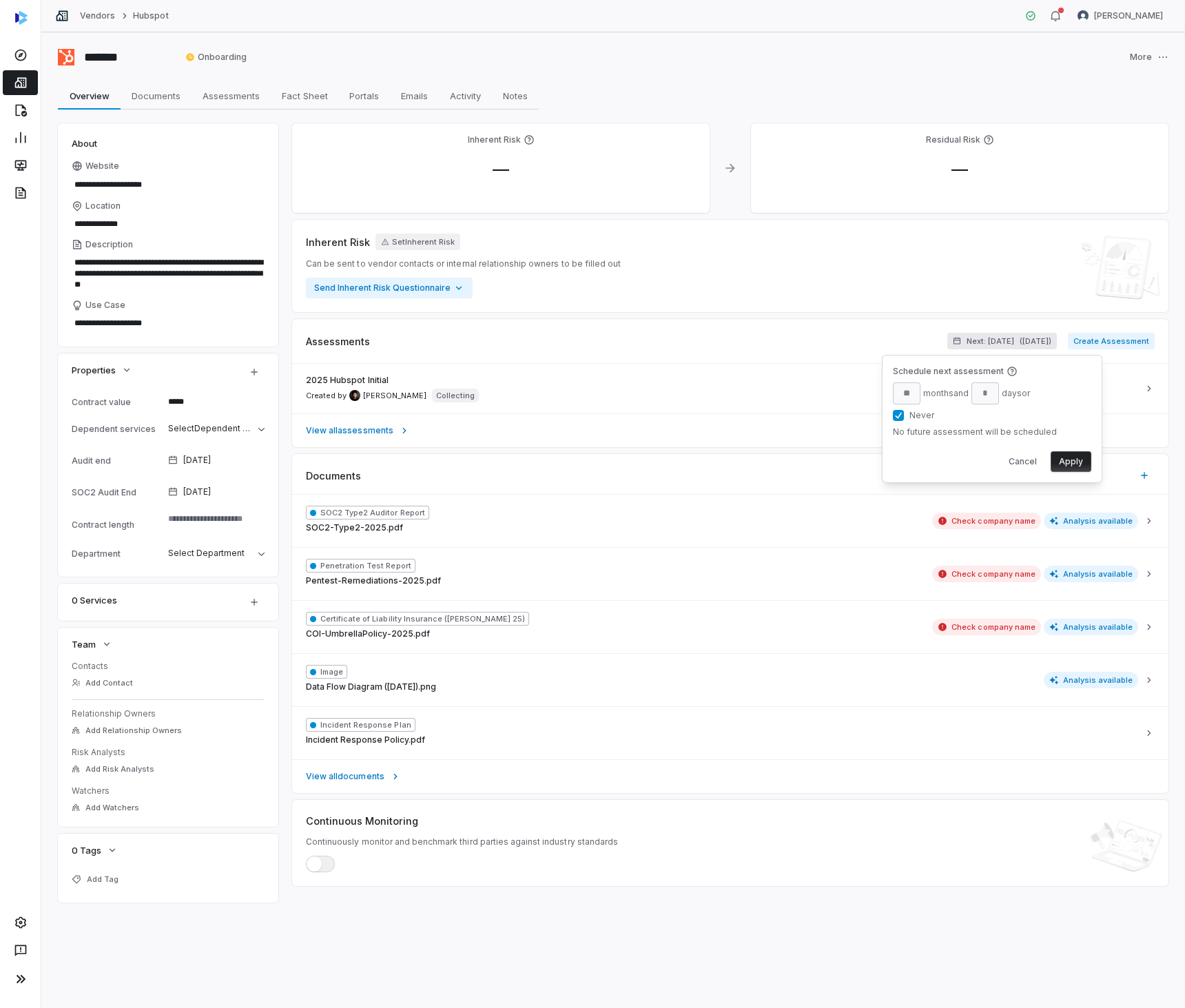
type input "**"
type input "*"
click at [919, 418] on span "Never" at bounding box center [922, 415] width 25 height 11
click at [904, 418] on button "Never" at bounding box center [898, 415] width 11 height 11
click at [919, 418] on span "Never" at bounding box center [922, 415] width 25 height 11
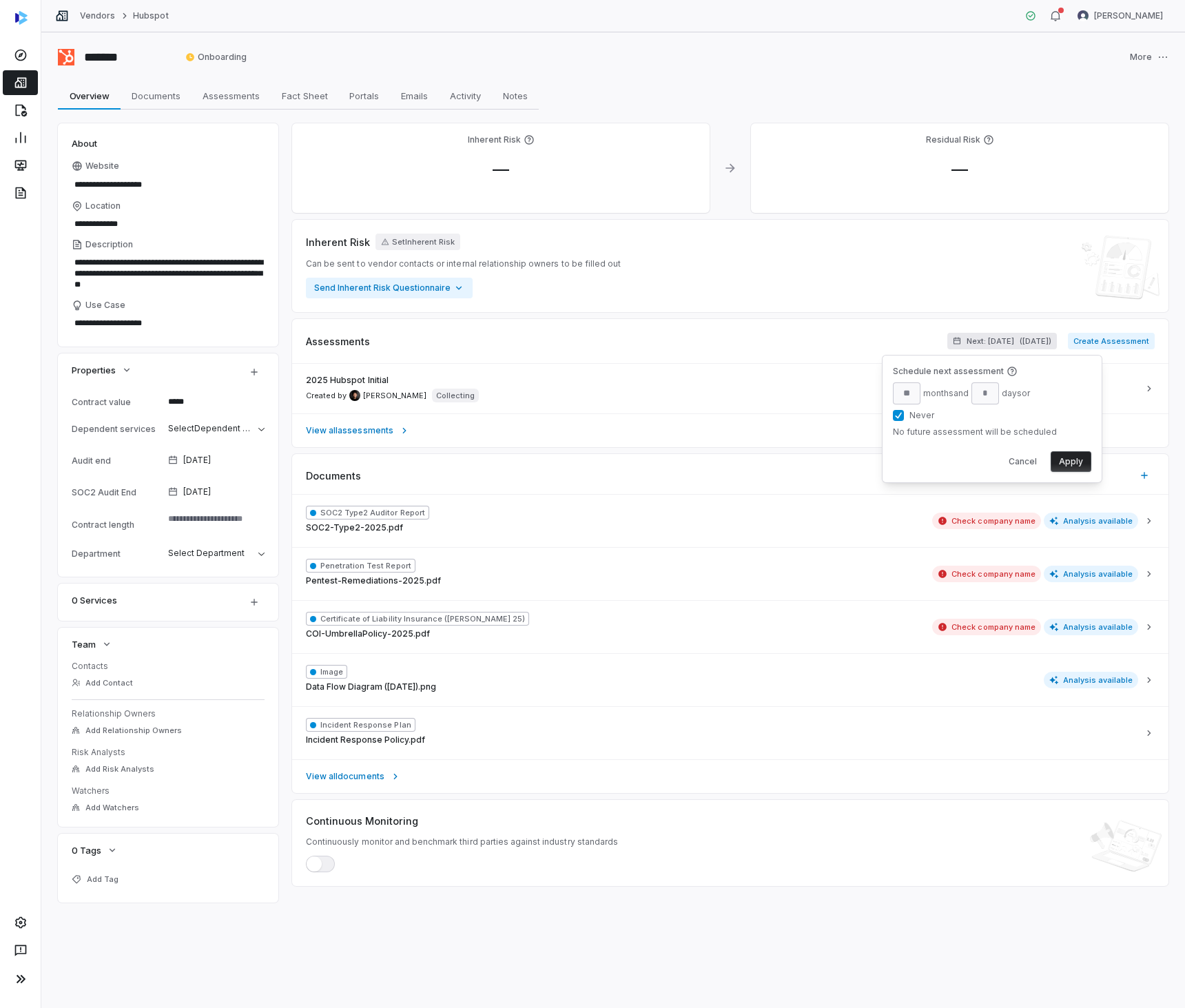
click at [904, 418] on button "Never" at bounding box center [898, 415] width 11 height 11
type input "**"
type input "*"
click at [912, 412] on span "Never" at bounding box center [922, 415] width 25 height 11
click at [904, 412] on button "Never" at bounding box center [898, 415] width 11 height 11
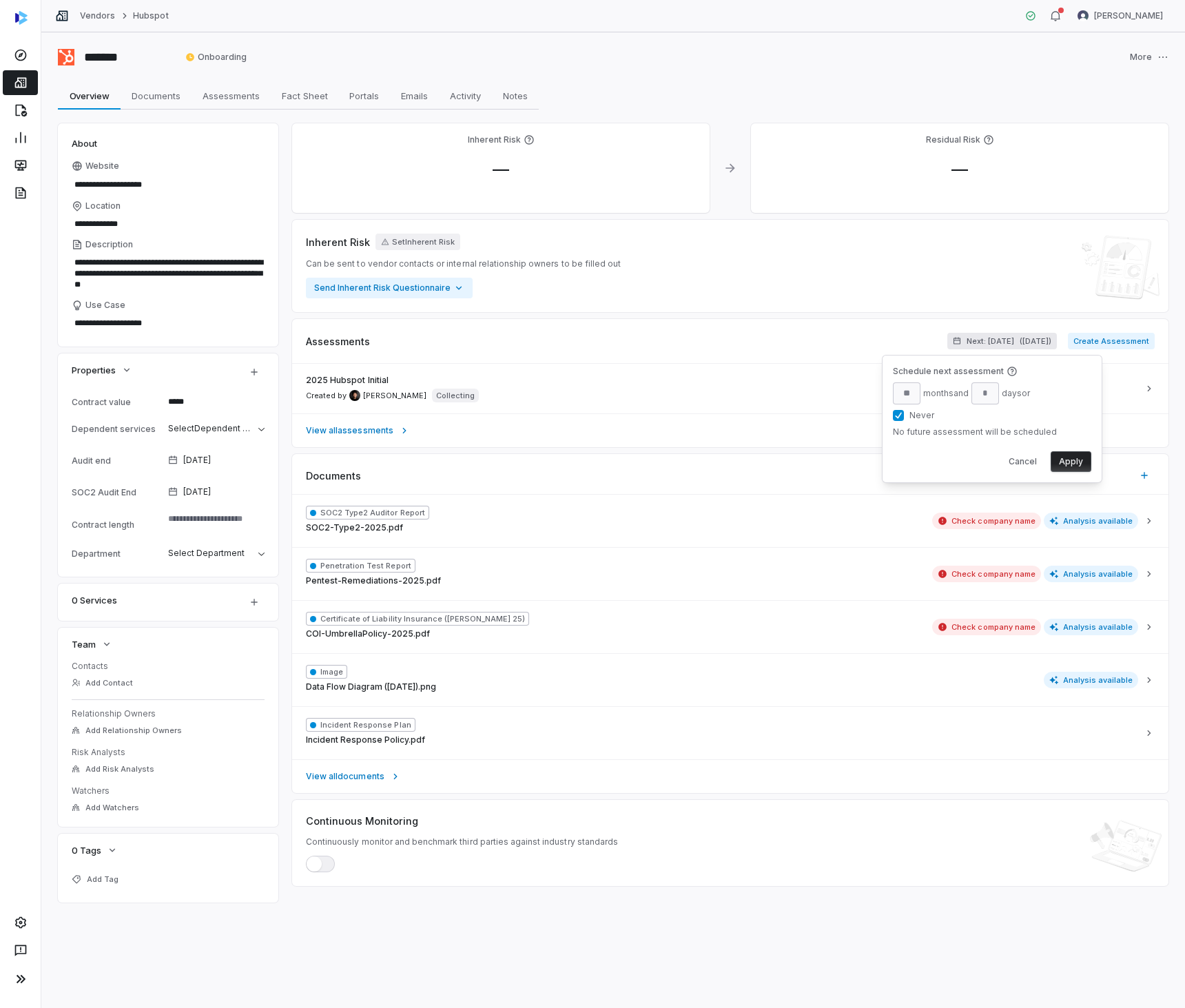
click at [1068, 466] on button "Apply" at bounding box center [1071, 461] width 41 height 21
click at [1010, 340] on span "Schedule next assessment" at bounding box center [999, 342] width 104 height 10
click at [924, 417] on span "Never" at bounding box center [931, 415] width 25 height 11
click at [913, 417] on button "Never" at bounding box center [907, 415] width 11 height 11
type input "**"
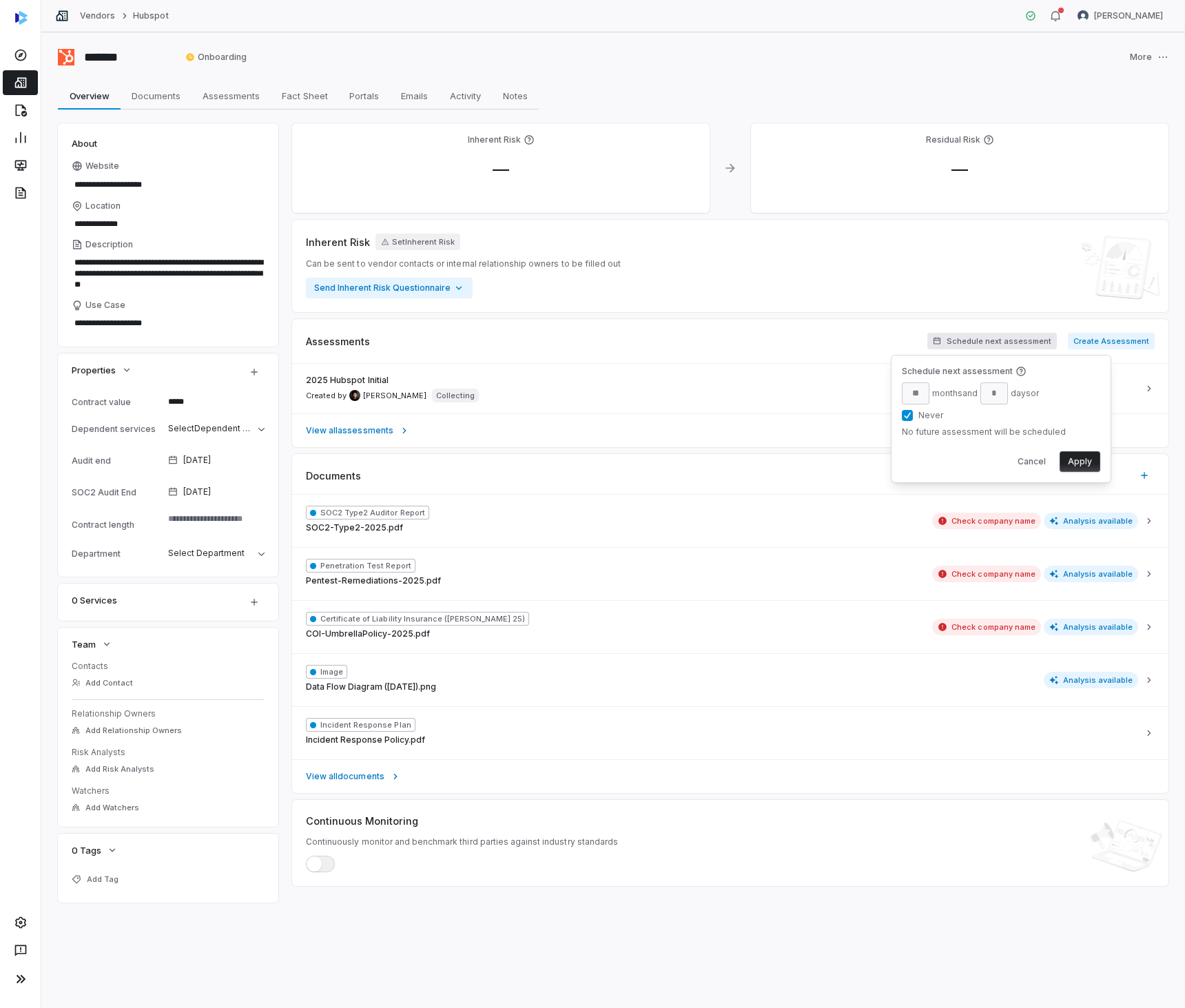
type input "*"
click at [1084, 463] on button "Apply" at bounding box center [1080, 461] width 41 height 21
click at [981, 337] on span "Next: [DATE]" at bounding box center [990, 342] width 48 height 10
click at [868, 263] on div "Inherent Risk Set Inherent Risk Can be sent to vendor contacts or internal rela…" at bounding box center [730, 266] width 848 height 65
click at [1020, 337] on span "( in 2 years )" at bounding box center [1036, 342] width 32 height 10
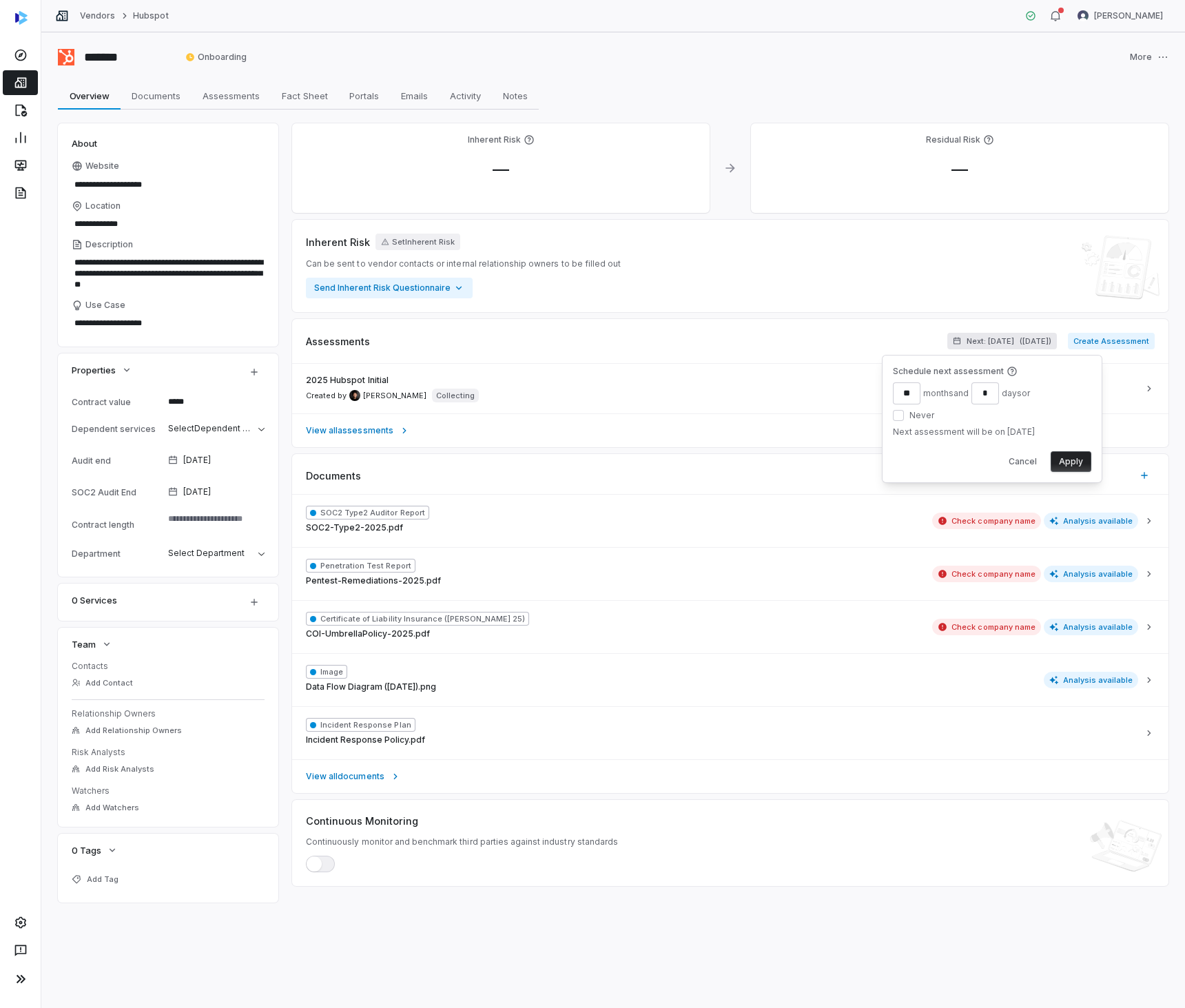
click at [962, 431] on div "Next assessment will be on Aug 14, 2027" at bounding box center [992, 432] width 199 height 11
click at [967, 439] on div "Next assessment will be on Aug 14, 2027" at bounding box center [992, 433] width 199 height 14
click at [960, 453] on div "Cancel Apply" at bounding box center [992, 461] width 199 height 21
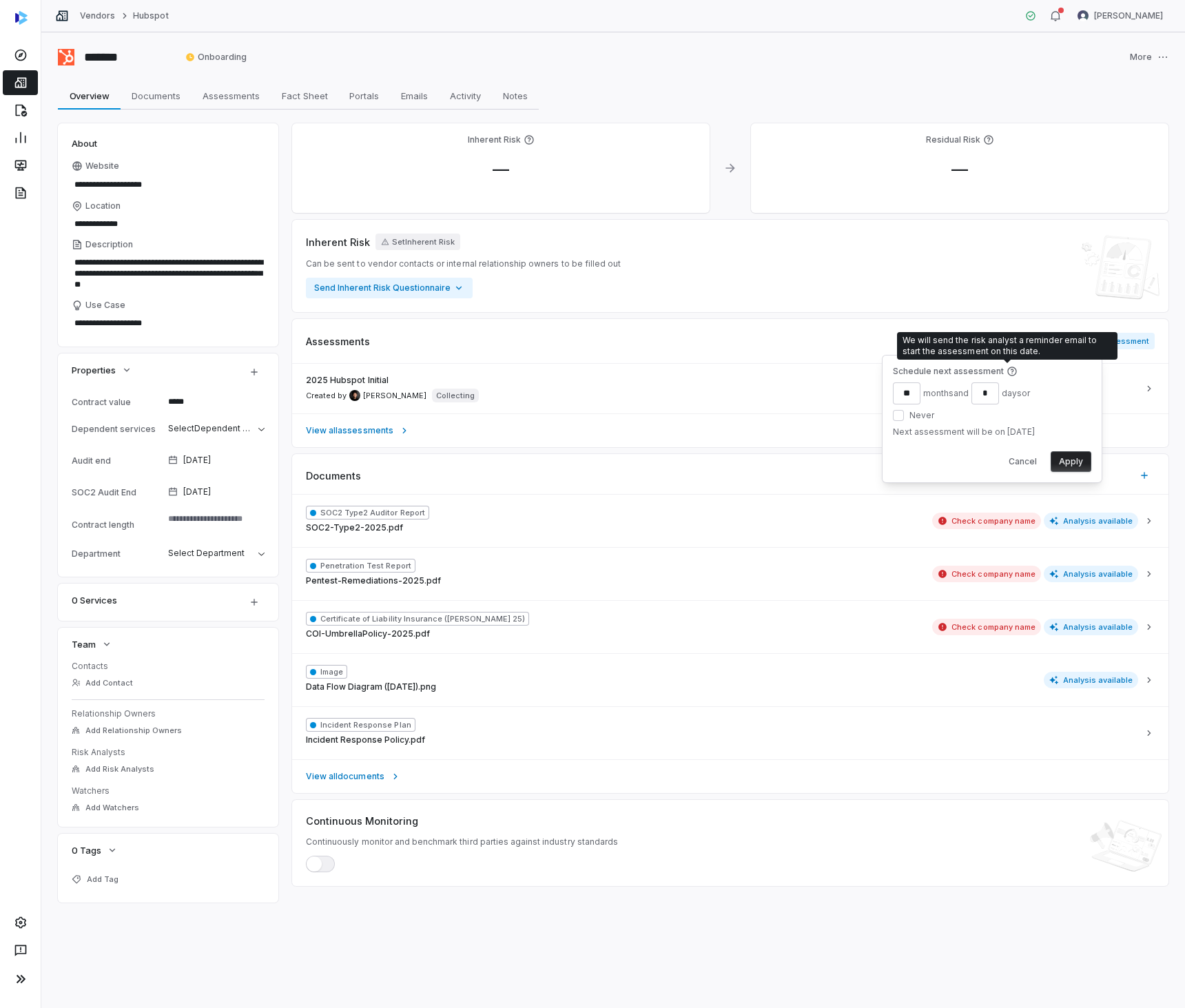
click at [1008, 369] on icon at bounding box center [1011, 371] width 9 height 9
click at [947, 463] on div "Cancel Apply" at bounding box center [992, 461] width 199 height 21
click at [1008, 459] on button "Cancel" at bounding box center [1023, 461] width 45 height 21
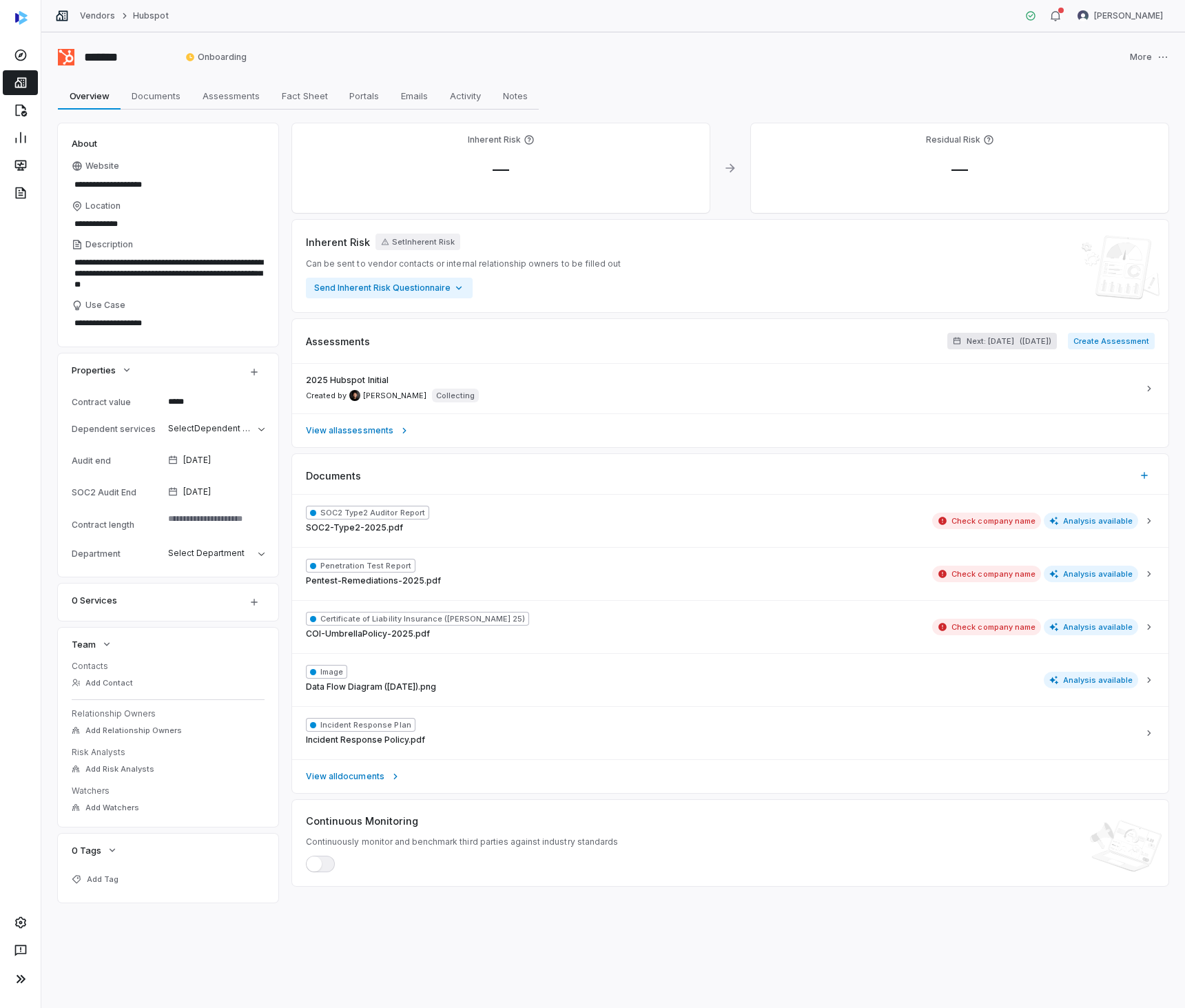
click at [967, 341] on span "Next: [DATE]" at bounding box center [990, 342] width 48 height 10
click at [947, 319] on div "Assessments Next: Aug 14, 2027 ( in 2 years ) Create Assessment" at bounding box center [730, 342] width 876 height 45
type textarea "*"
drag, startPoint x: 998, startPoint y: 334, endPoint x: 990, endPoint y: 348, distance: 16.1
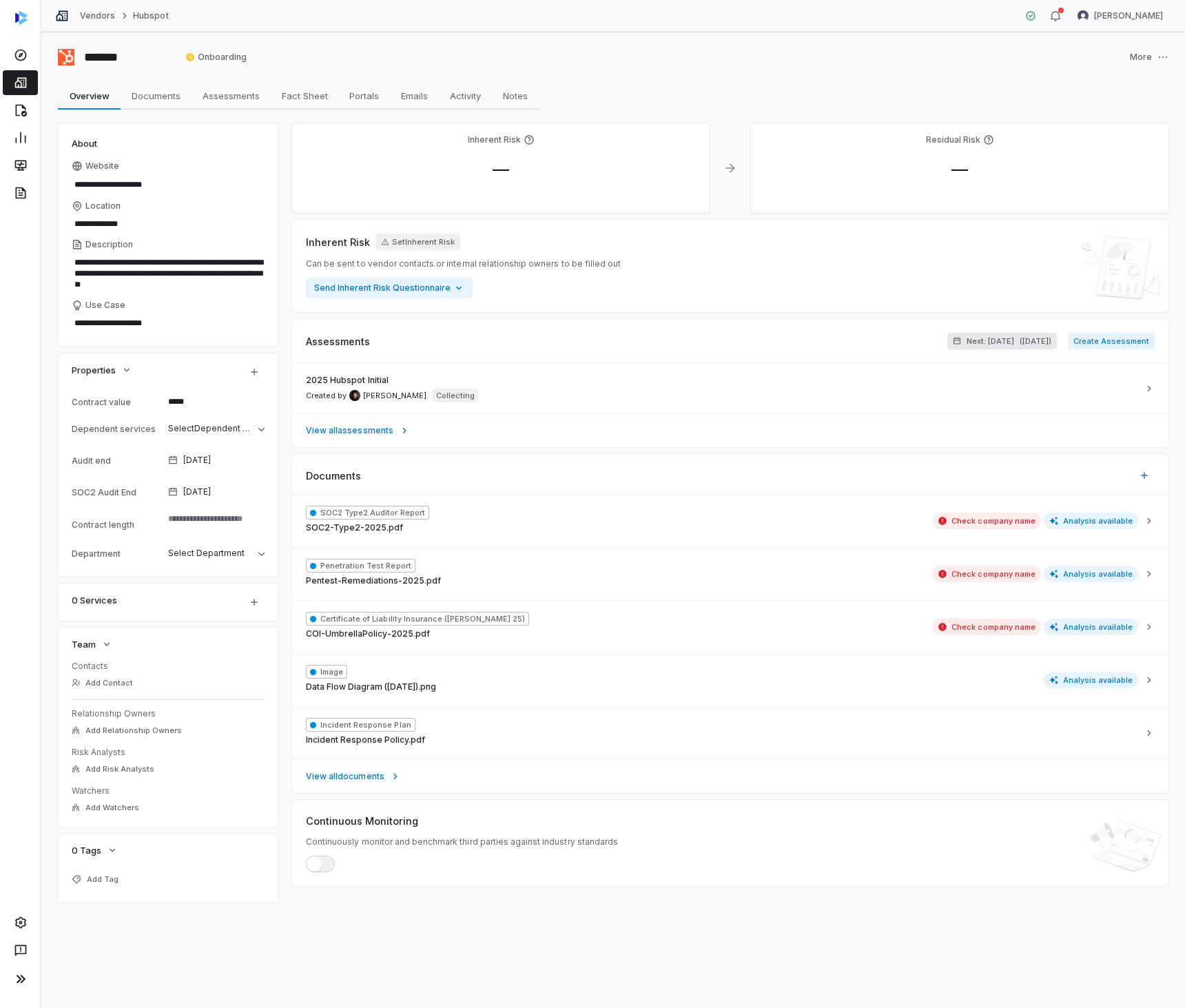
click at [997, 334] on button "Next: Aug 14, 2027 ( in 2 years )" at bounding box center [1001, 342] width 109 height 17
click at [919, 414] on span "Never" at bounding box center [922, 415] width 25 height 11
click at [904, 414] on button "Never" at bounding box center [898, 415] width 11 height 11
click at [997, 431] on div "No future assessment will be scheduled" at bounding box center [992, 432] width 199 height 11
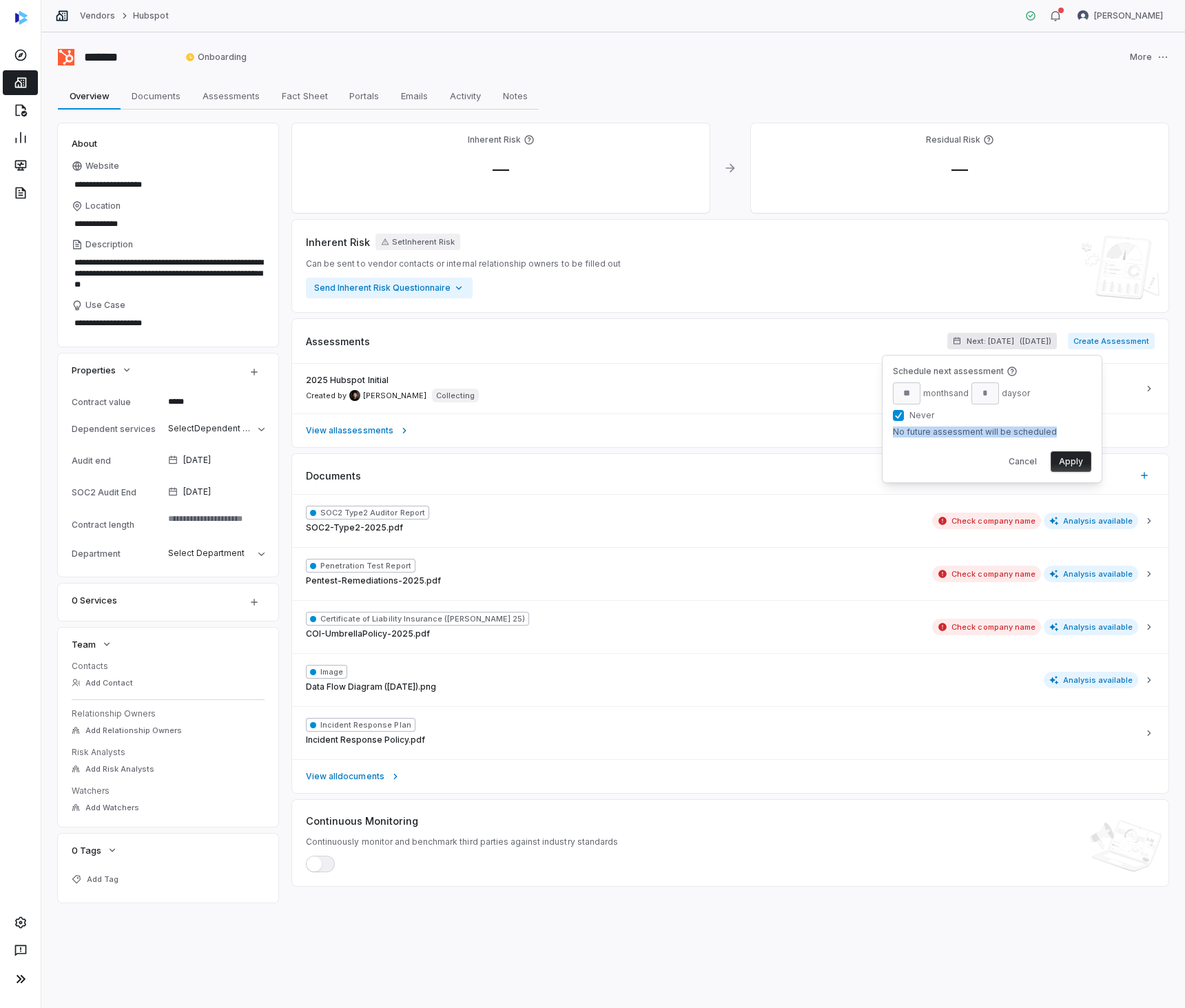
click at [997, 431] on div "No future assessment will be scheduled" at bounding box center [992, 432] width 199 height 11
copy div "No future assessment will be scheduled"
click at [1026, 458] on button "Cancel" at bounding box center [1023, 461] width 45 height 21
type textarea "*"
click at [974, 342] on span "Next: [DATE]" at bounding box center [990, 342] width 48 height 10
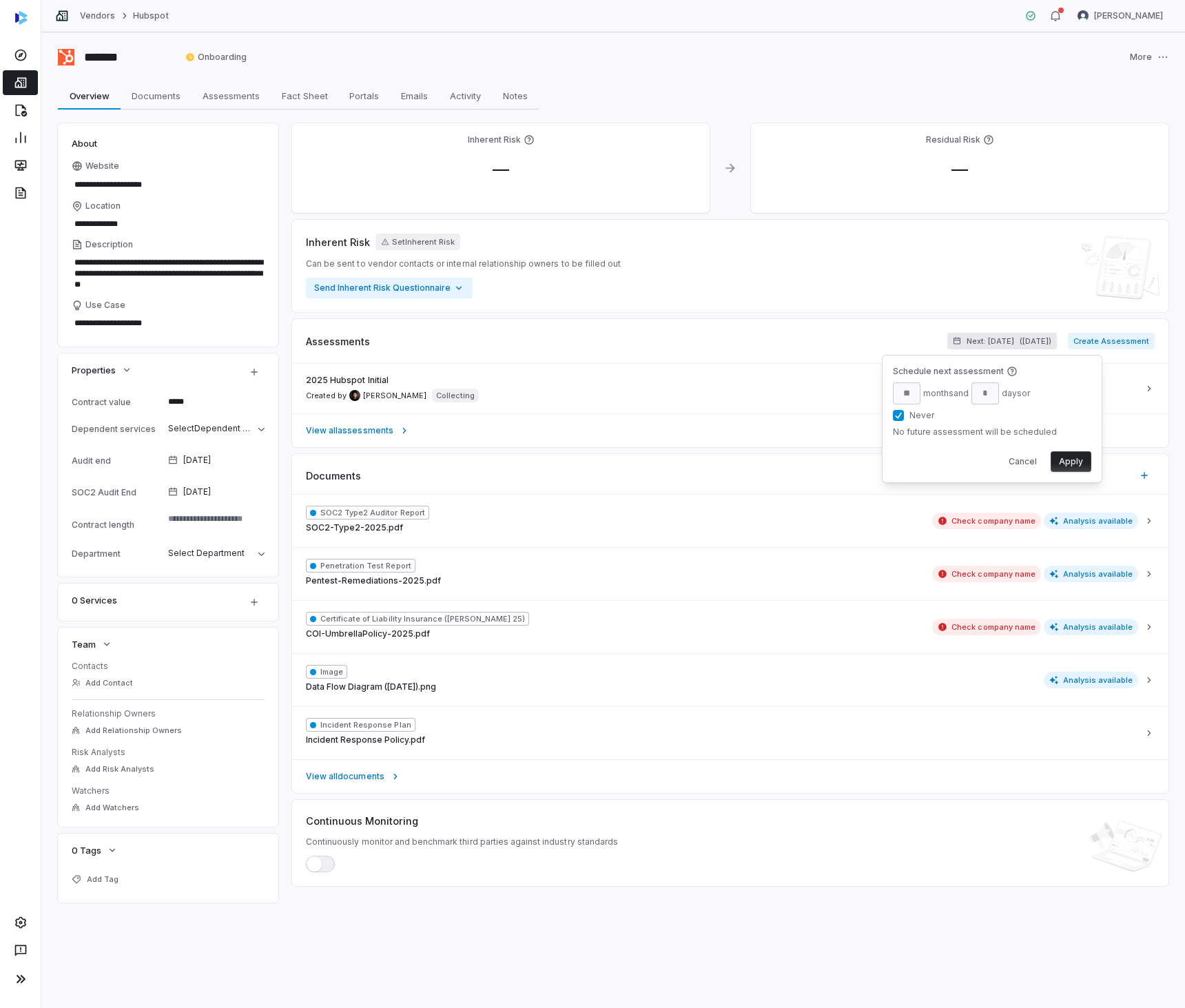
click at [974, 342] on span "Next: [DATE]" at bounding box center [990, 342] width 48 height 10
click at [715, 84] on div "Overview Overview Documents Documents Assessments Assessments Fact Sheet Fact S…" at bounding box center [613, 95] width 1111 height 28
click at [1036, 79] on div "**********" at bounding box center [614, 520] width 1144 height 975
click at [979, 341] on span "Next: [DATE]" at bounding box center [990, 342] width 48 height 10
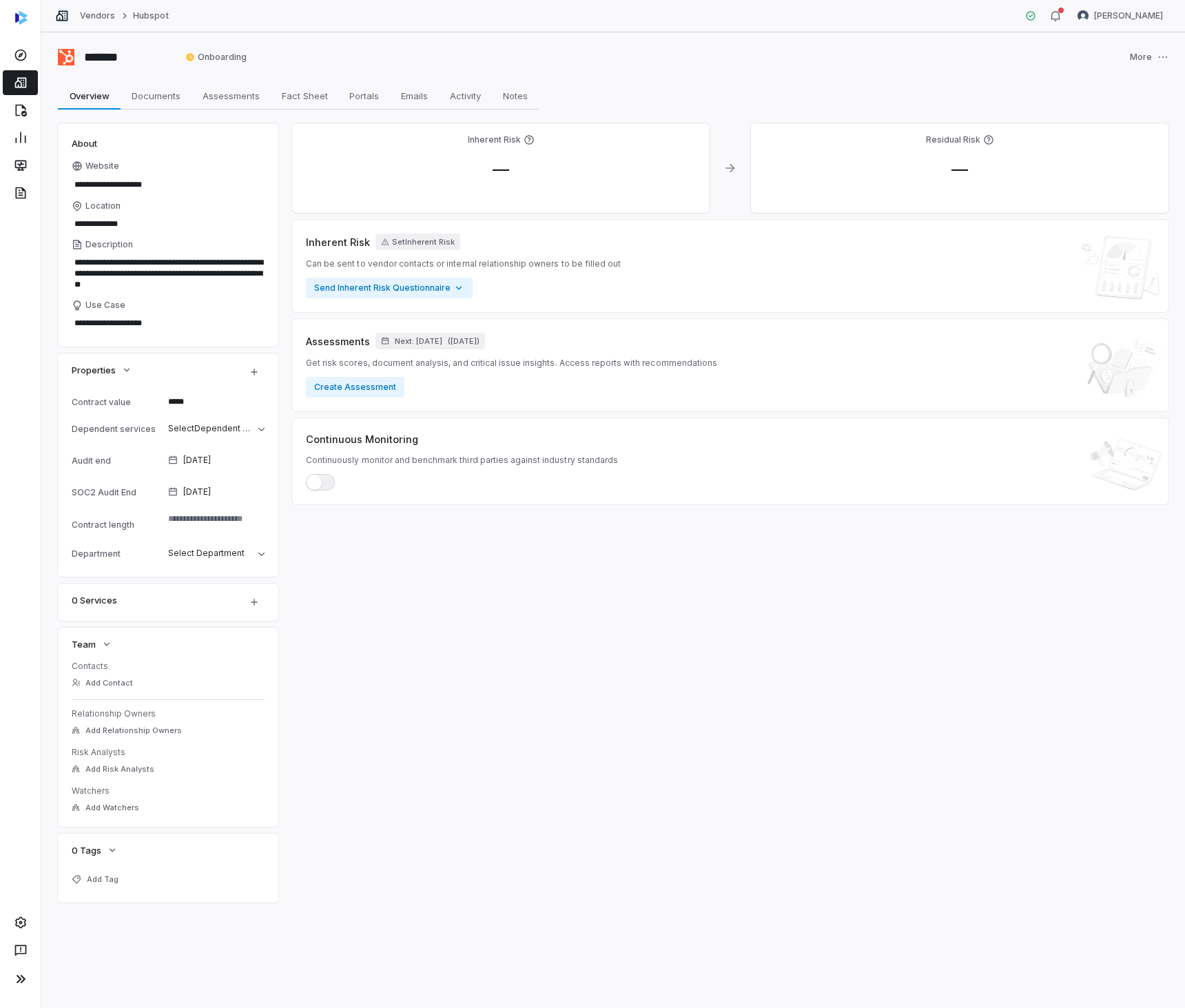
type textarea "*"
